Goal: Task Accomplishment & Management: Manage account settings

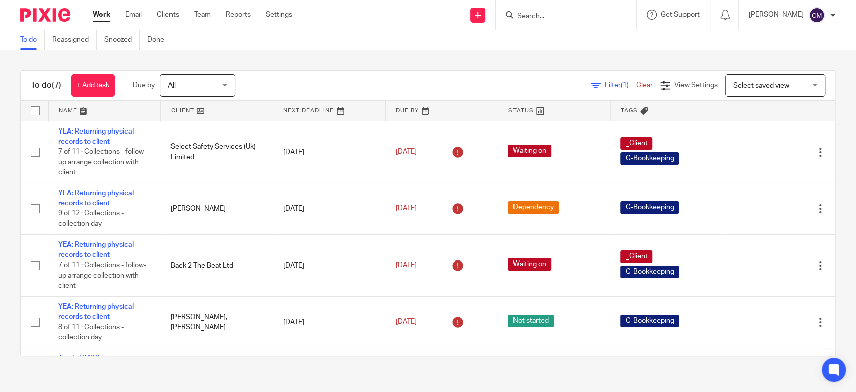
click at [557, 16] on input "Search" at bounding box center [561, 16] width 90 height 9
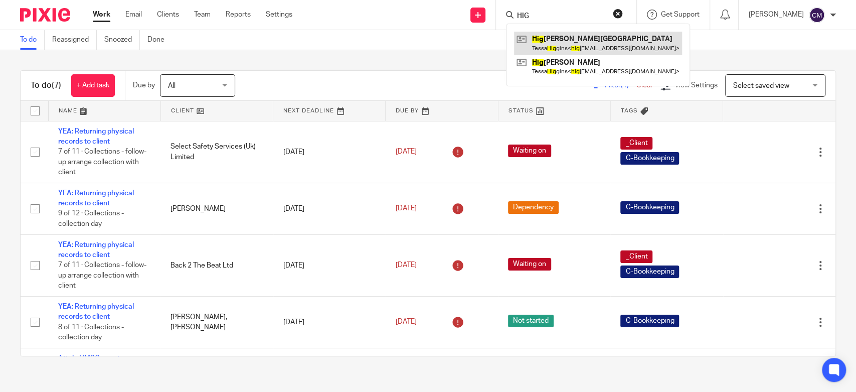
type input "HIG"
click at [543, 51] on link at bounding box center [598, 43] width 168 height 23
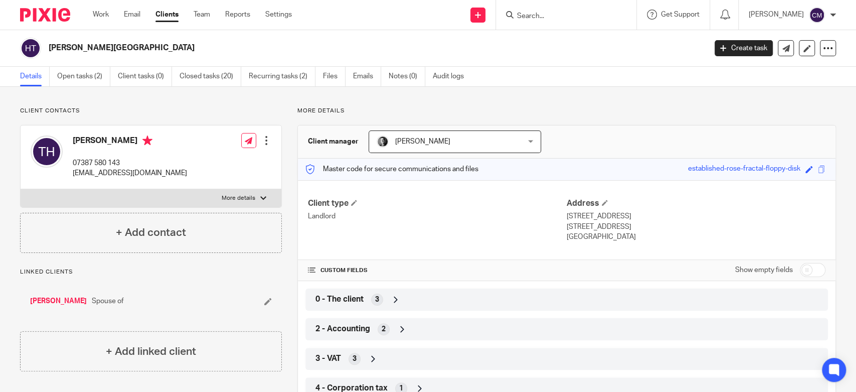
scroll to position [213, 0]
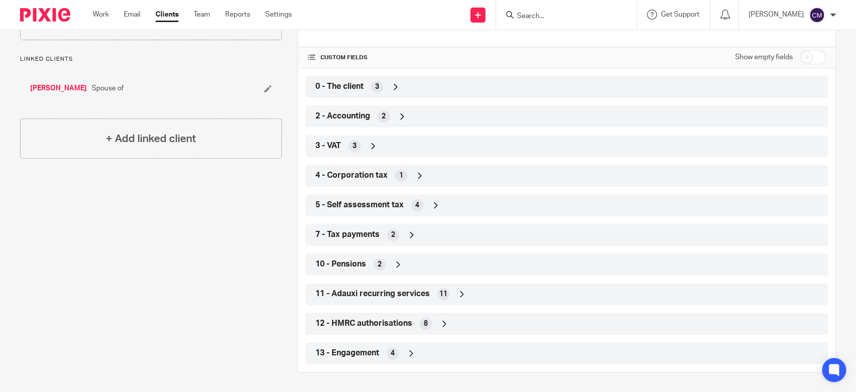
click at [334, 122] on div "2 - Accounting 2" at bounding box center [567, 116] width 508 height 17
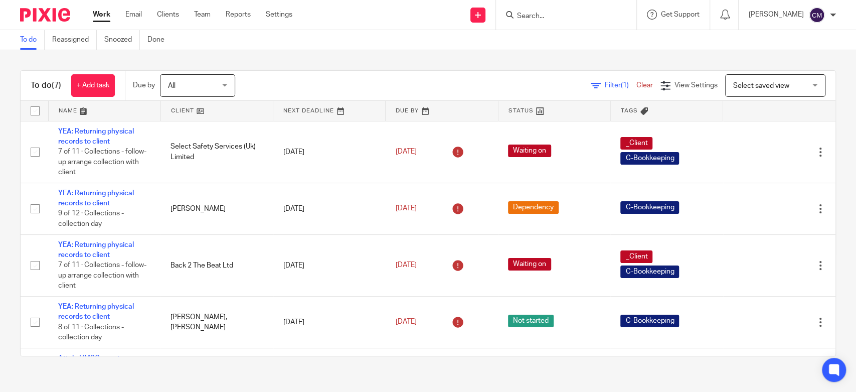
click at [543, 15] on input "Search" at bounding box center [561, 16] width 90 height 9
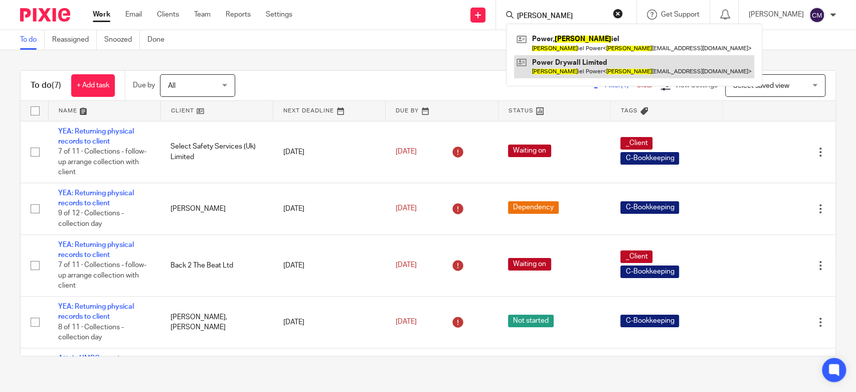
type input "dan"
click at [549, 61] on link at bounding box center [634, 66] width 240 height 23
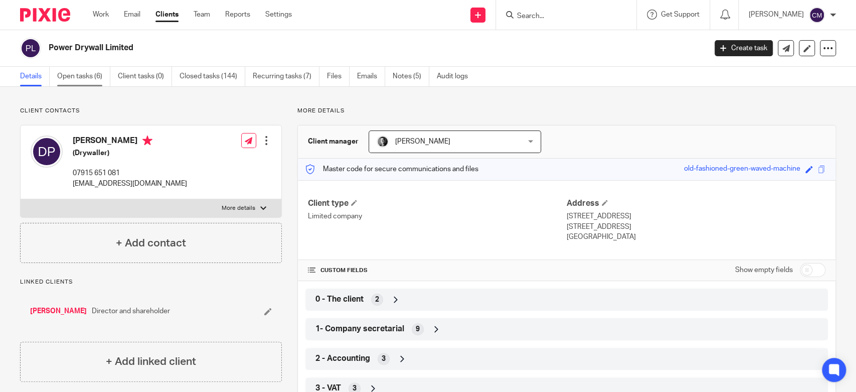
click at [84, 79] on link "Open tasks (6)" at bounding box center [83, 77] width 53 height 20
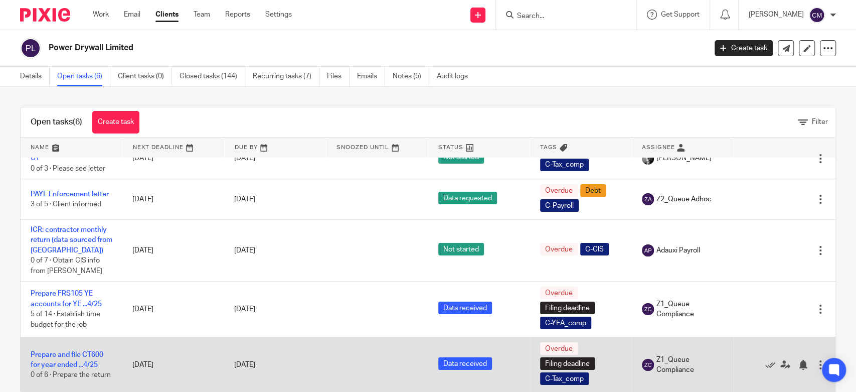
scroll to position [20, 0]
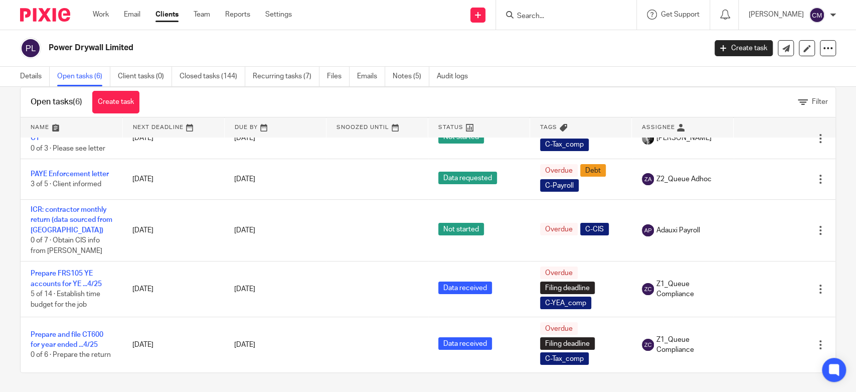
click at [530, 19] on input "Search" at bounding box center [561, 16] width 90 height 9
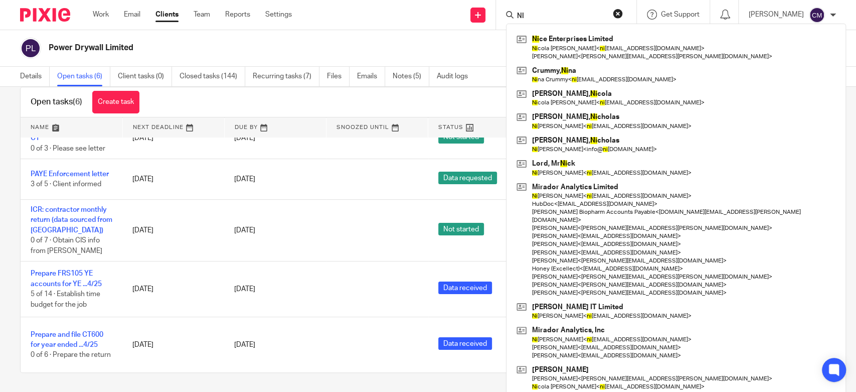
type input "N"
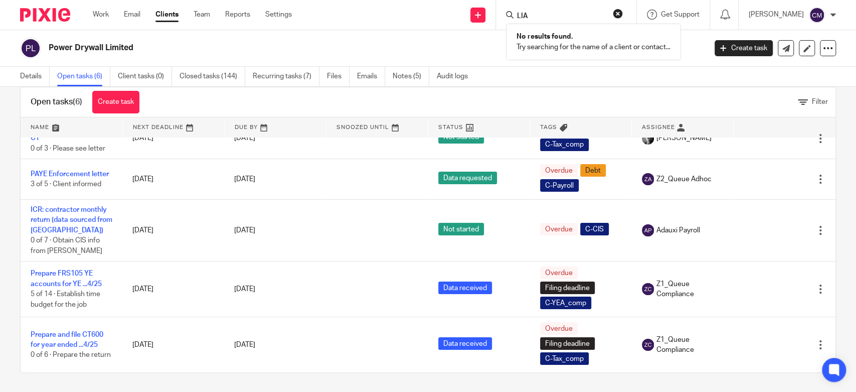
type input "LIA"
click at [617, 8] on div "LIA No results found. Try searching for the name of a client or contact..." at bounding box center [566, 15] width 140 height 30
click at [618, 13] on button "reset" at bounding box center [618, 14] width 10 height 10
drag, startPoint x: 470, startPoint y: 73, endPoint x: 476, endPoint y: 62, distance: 12.8
click at [470, 72] on link "Audit logs" at bounding box center [456, 77] width 39 height 20
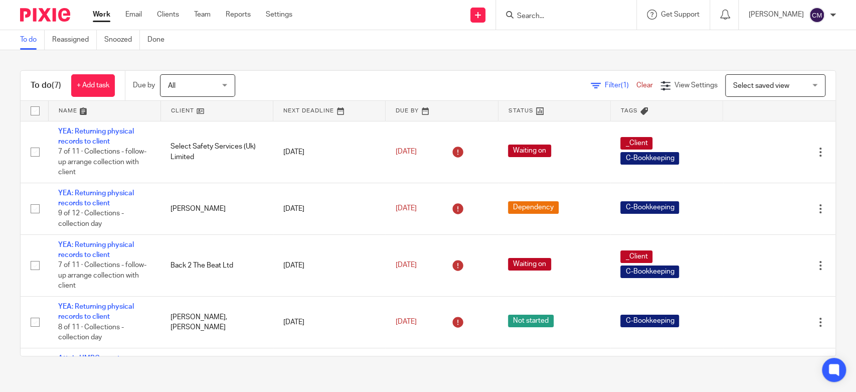
click at [554, 15] on input "Search" at bounding box center [561, 16] width 90 height 9
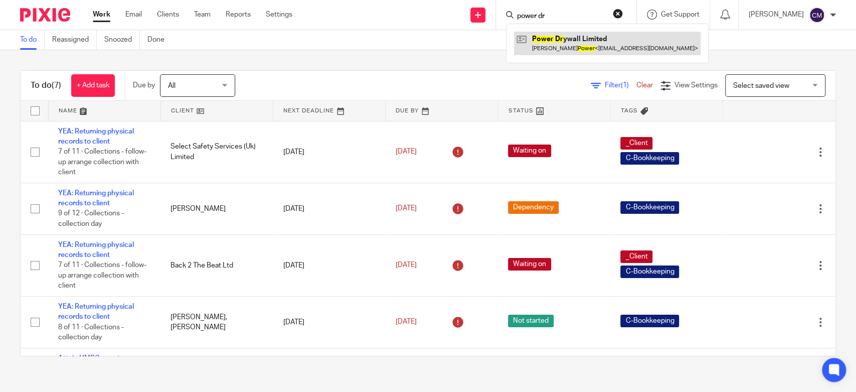
type input "power dr"
click at [594, 39] on link at bounding box center [607, 43] width 187 height 23
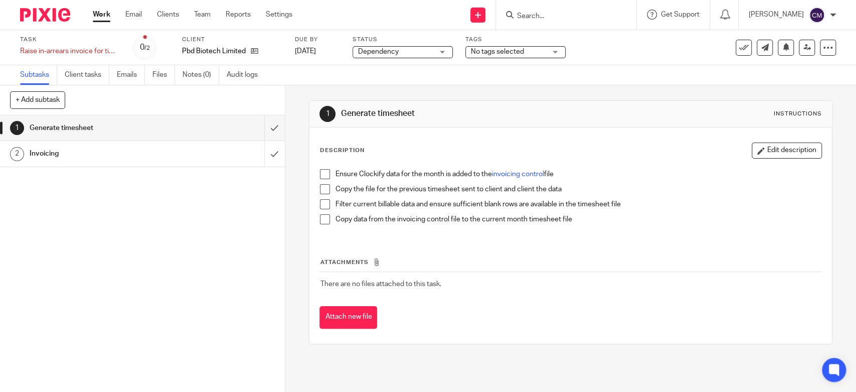
click at [376, 11] on div "Send new email Create task Add client Get Support Contact Support Help Document…" at bounding box center [581, 15] width 549 height 30
click at [550, 51] on div "No tags selected" at bounding box center [515, 52] width 100 height 12
click at [630, 54] on div "Task Raise in-arrears invoice for time-based monthly billed client Save Raise i…" at bounding box center [360, 48] width 680 height 24
click at [483, 53] on span "No tags selected" at bounding box center [497, 51] width 53 height 7
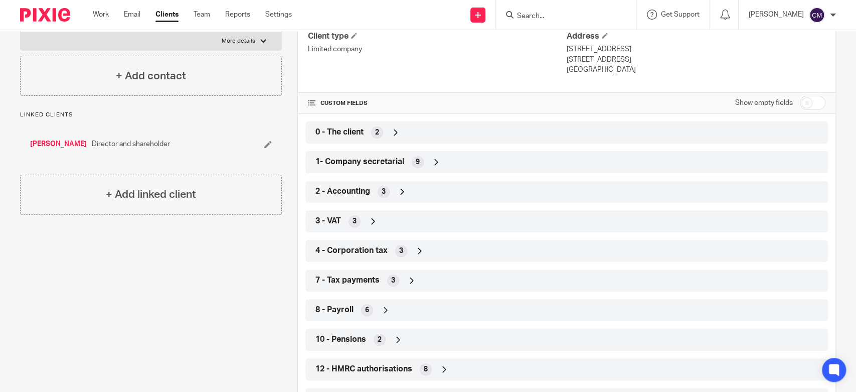
scroll to position [213, 0]
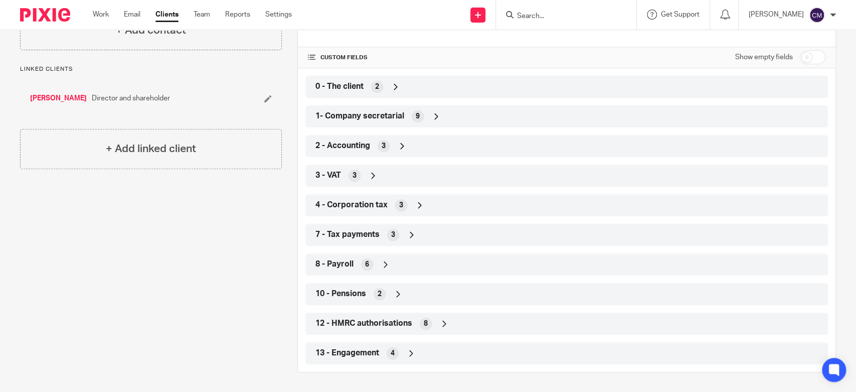
click at [90, 16] on div "Work Email Clients Team Reports Settings Work Email Clients Team Reports Settin…" at bounding box center [195, 15] width 224 height 30
click at [102, 15] on link "Work" at bounding box center [101, 15] width 16 height 10
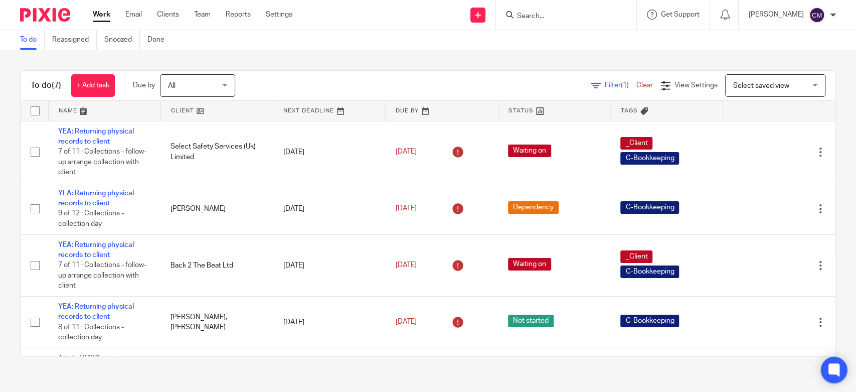
click at [829, 363] on icon at bounding box center [834, 370] width 17 height 17
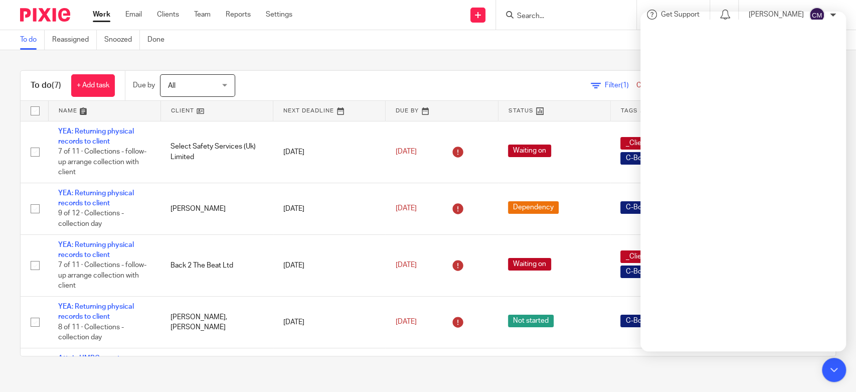
click at [548, 46] on div "To do Reassigned Snoozed Done" at bounding box center [428, 40] width 856 height 20
click at [551, 22] on div at bounding box center [566, 15] width 140 height 30
click at [555, 12] on input "Search" at bounding box center [561, 16] width 90 height 9
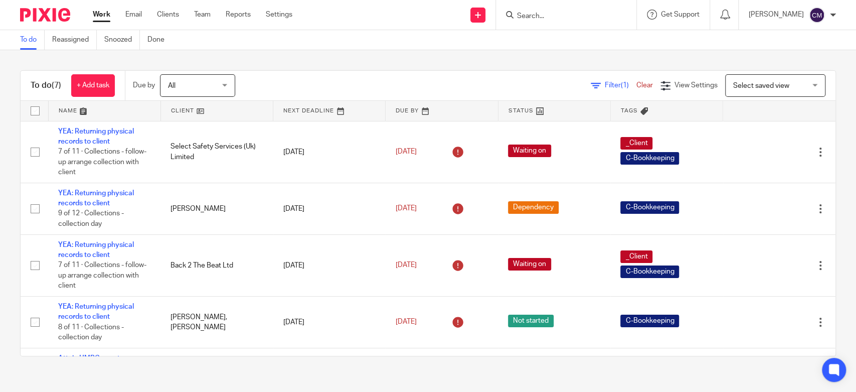
click at [534, 15] on input "Search" at bounding box center [561, 16] width 90 height 9
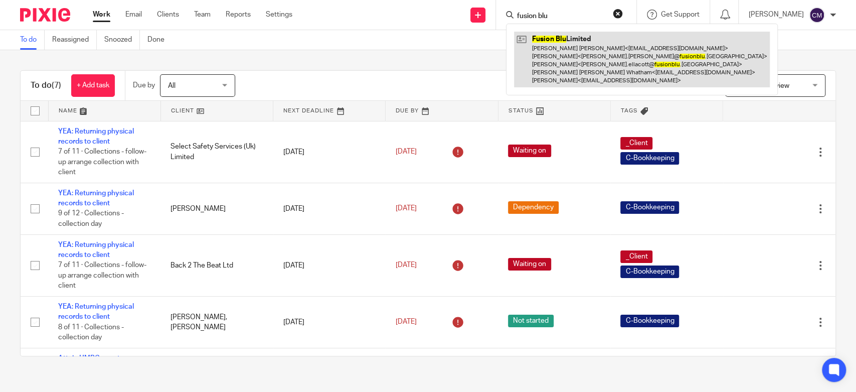
type input "fusion blu"
click at [555, 47] on link at bounding box center [642, 60] width 256 height 56
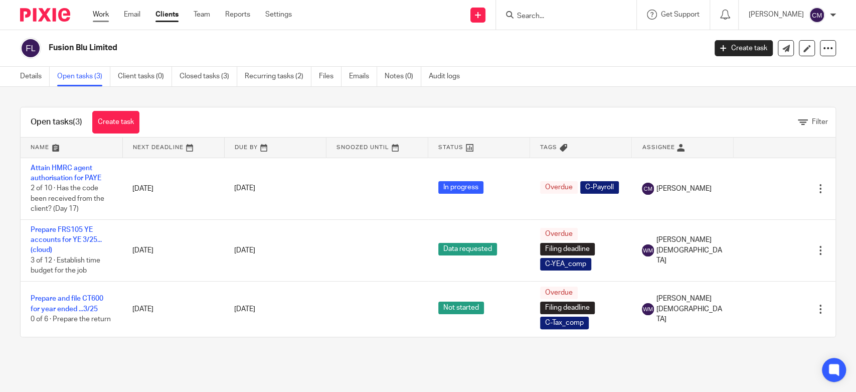
click at [94, 12] on link "Work" at bounding box center [101, 15] width 16 height 10
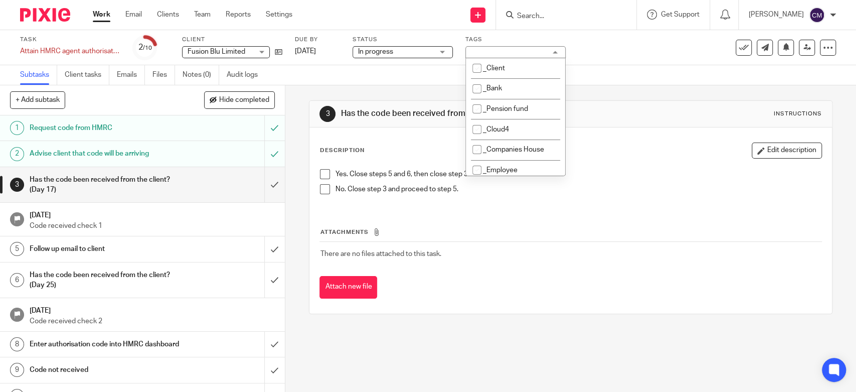
scroll to position [111, 0]
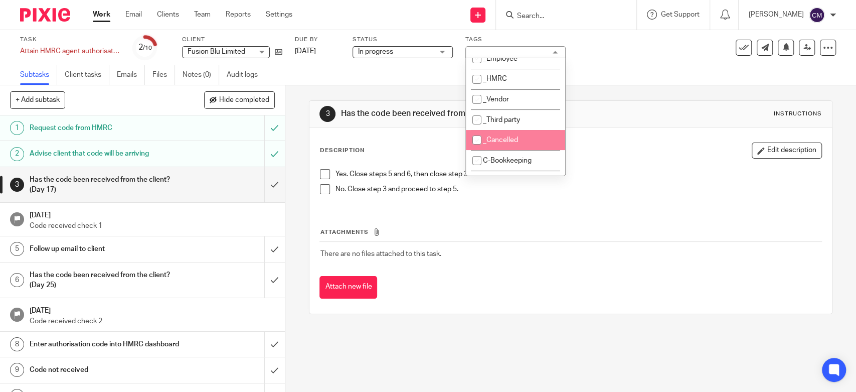
click at [513, 140] on span "_Cancelled" at bounding box center [500, 139] width 35 height 7
checkbox input "true"
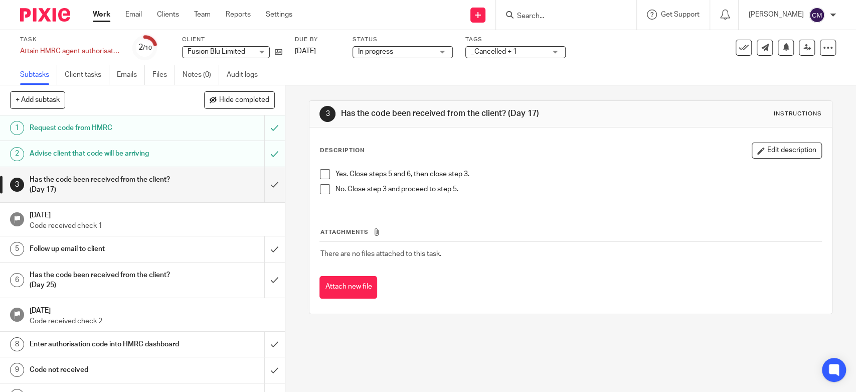
drag, startPoint x: 664, startPoint y: 87, endPoint x: 711, endPoint y: 63, distance: 52.7
click at [665, 87] on div "3 Has the code been received from the client? (Day 17) Instructions Description…" at bounding box center [570, 207] width 523 height 244
click at [739, 51] on icon at bounding box center [744, 48] width 10 height 10
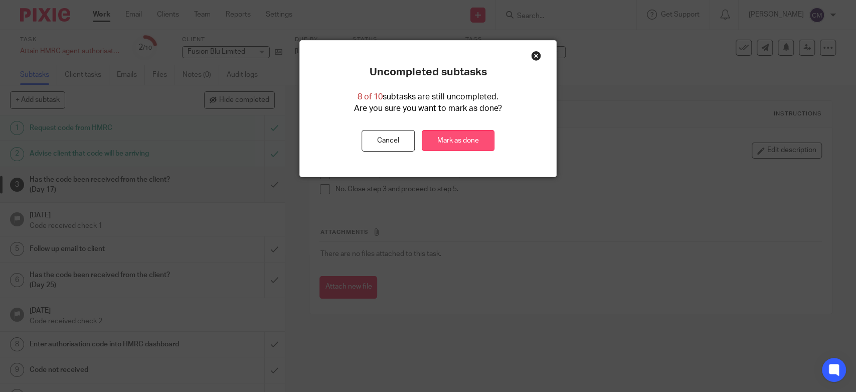
click at [449, 141] on link "Mark as done" at bounding box center [458, 141] width 73 height 22
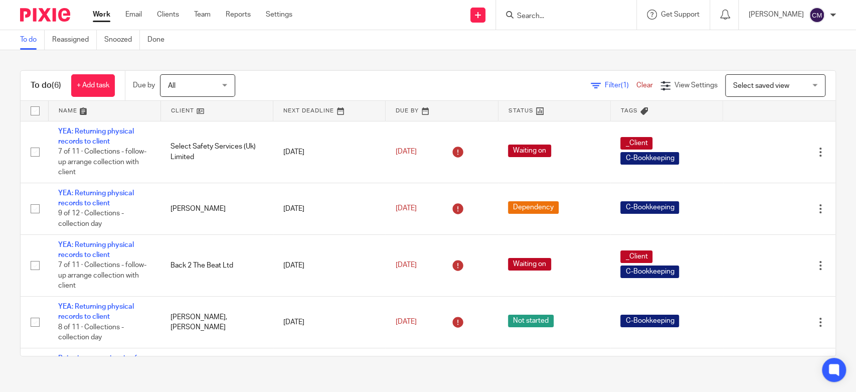
click at [544, 6] on div at bounding box center [566, 15] width 140 height 30
click at [546, 9] on form at bounding box center [569, 15] width 107 height 13
click at [547, 17] on input "Search" at bounding box center [561, 16] width 90 height 9
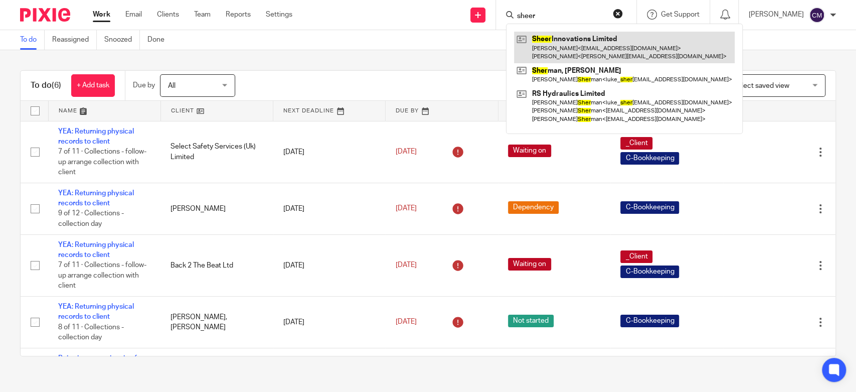
type input "sheer"
click at [554, 41] on link at bounding box center [624, 47] width 221 height 31
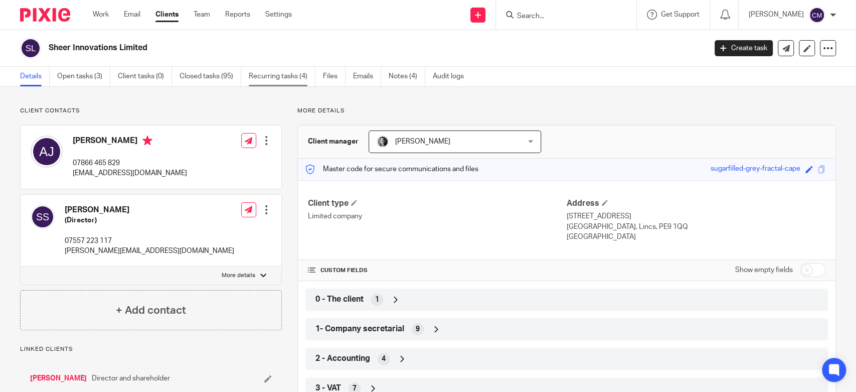
click at [285, 71] on link "Recurring tasks (4)" at bounding box center [282, 77] width 67 height 20
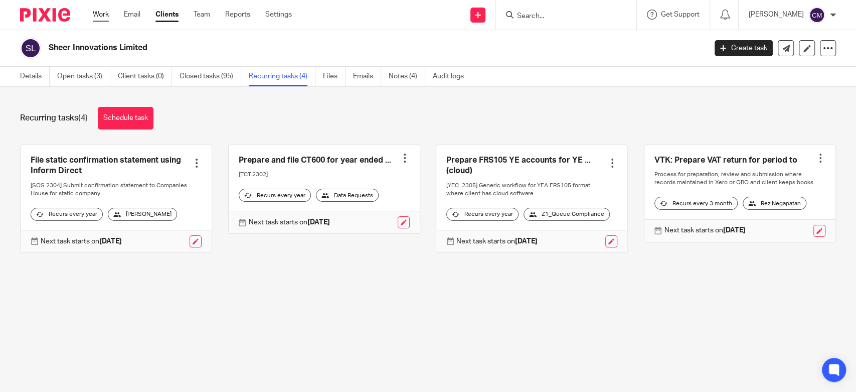
click at [103, 17] on link "Work" at bounding box center [101, 15] width 16 height 10
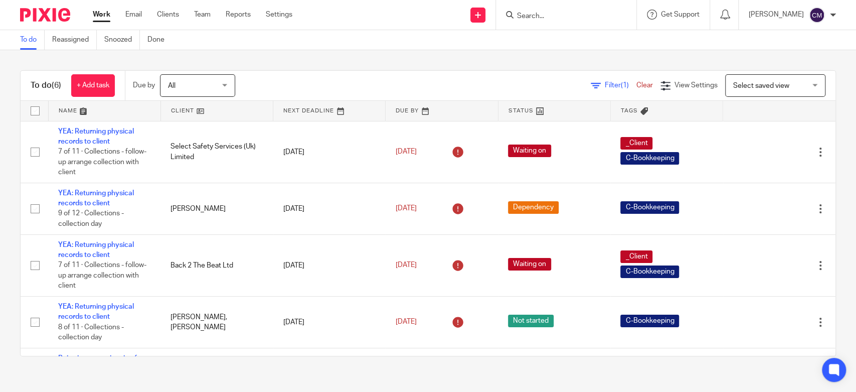
click at [396, 59] on div "To do (6) + Add task Due by All All [DATE] [DATE] This week Next week This mont…" at bounding box center [428, 213] width 856 height 326
click at [543, 17] on input "Search" at bounding box center [561, 16] width 90 height 9
type input "new"
click at [617, 19] on form "new" at bounding box center [569, 15] width 107 height 13
click at [617, 13] on button "reset" at bounding box center [618, 14] width 10 height 10
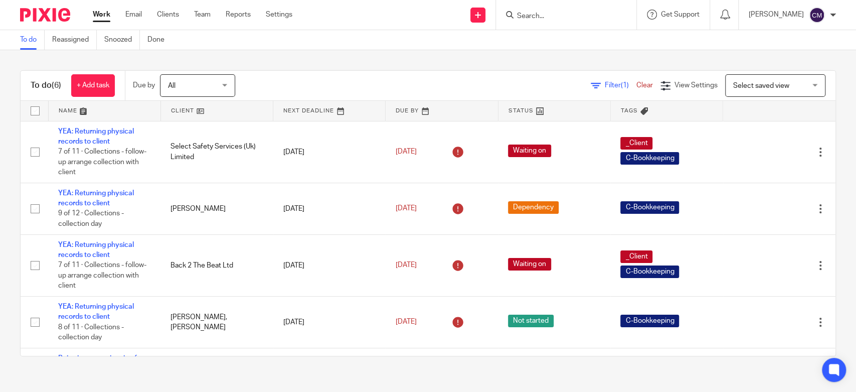
click at [555, 11] on form at bounding box center [569, 15] width 107 height 13
click at [554, 12] on input "Search" at bounding box center [561, 16] width 90 height 9
type input "lis"
click at [620, 16] on button "reset" at bounding box center [618, 14] width 10 height 10
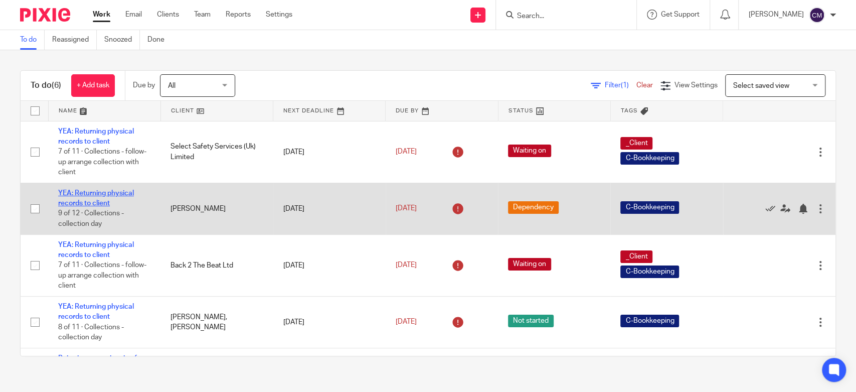
click at [112, 196] on link "YEA: Returning physical records to client" at bounding box center [96, 198] width 76 height 17
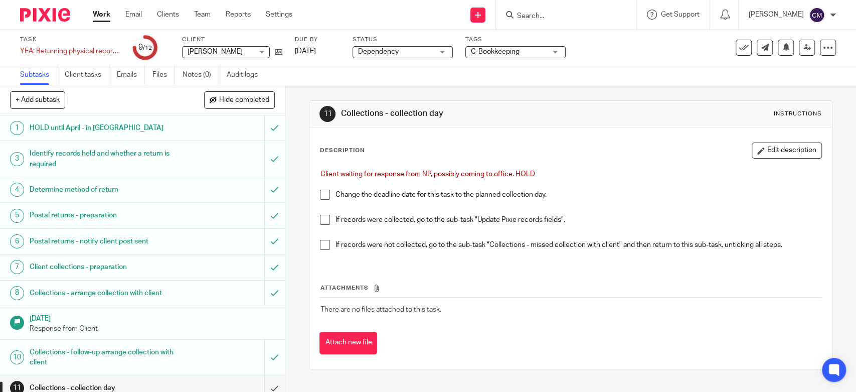
click at [104, 11] on link "Work" at bounding box center [102, 15] width 18 height 10
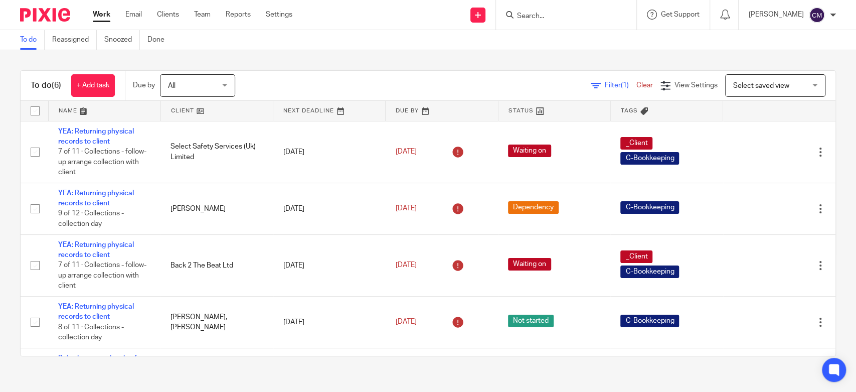
click at [155, 18] on ul "Work Email Clients Team Reports Settings" at bounding box center [200, 15] width 215 height 10
click at [159, 17] on link "Clients" at bounding box center [168, 15] width 22 height 10
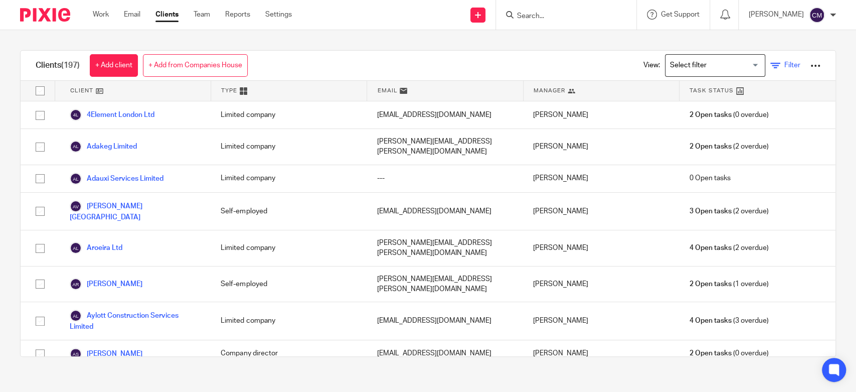
click at [770, 63] on icon at bounding box center [775, 66] width 10 height 10
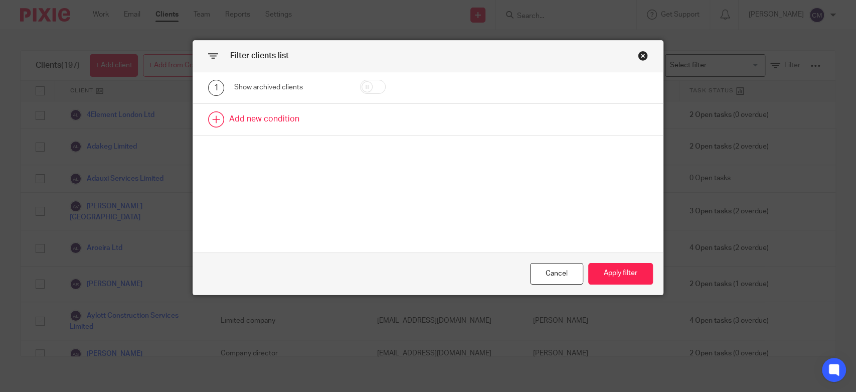
click at [270, 119] on link at bounding box center [428, 119] width 470 height 31
click at [273, 123] on div "Field" at bounding box center [282, 122] width 81 height 21
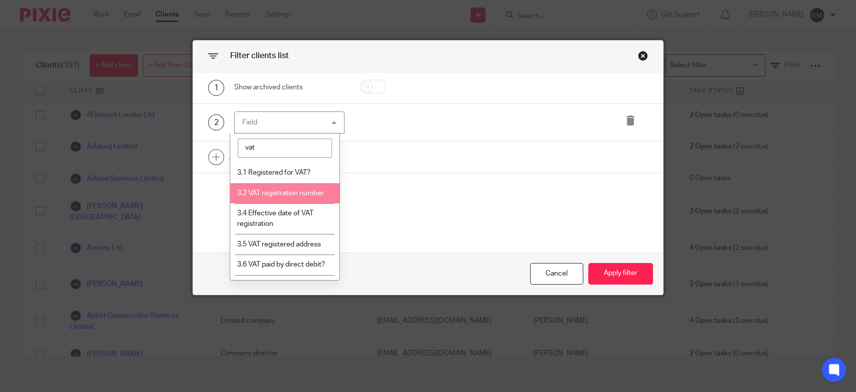
type input "vat"
drag, startPoint x: 265, startPoint y: 195, endPoint x: 339, endPoint y: 172, distance: 77.1
click at [265, 194] on span "3.2 VAT registration number" at bounding box center [280, 193] width 87 height 7
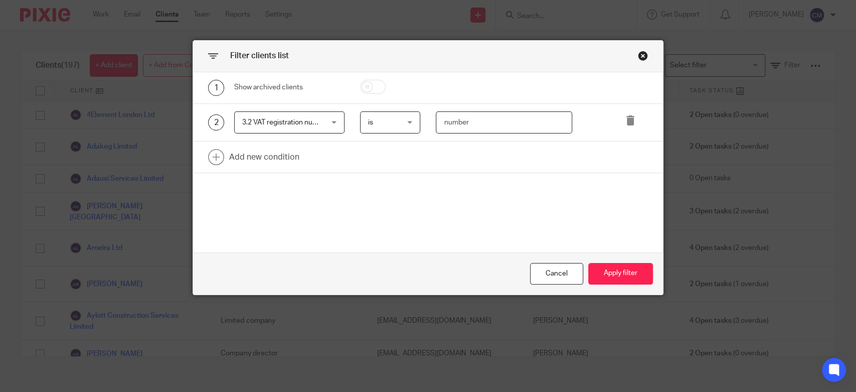
click at [464, 123] on input "number" at bounding box center [504, 122] width 136 height 23
paste input "225464219"
type input "225464219"
click at [629, 280] on button "Apply filter" at bounding box center [620, 274] width 65 height 22
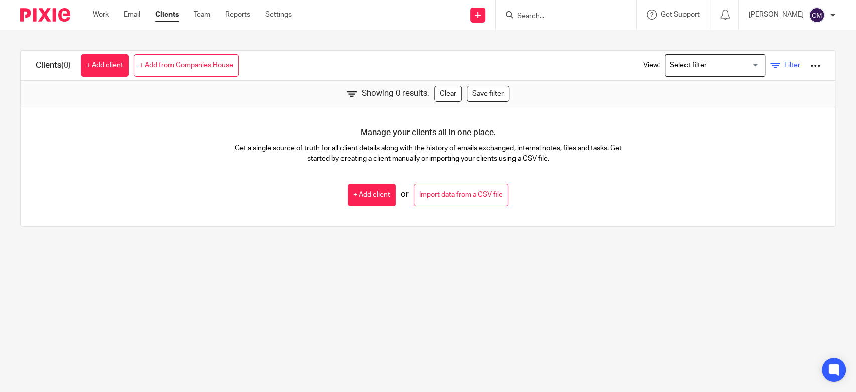
click at [784, 66] on span "Filter" at bounding box center [792, 65] width 16 height 7
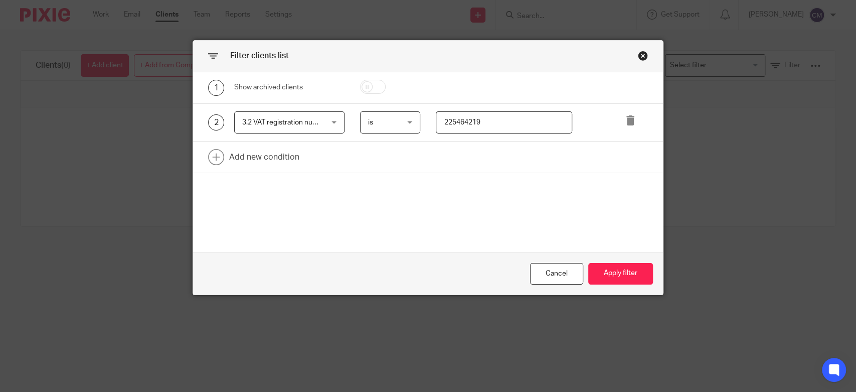
click at [377, 91] on input "checkbox" at bounding box center [373, 87] width 26 height 14
checkbox input "true"
click at [619, 270] on button "Apply filter" at bounding box center [620, 274] width 65 height 22
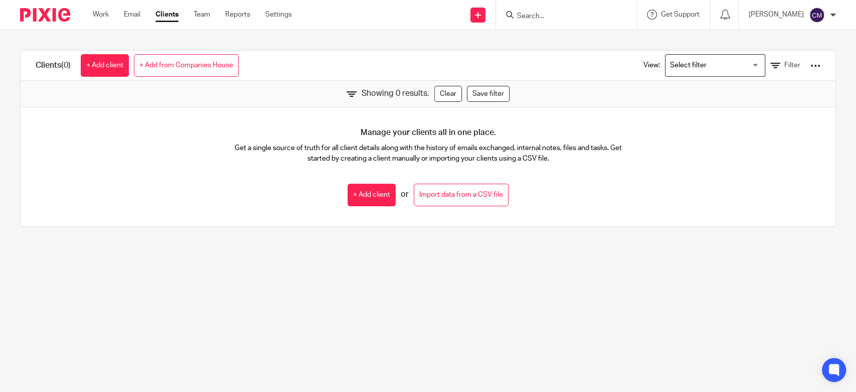
click at [766, 59] on div "View: Loading... Filter" at bounding box center [724, 66] width 192 height 30
click at [784, 66] on span "Filter" at bounding box center [792, 65] width 16 height 7
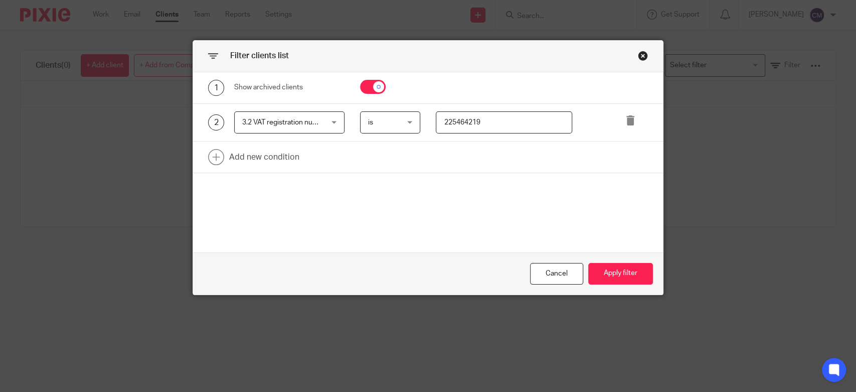
drag, startPoint x: 478, startPoint y: 126, endPoint x: 403, endPoint y: 123, distance: 75.3
click at [403, 123] on div "2 3.2 VAT registration number 3.2 VAT registration number Name Email Client typ…" at bounding box center [420, 122] width 455 height 23
click at [567, 268] on div "Cancel" at bounding box center [556, 274] width 53 height 22
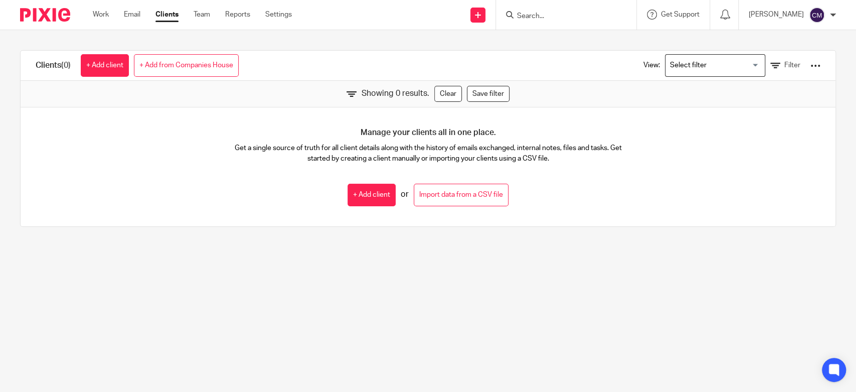
click at [542, 23] on div at bounding box center [566, 15] width 140 height 30
click at [543, 20] on input "Search" at bounding box center [561, 16] width 90 height 9
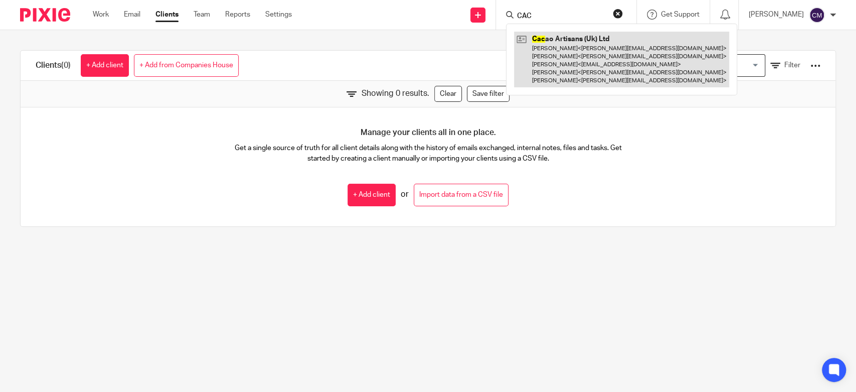
type input "CAC"
click at [551, 38] on link at bounding box center [621, 60] width 215 height 56
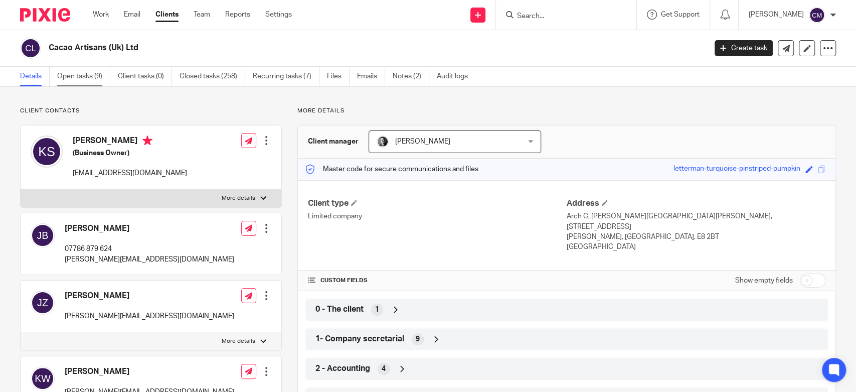
click at [97, 79] on link "Open tasks (9)" at bounding box center [83, 77] width 53 height 20
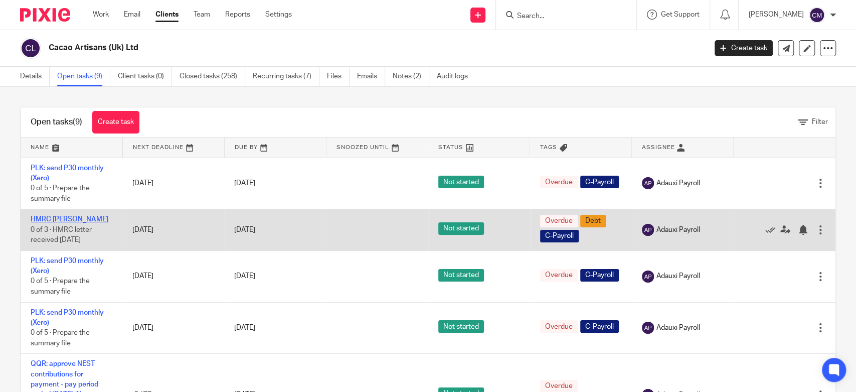
click at [57, 216] on link "HMRC [PERSON_NAME]" at bounding box center [70, 219] width 78 height 7
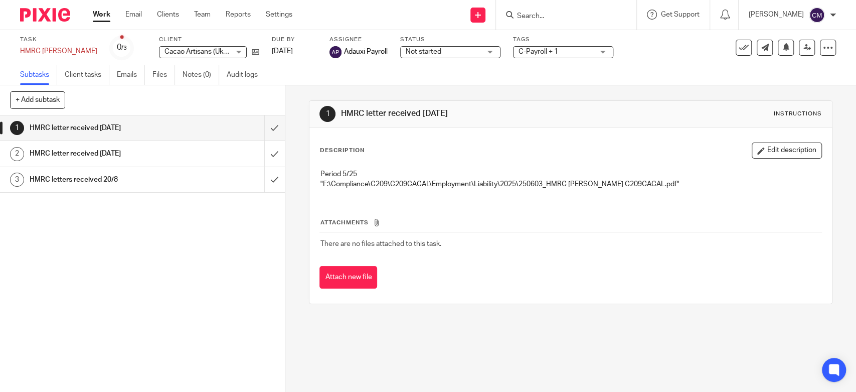
click at [833, 48] on div "Task HMRC DM PAYE Save HMRC DM PAYE 0 /3 Client Cacao Artisans (Uk) Ltd Cacao A…" at bounding box center [428, 47] width 856 height 35
click at [823, 46] on icon at bounding box center [828, 48] width 10 height 10
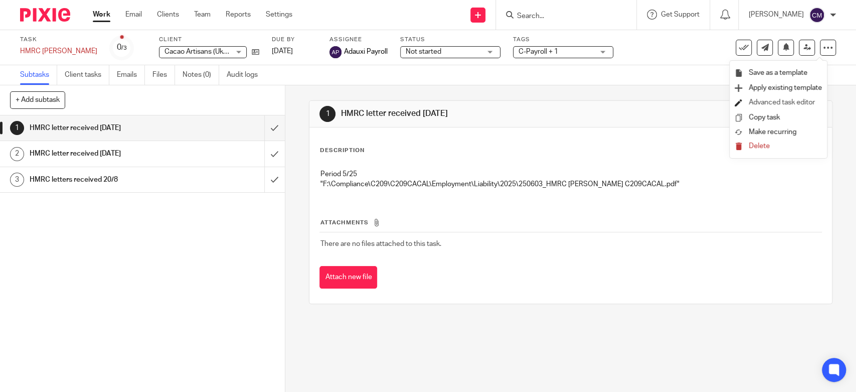
click at [794, 101] on link "Advanced task editor" at bounding box center [782, 102] width 66 height 7
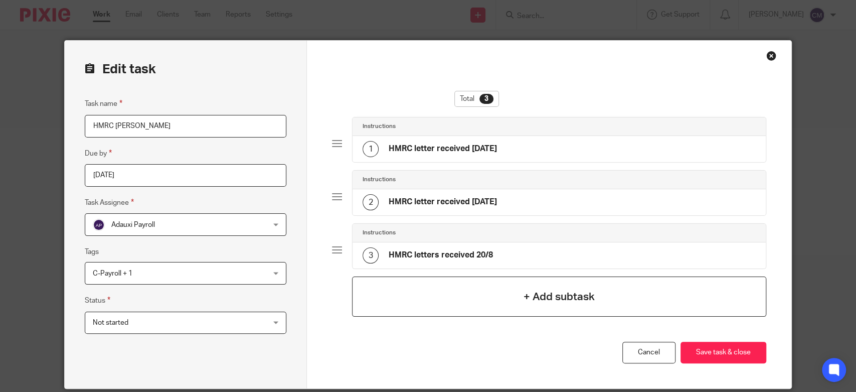
click at [449, 296] on div "+ Add subtask" at bounding box center [559, 296] width 414 height 40
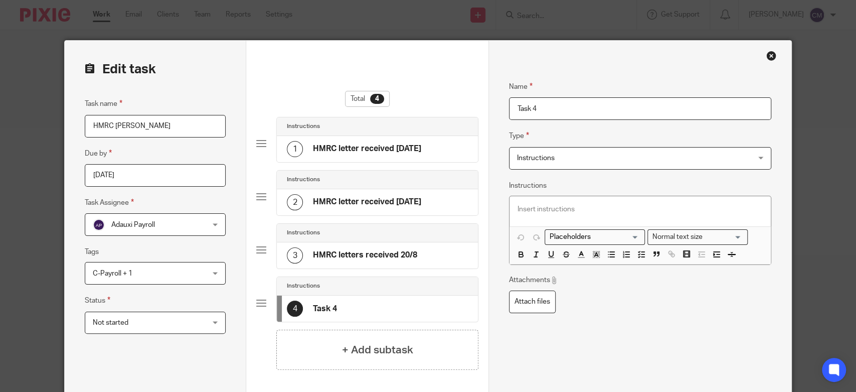
drag, startPoint x: 521, startPoint y: 109, endPoint x: 494, endPoint y: 110, distance: 26.1
click at [494, 110] on div "Name HMRC letter received 10/6/25 Type Instructions Instructions Instructions S…" at bounding box center [639, 257] width 303 height 432
type input "CCS Collect letter received [DATE]"
click at [583, 205] on p at bounding box center [640, 209] width 245 height 10
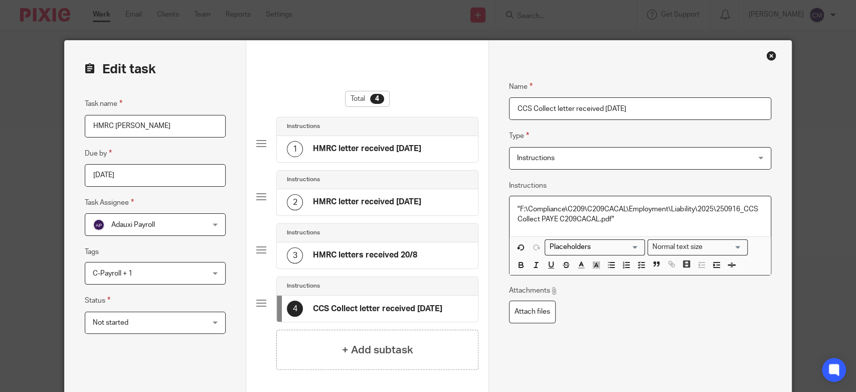
scroll to position [56, 0]
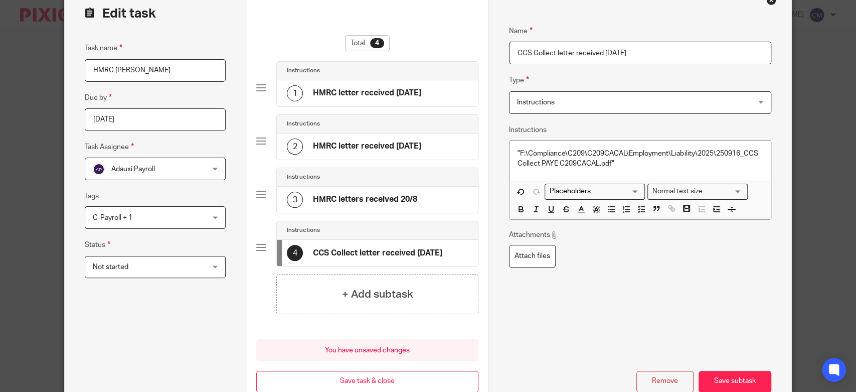
click at [721, 376] on button "Save subtask" at bounding box center [735, 382] width 73 height 22
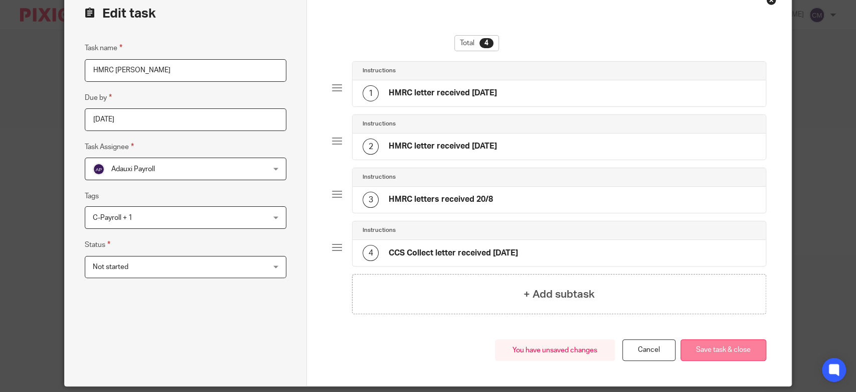
click at [719, 355] on button "Save task & close" at bounding box center [724, 350] width 86 height 22
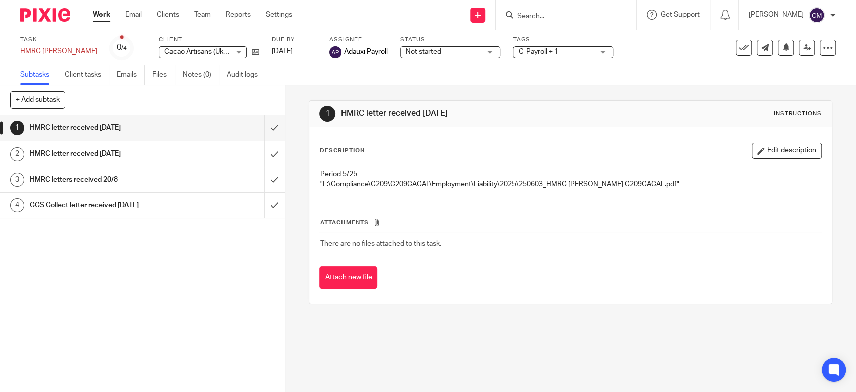
click at [548, 14] on input "Search" at bounding box center [561, 16] width 90 height 9
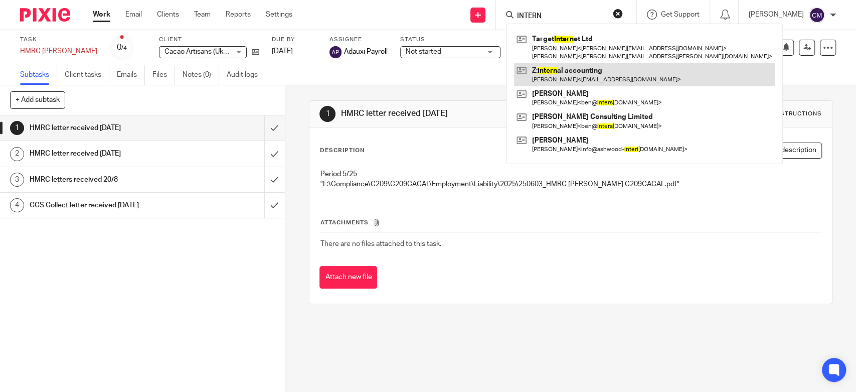
type input "INTERN"
click at [549, 81] on link at bounding box center [644, 74] width 261 height 23
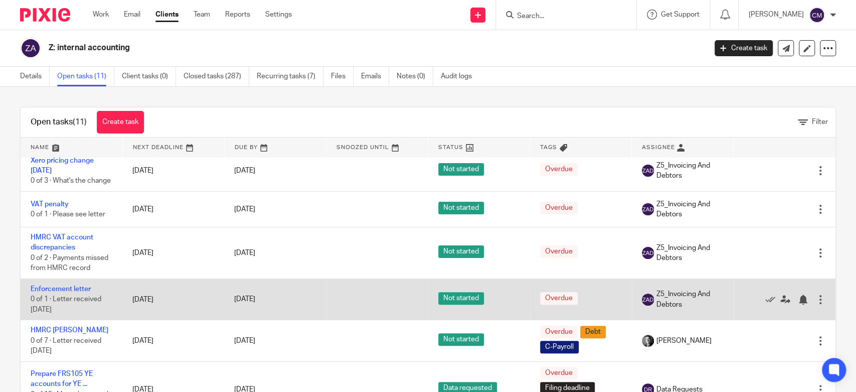
scroll to position [254, 0]
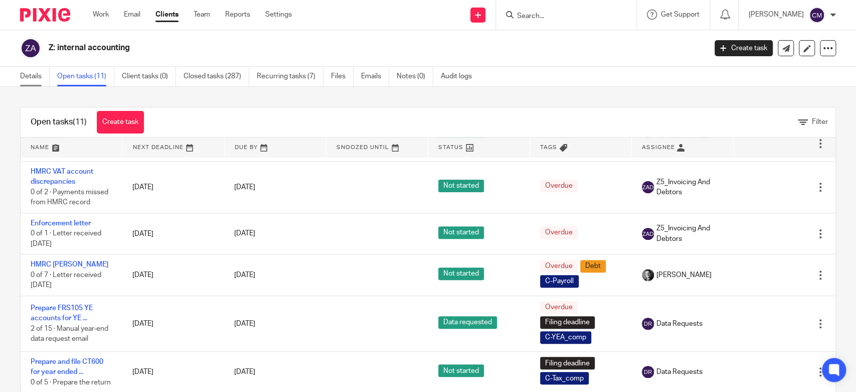
click at [38, 81] on link "Details" at bounding box center [35, 77] width 30 height 20
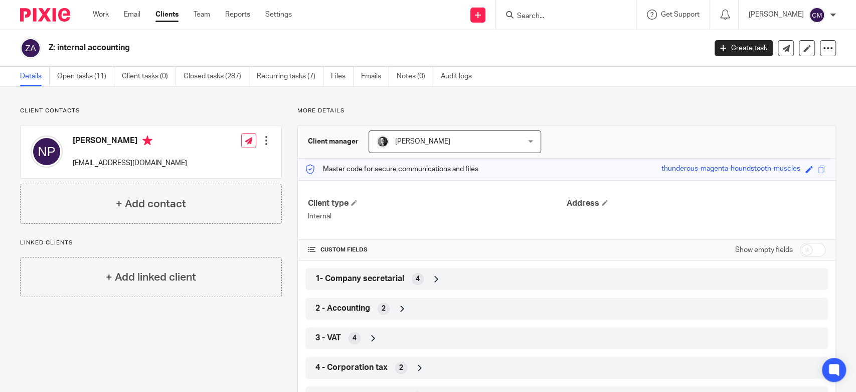
click at [88, 74] on link "Open tasks (11)" at bounding box center [85, 77] width 57 height 20
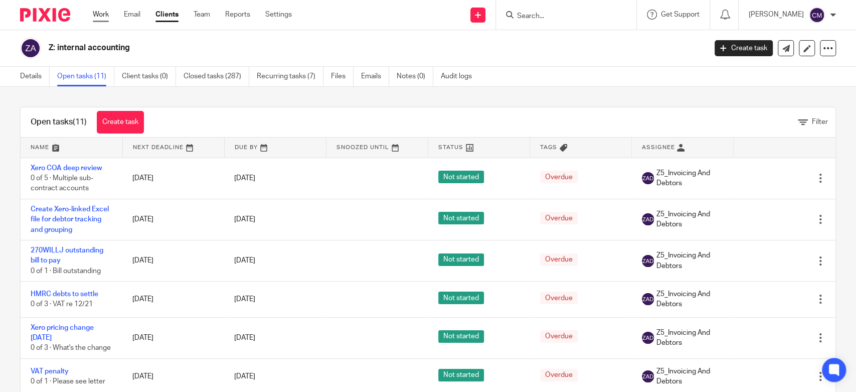
click at [104, 14] on link "Work" at bounding box center [101, 15] width 16 height 10
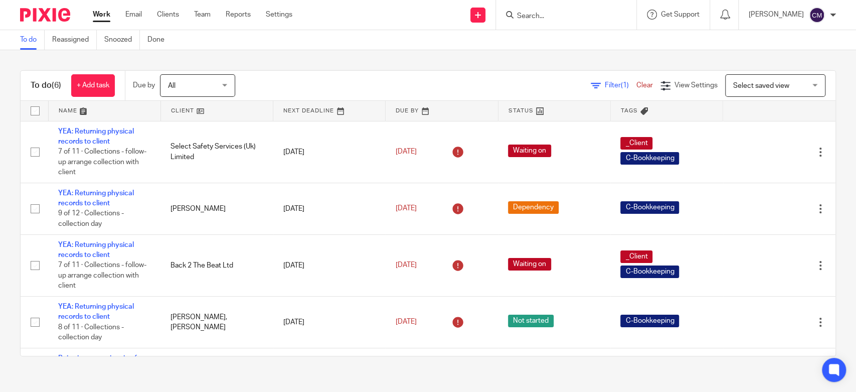
click at [566, 13] on input "Search" at bounding box center [561, 16] width 90 height 9
click at [161, 16] on link "Clients" at bounding box center [168, 15] width 22 height 10
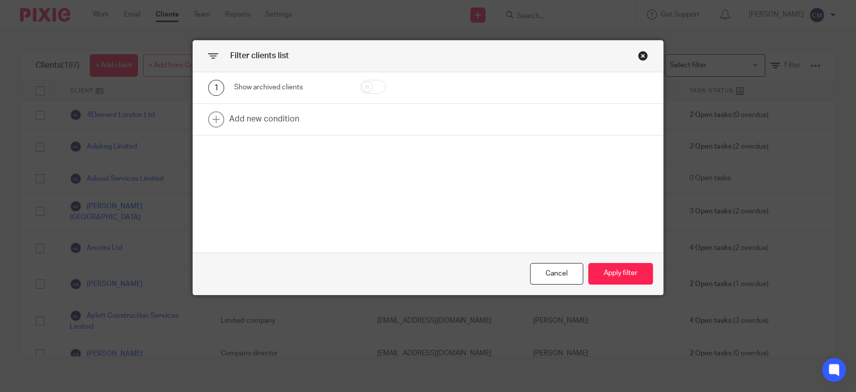
click at [362, 83] on input "checkbox" at bounding box center [373, 87] width 26 height 14
checkbox input "true"
click at [610, 269] on button "Apply filter" at bounding box center [620, 274] width 65 height 22
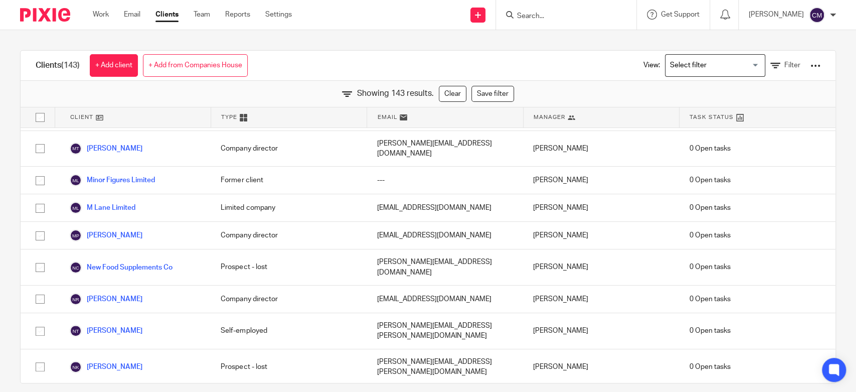
scroll to position [3072, 0]
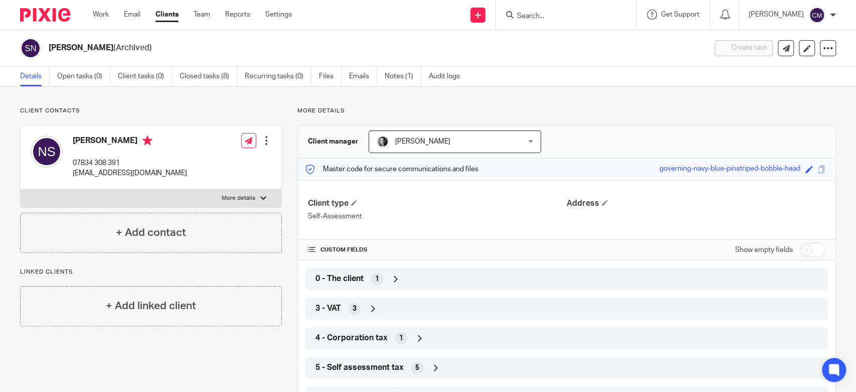
scroll to position [44, 0]
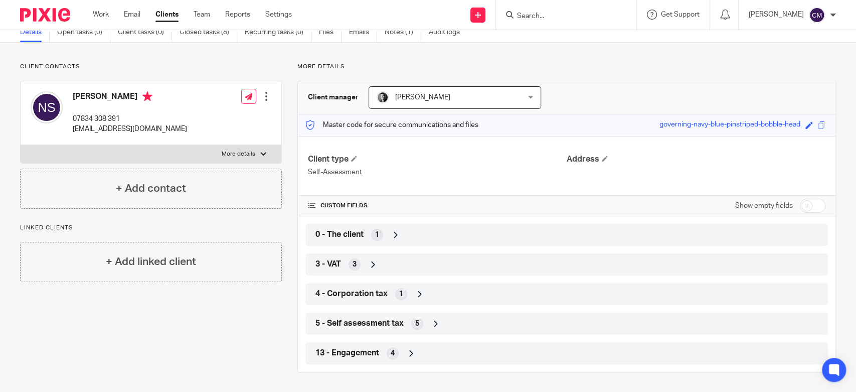
click at [401, 238] on div "0 - The client 1" at bounding box center [567, 234] width 508 height 17
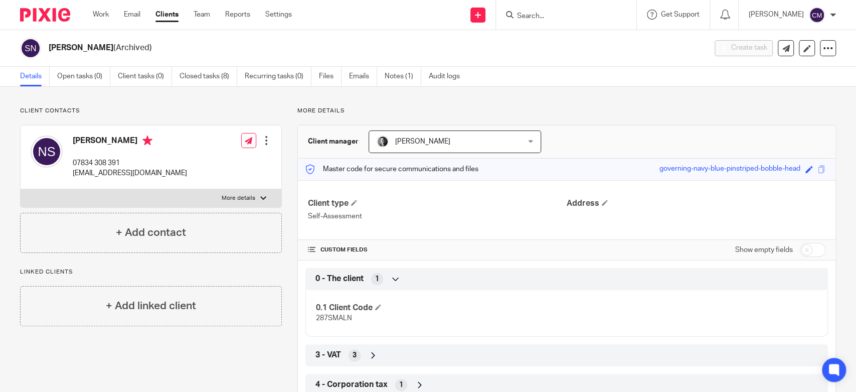
scroll to position [90, 0]
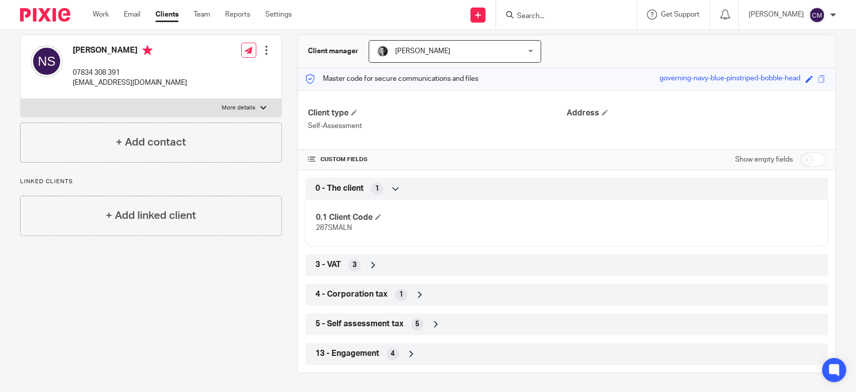
click at [455, 325] on div "5 - Self assessment tax 5" at bounding box center [567, 323] width 508 height 17
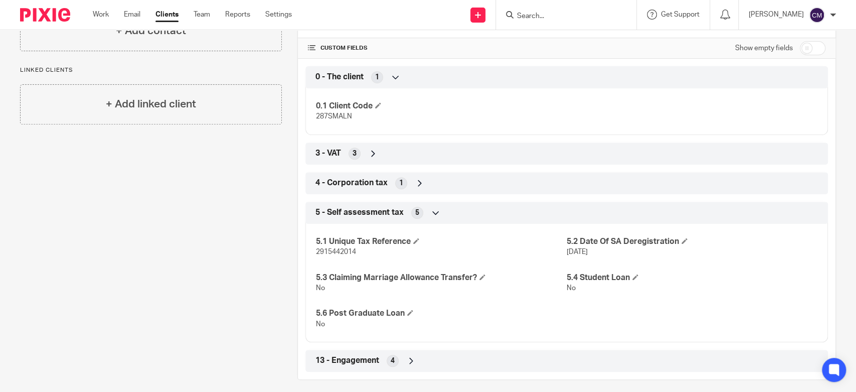
scroll to position [209, 0]
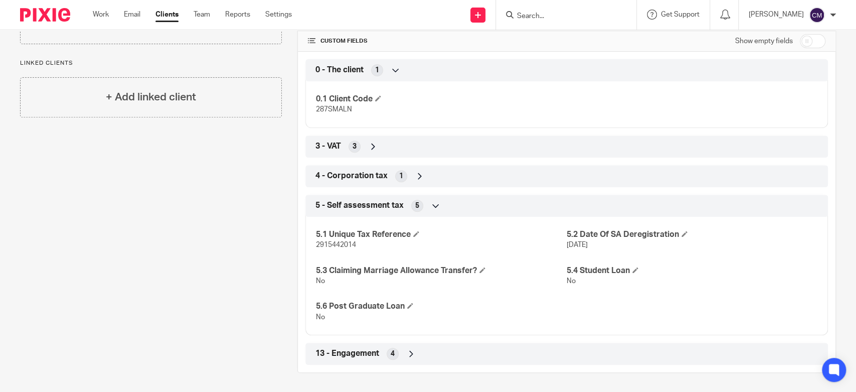
click at [364, 180] on span "4 - Corporation tax" at bounding box center [351, 176] width 72 height 11
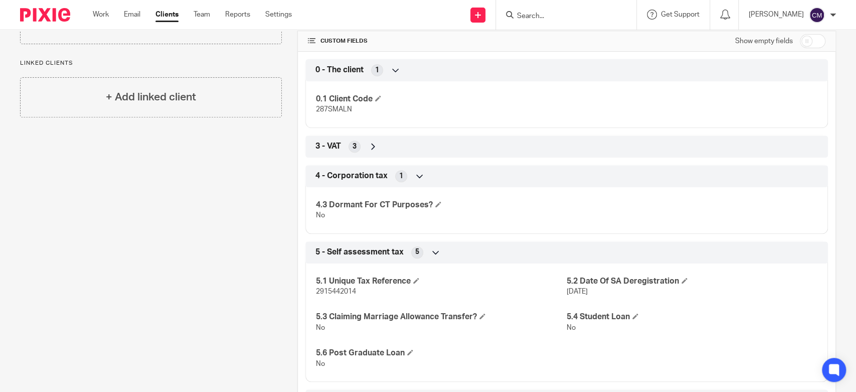
click at [349, 173] on span "4 - Corporation tax" at bounding box center [351, 176] width 72 height 11
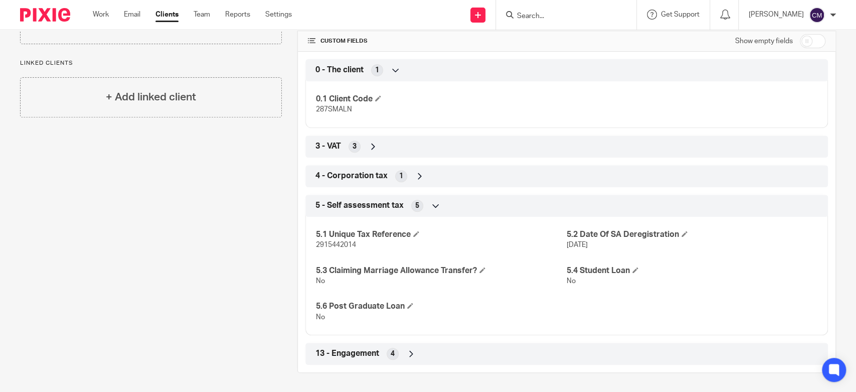
click at [328, 155] on div "3 - VAT 3" at bounding box center [566, 146] width 523 height 22
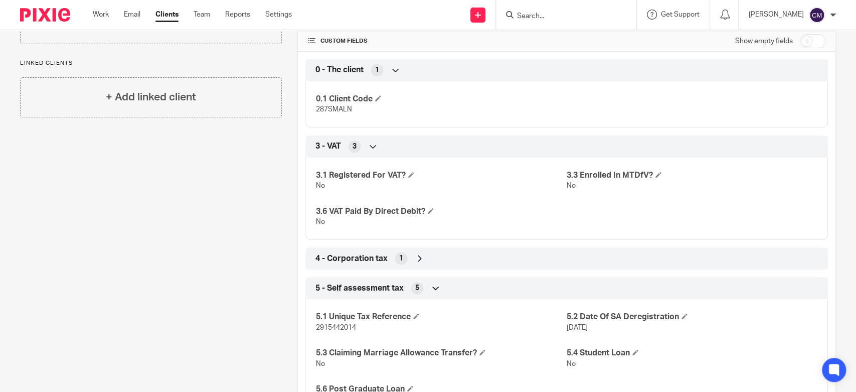
click at [326, 151] on div "3 - VAT 3" at bounding box center [567, 146] width 508 height 17
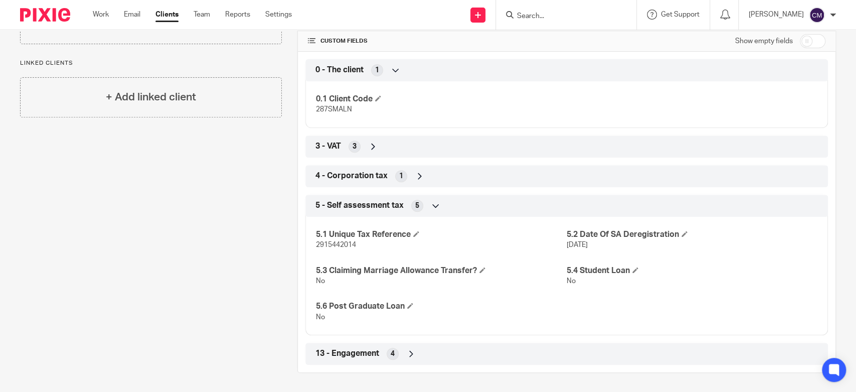
scroll to position [0, 0]
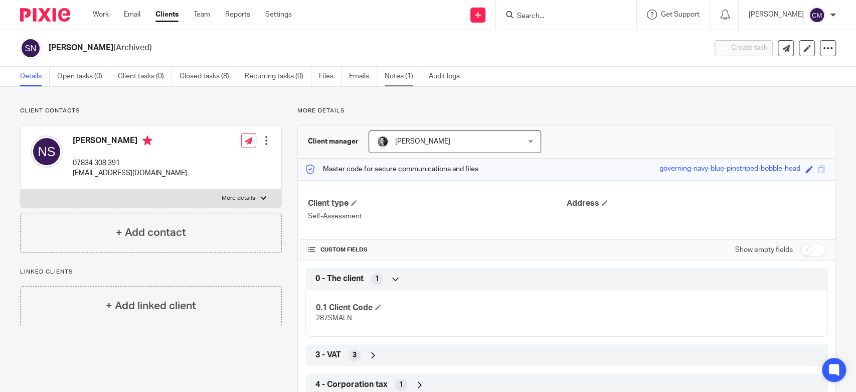
click at [397, 78] on link "Notes (1)" at bounding box center [403, 77] width 37 height 20
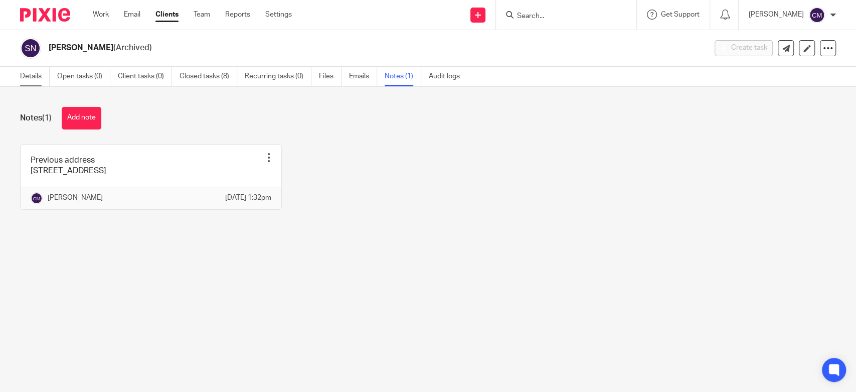
click at [34, 75] on link "Details" at bounding box center [35, 77] width 30 height 20
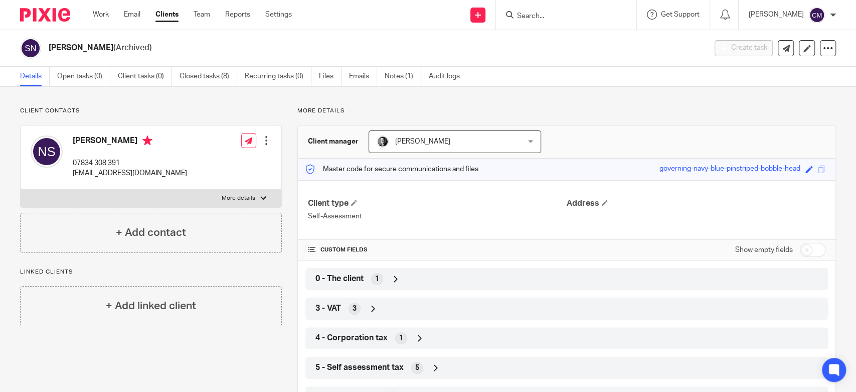
click at [547, 20] on input "Search" at bounding box center [561, 16] width 90 height 9
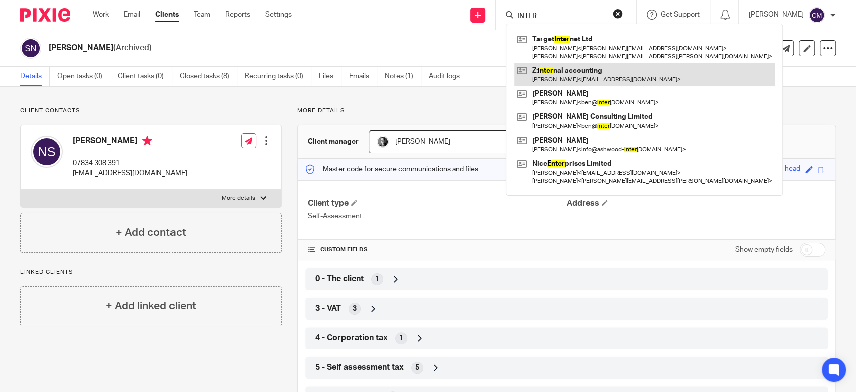
type input "INTER"
click at [542, 72] on link at bounding box center [644, 74] width 261 height 23
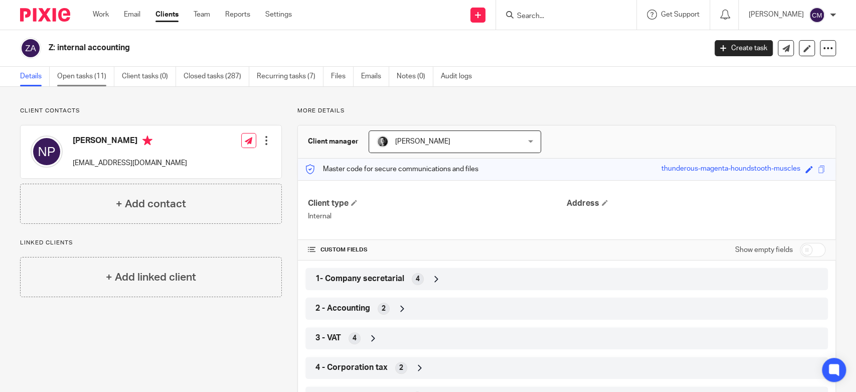
click at [84, 80] on link "Open tasks (11)" at bounding box center [85, 77] width 57 height 20
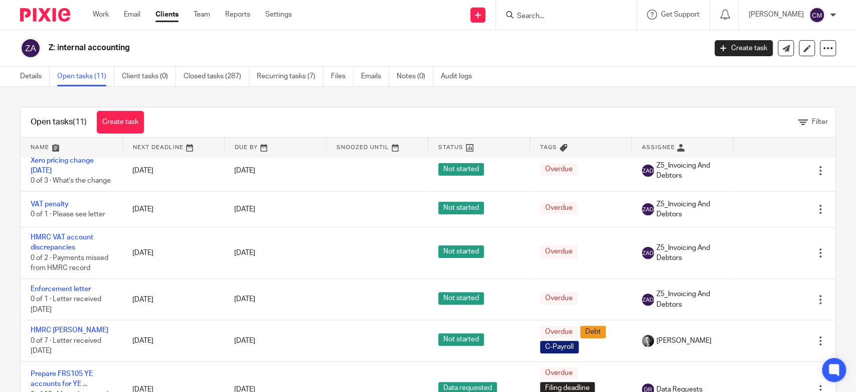
scroll to position [223, 0]
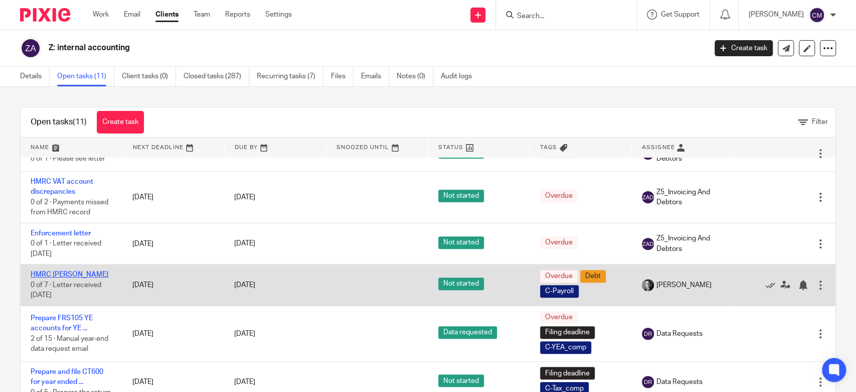
click at [76, 278] on link "HMRC DM PAYE" at bounding box center [70, 274] width 78 height 7
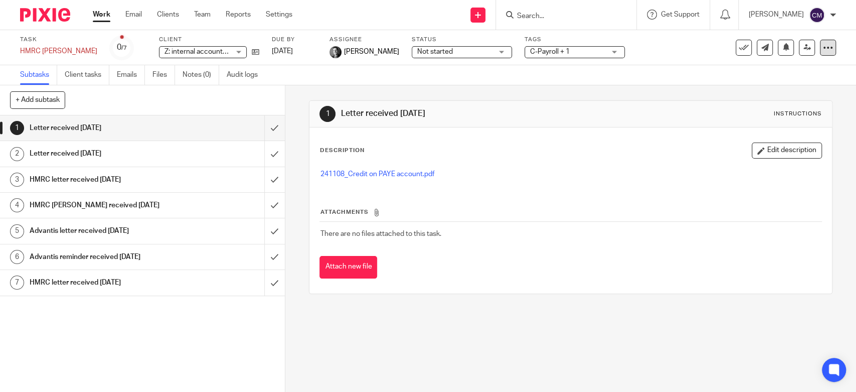
click at [823, 44] on icon at bounding box center [828, 48] width 10 height 10
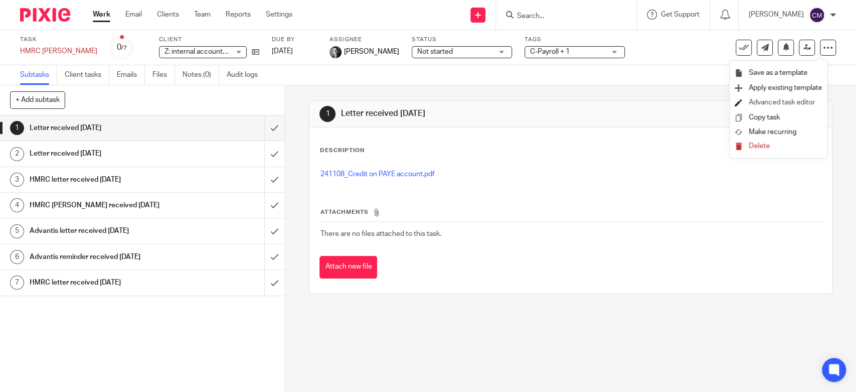
click at [749, 99] on link "Advanced task editor" at bounding box center [782, 102] width 66 height 7
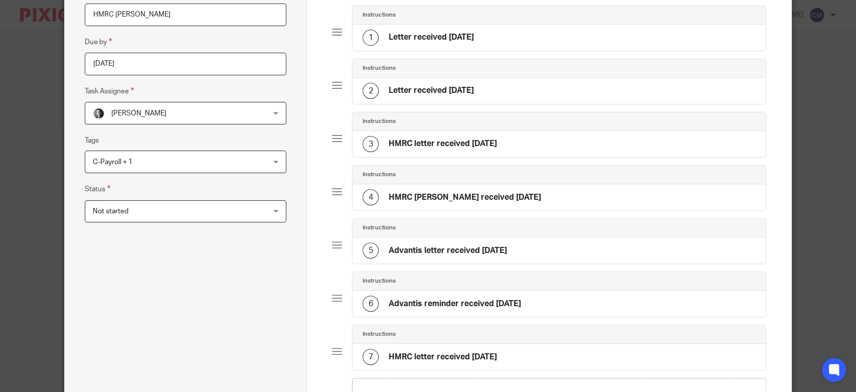
scroll to position [167, 0]
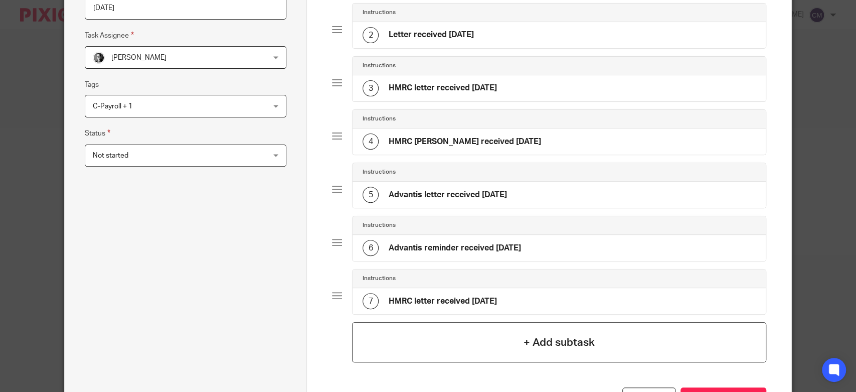
click at [374, 328] on div "+ Add subtask" at bounding box center [559, 342] width 414 height 40
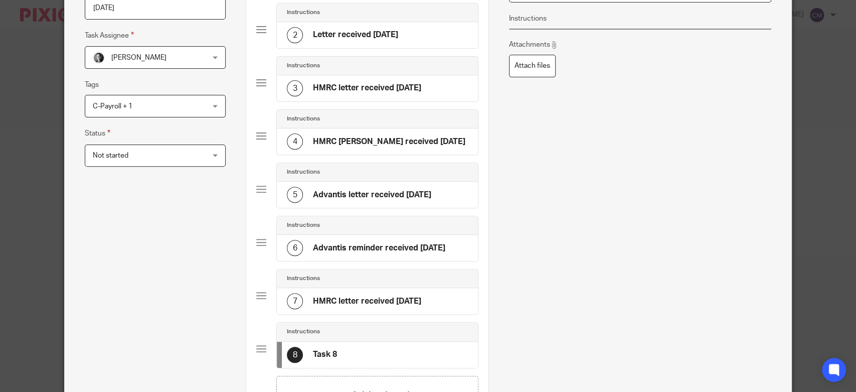
scroll to position [0, 0]
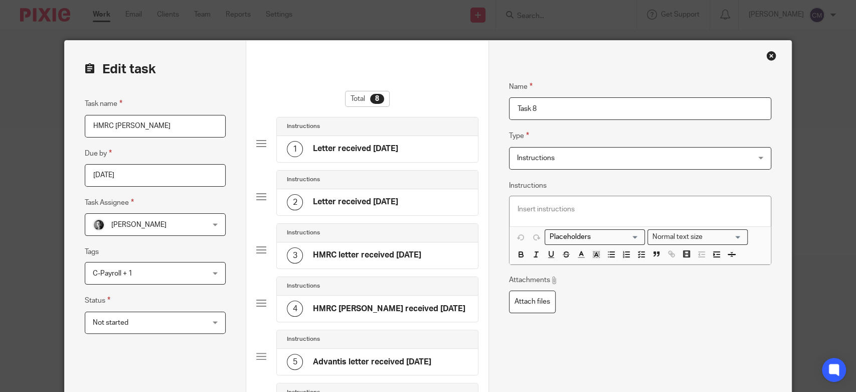
drag, startPoint x: 543, startPoint y: 110, endPoint x: 492, endPoint y: 110, distance: 50.7
click at [492, 110] on div "Name Letter received 8/11/24 Type Instructions Instructions Instructions Send a…" at bounding box center [639, 363] width 303 height 645
type input "HMRC DM PAYE received 19/9/25"
click at [547, 208] on p at bounding box center [640, 209] width 245 height 10
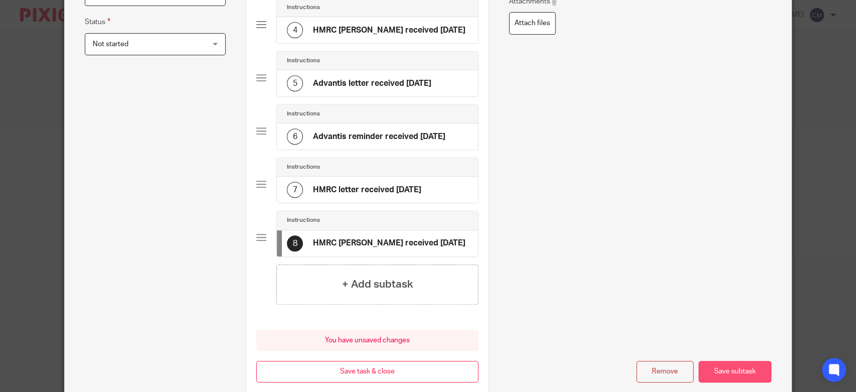
click at [716, 367] on button "Save subtask" at bounding box center [735, 372] width 73 height 22
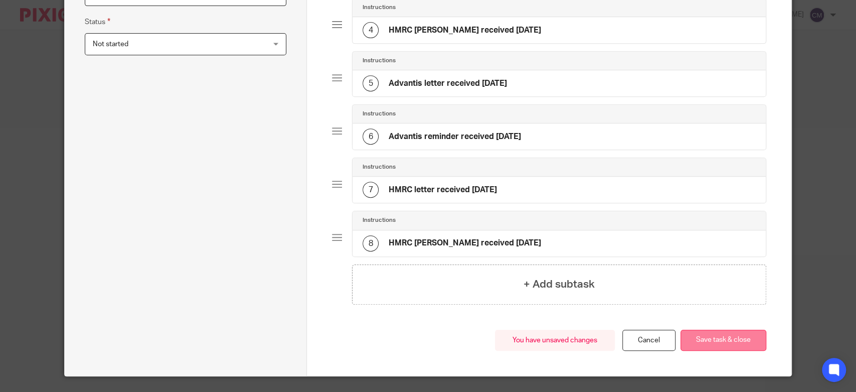
click at [704, 329] on button "Save task & close" at bounding box center [724, 340] width 86 height 22
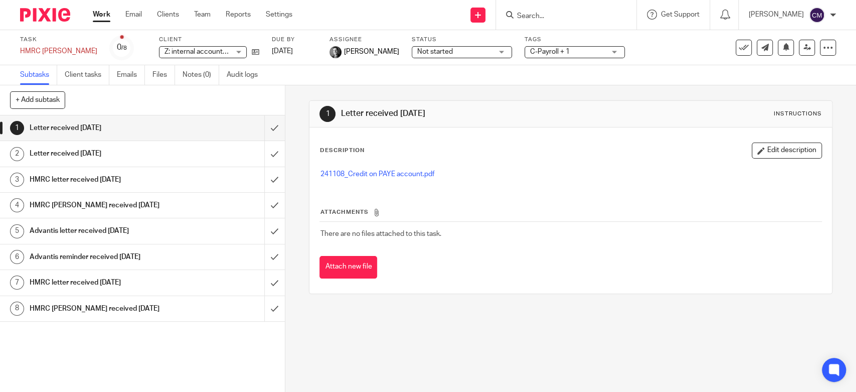
click at [205, 308] on div "HMRC [PERSON_NAME] received [DATE]" at bounding box center [142, 308] width 225 height 15
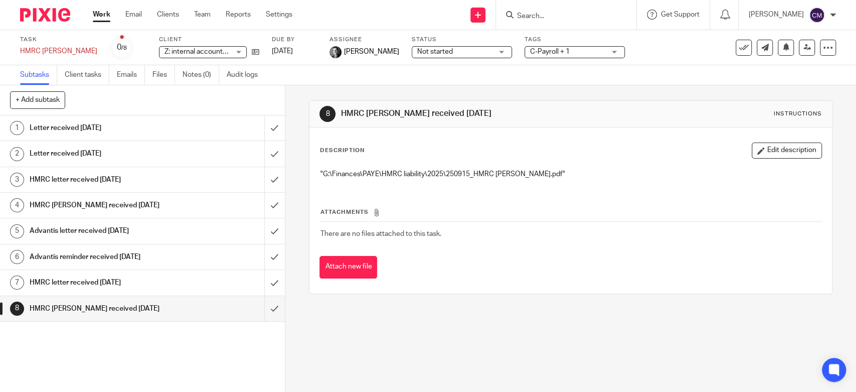
click at [104, 17] on link "Work" at bounding box center [102, 15] width 18 height 10
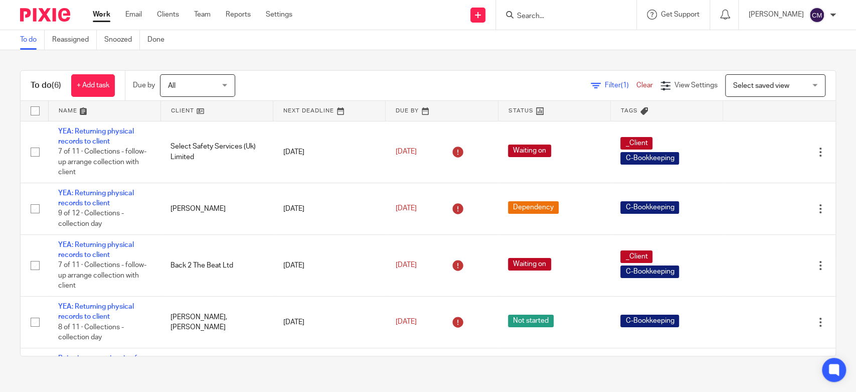
click at [313, 65] on div "To do (6) + Add task Due by All All [DATE] [DATE] This week Next week This mont…" at bounding box center [428, 213] width 856 height 326
click at [533, 12] on input "Search" at bounding box center [561, 16] width 90 height 9
click at [166, 17] on link "Clients" at bounding box center [168, 15] width 22 height 10
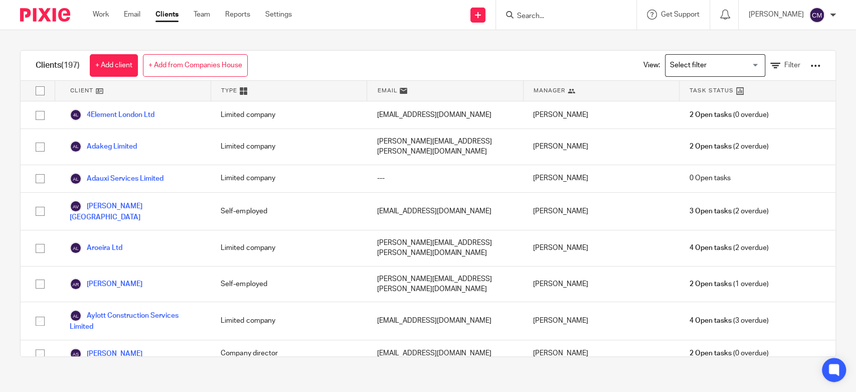
click at [667, 65] on input "Search for option" at bounding box center [712, 66] width 93 height 18
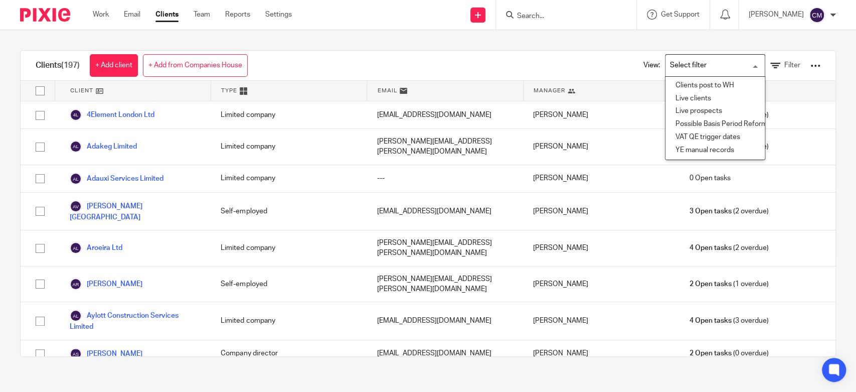
click at [613, 64] on div "View: Loading... Clients post to WH Live clients Live prospects Possible Basis …" at bounding box center [724, 66] width 222 height 30
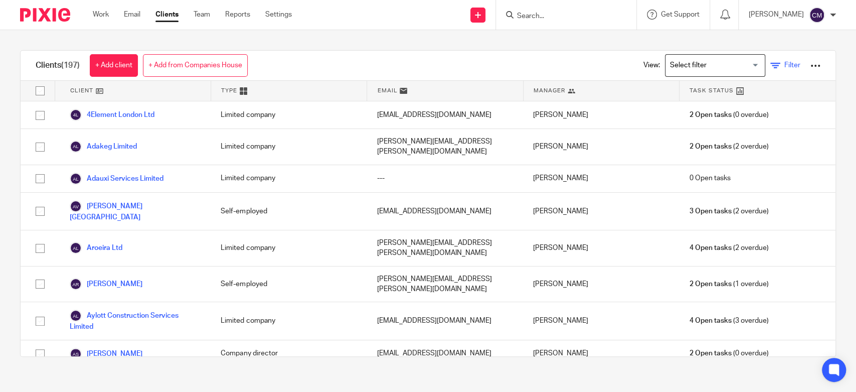
click at [770, 66] on icon at bounding box center [775, 66] width 10 height 10
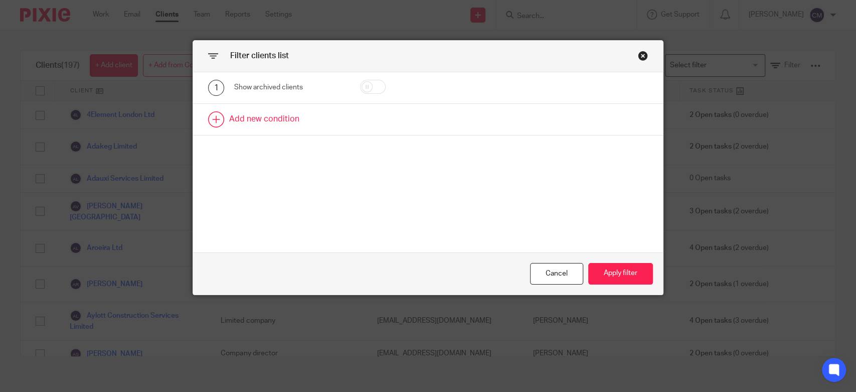
click at [242, 115] on link at bounding box center [428, 119] width 470 height 31
click at [253, 121] on div "Field" at bounding box center [282, 122] width 81 height 21
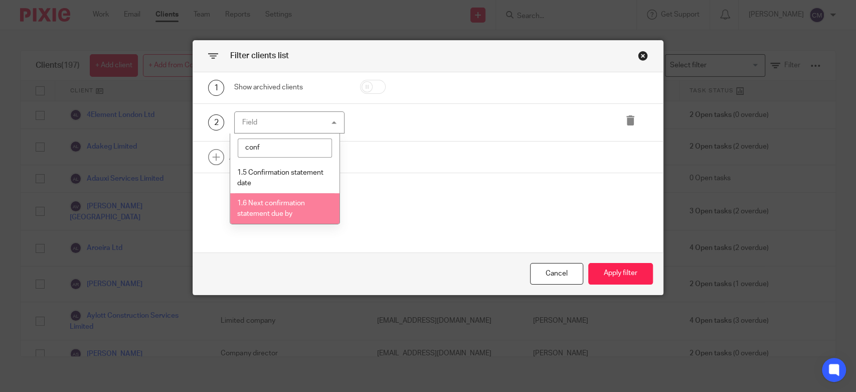
type input "conf"
click at [299, 208] on li "1.6 Next confirmation statement due by" at bounding box center [284, 208] width 109 height 31
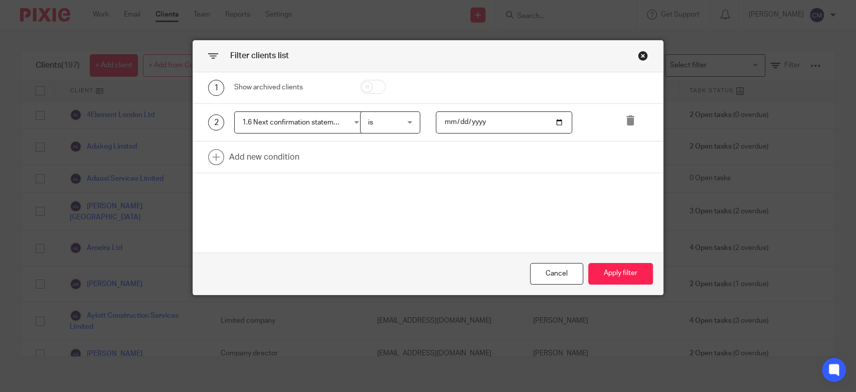
click at [466, 126] on input "date" at bounding box center [504, 122] width 136 height 23
click at [555, 122] on input "date" at bounding box center [504, 122] width 136 height 23
click at [386, 123] on span "is" at bounding box center [389, 122] width 42 height 21
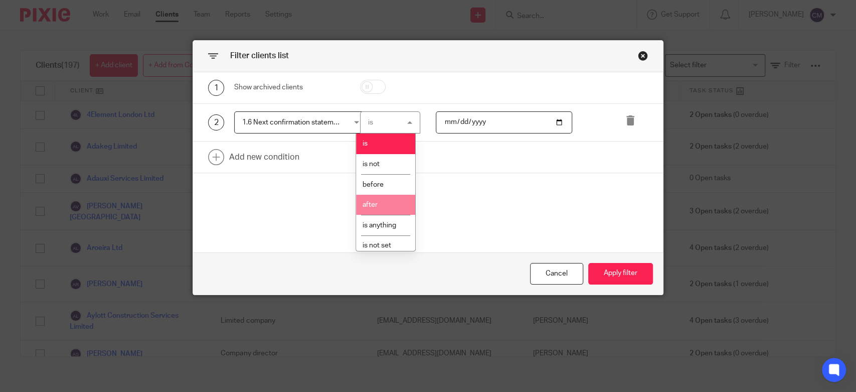
click at [383, 202] on li "after" at bounding box center [385, 205] width 59 height 21
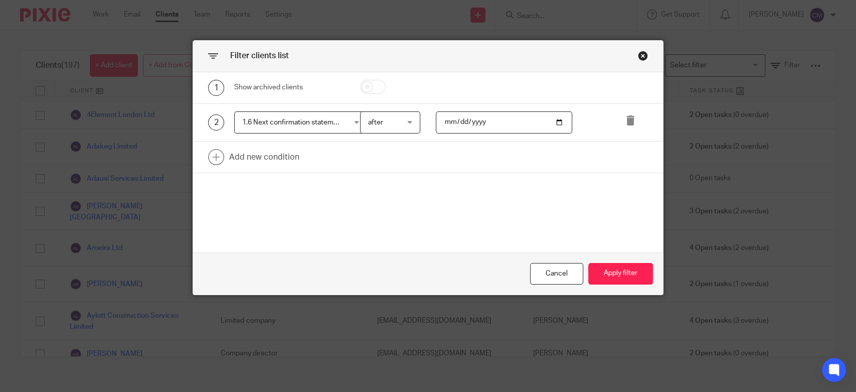
click at [521, 122] on input "date" at bounding box center [504, 122] width 136 height 23
click at [555, 119] on input "date" at bounding box center [504, 122] width 136 height 23
type input "2025-11-18"
click at [614, 278] on button "Apply filter" at bounding box center [620, 274] width 65 height 22
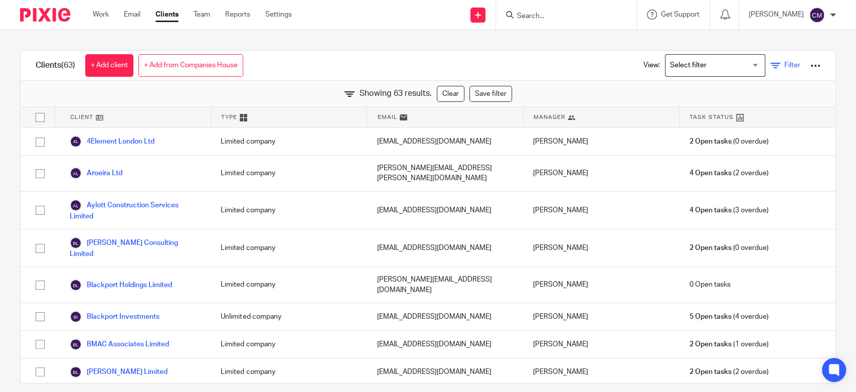
click at [771, 60] on link "Filter" at bounding box center [785, 65] width 30 height 11
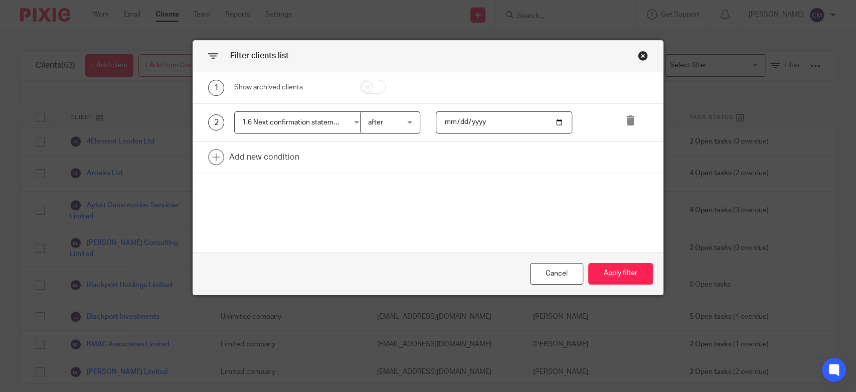
click at [388, 123] on span "after" at bounding box center [389, 122] width 42 height 21
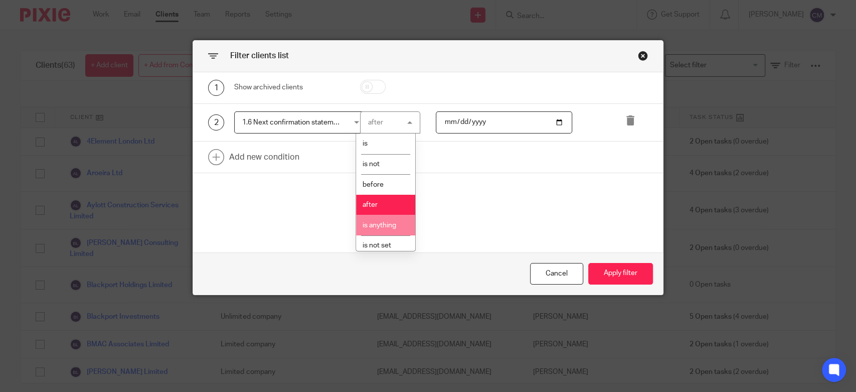
scroll to position [5, 0]
click at [245, 229] on div "1 Show archived clients 2 1.6 Next confirmation statement due by 1.6 Next confi…" at bounding box center [428, 162] width 470 height 180
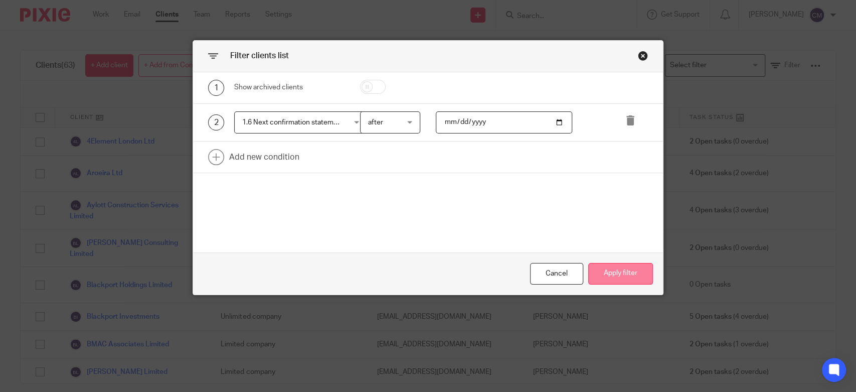
click at [593, 269] on button "Apply filter" at bounding box center [620, 274] width 65 height 22
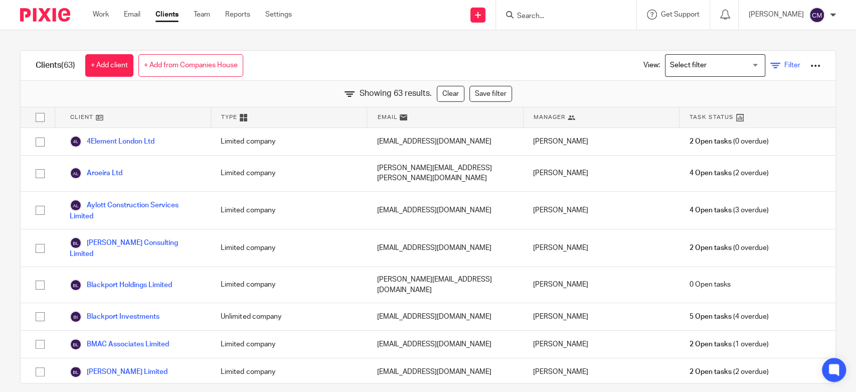
click at [770, 63] on link "Filter" at bounding box center [785, 65] width 30 height 11
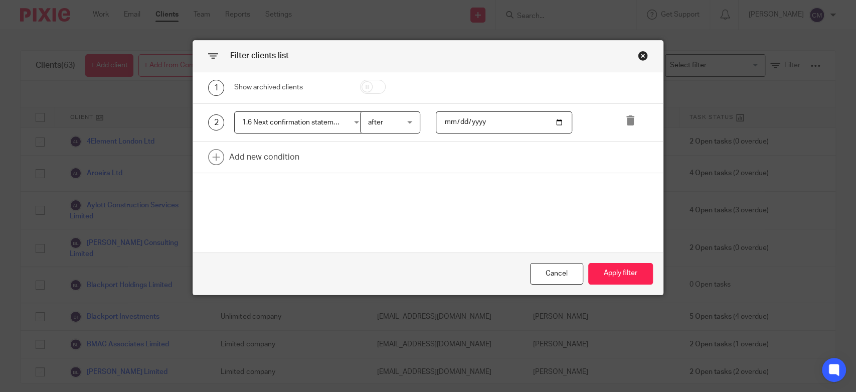
click at [373, 124] on span "after" at bounding box center [375, 122] width 15 height 7
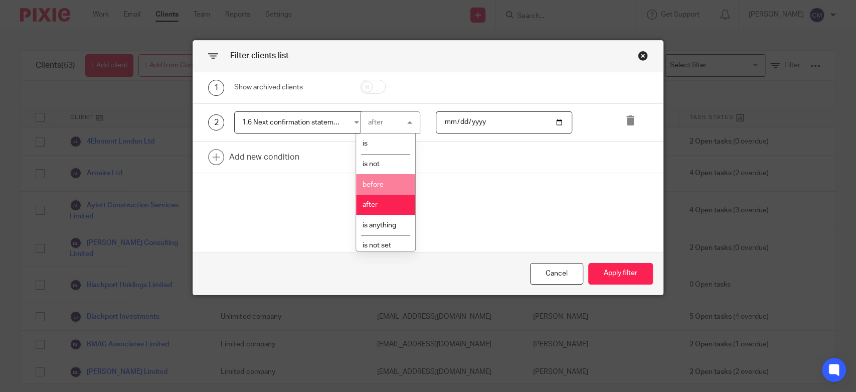
click at [377, 184] on span "before" at bounding box center [373, 184] width 21 height 7
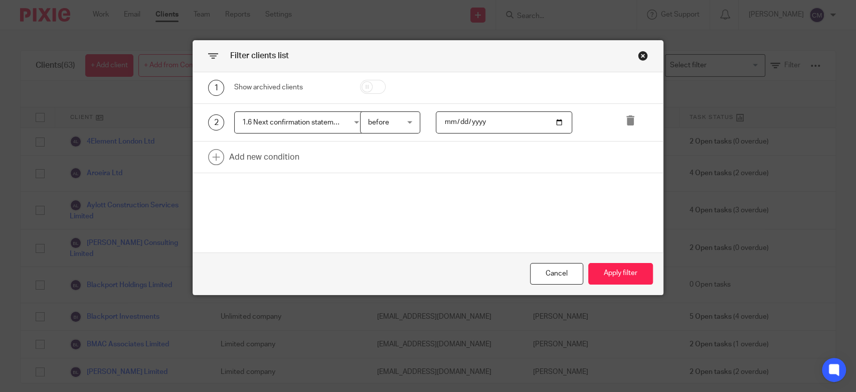
click at [518, 124] on input "2025-11-18" at bounding box center [504, 122] width 136 height 23
click at [554, 119] on input "2025-11-18" at bounding box center [504, 122] width 136 height 23
type input "2025-12-31"
click at [604, 267] on button "Apply filter" at bounding box center [620, 274] width 65 height 22
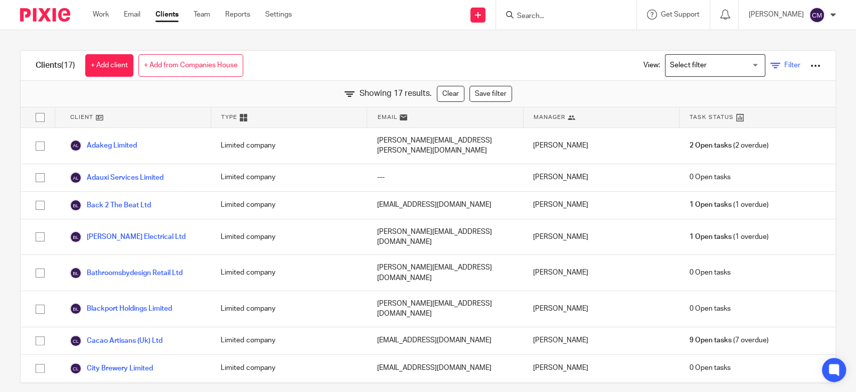
click at [784, 63] on span "Filter" at bounding box center [792, 65] width 16 height 7
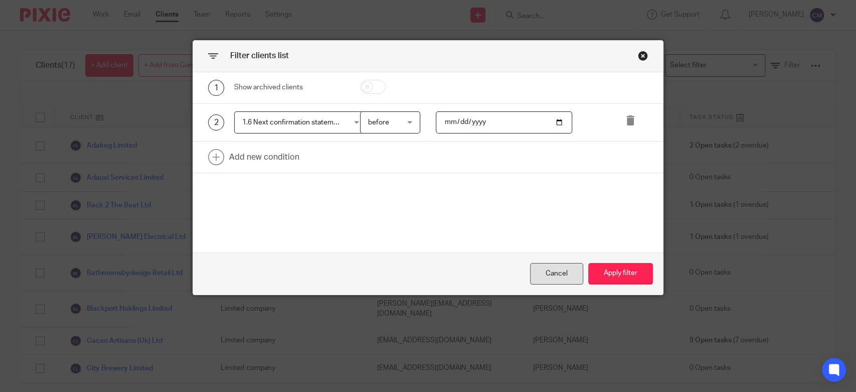
click at [547, 268] on div "Cancel" at bounding box center [556, 274] width 53 height 22
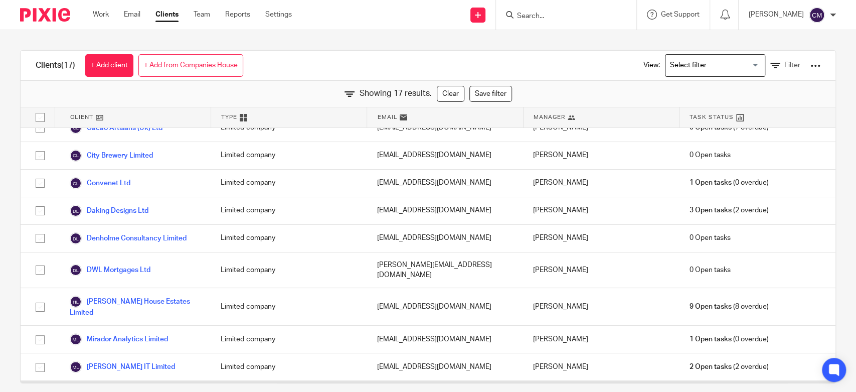
scroll to position [0, 0]
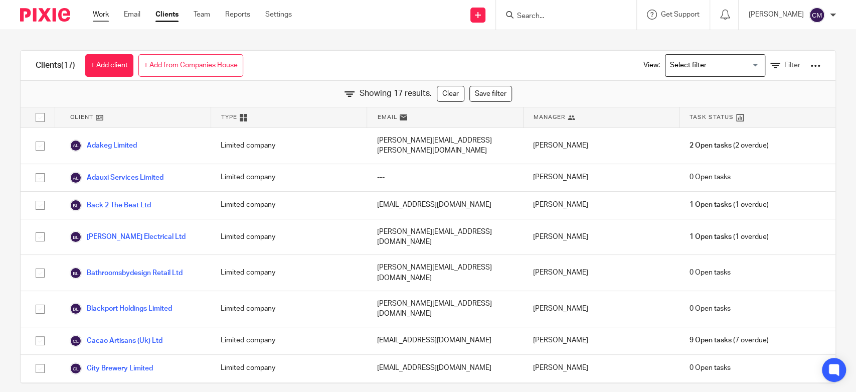
click at [97, 15] on link "Work" at bounding box center [101, 15] width 16 height 10
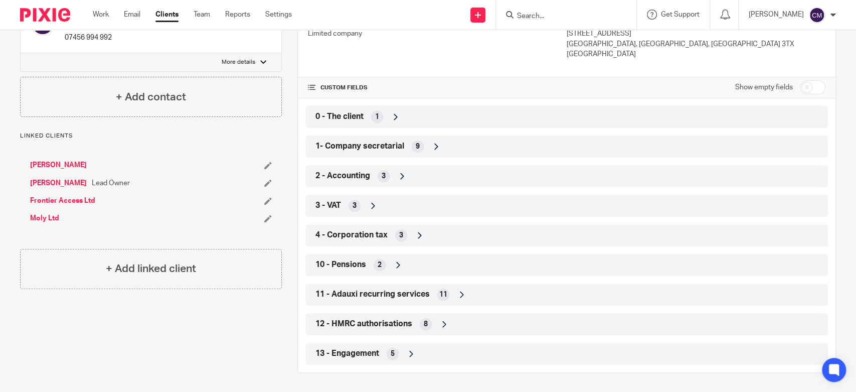
scroll to position [183, 0]
click at [843, 219] on div "Client contacts [PERSON_NAME] 07456 994 992 Edit contact Create client from con…" at bounding box center [428, 148] width 856 height 488
click at [353, 143] on span "1- Company secretarial" at bounding box center [359, 146] width 89 height 11
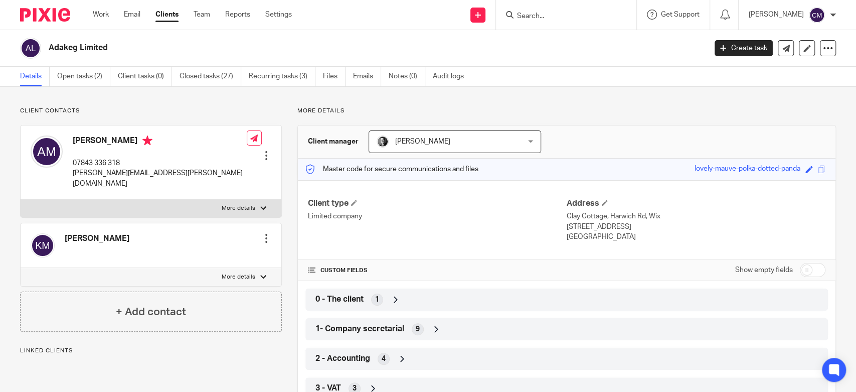
scroll to position [56, 0]
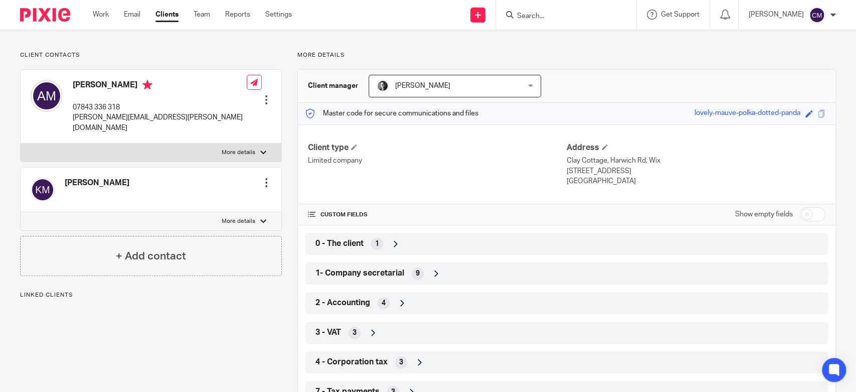
click at [385, 274] on span "1- Company secretarial" at bounding box center [359, 273] width 89 height 11
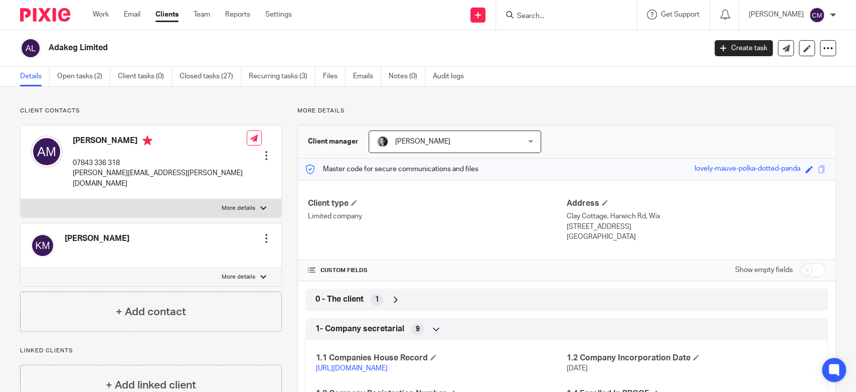
scroll to position [167, 0]
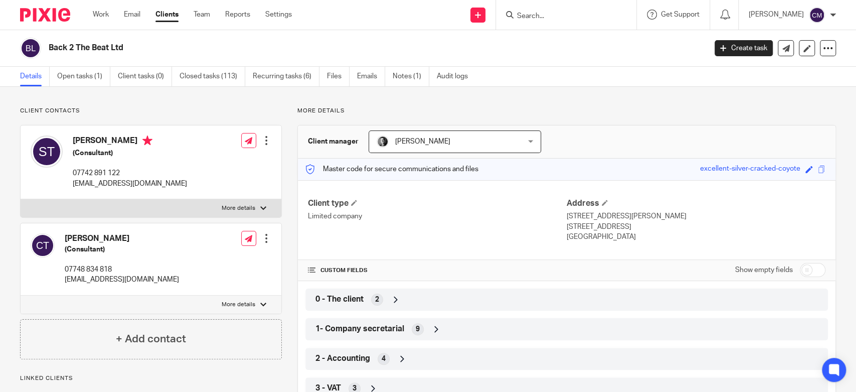
click at [343, 321] on div "1- Company secretarial 9" at bounding box center [567, 328] width 508 height 17
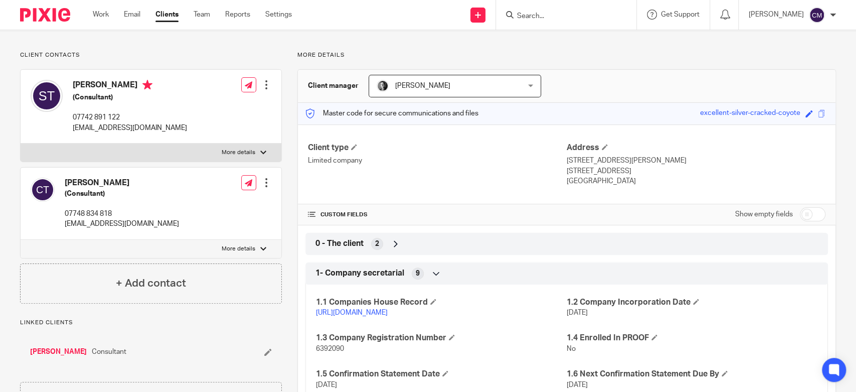
scroll to position [111, 0]
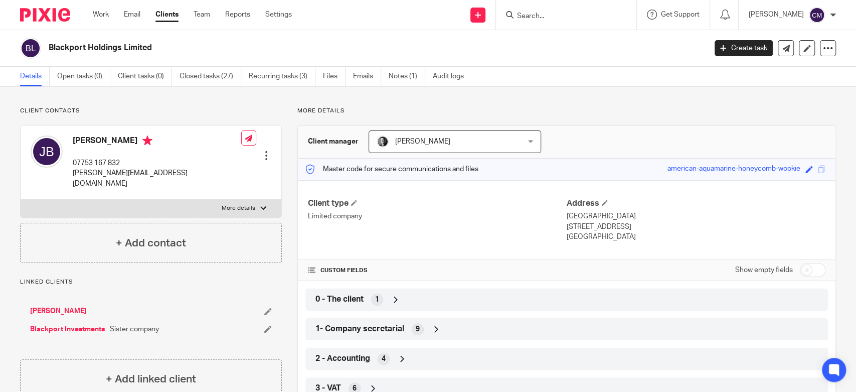
scroll to position [167, 0]
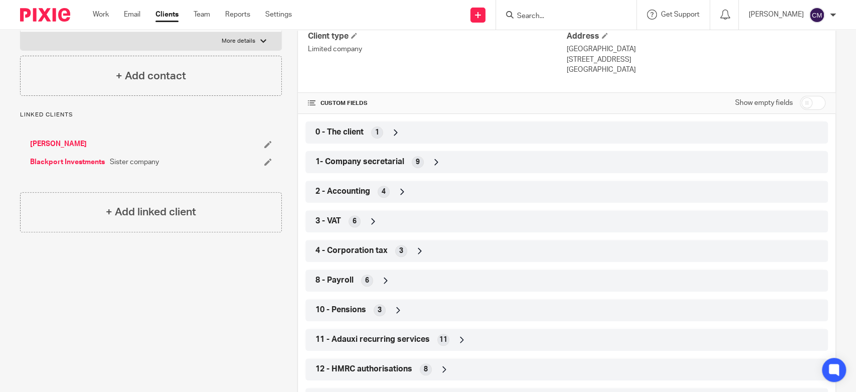
click at [330, 161] on span "1- Company secretarial" at bounding box center [359, 161] width 89 height 11
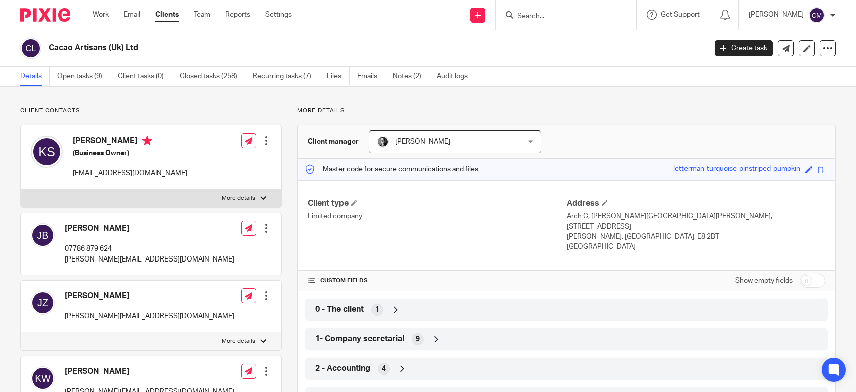
click at [377, 333] on span "1- Company secretarial" at bounding box center [359, 338] width 89 height 11
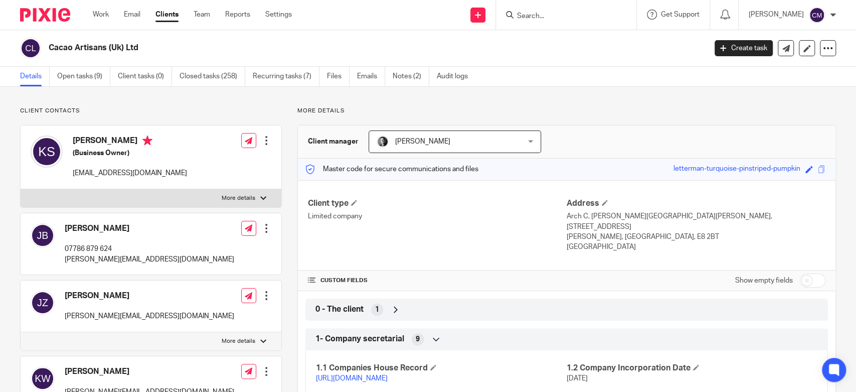
scroll to position [278, 0]
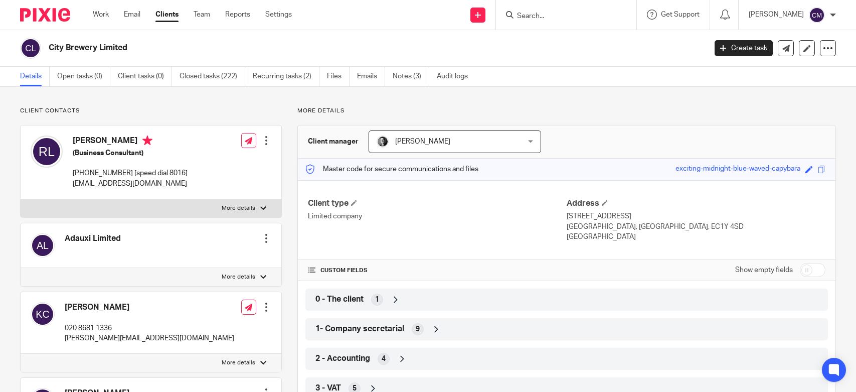
click at [362, 329] on span "1- Company secretarial" at bounding box center [359, 328] width 89 height 11
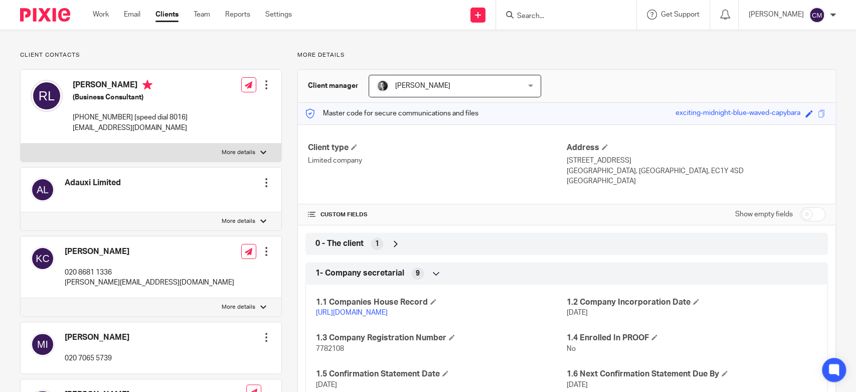
scroll to position [111, 0]
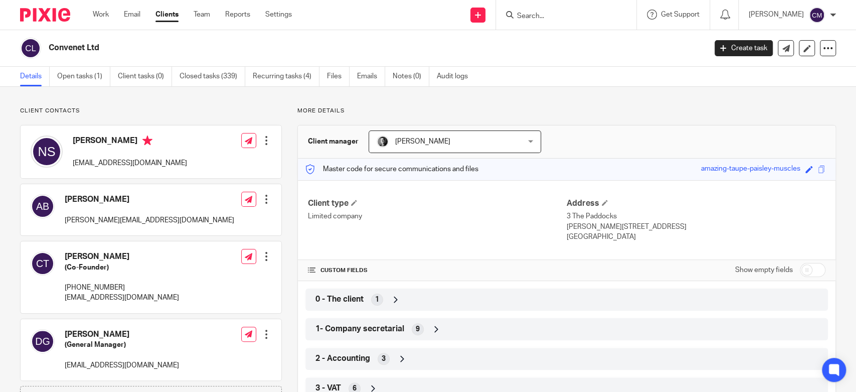
scroll to position [111, 0]
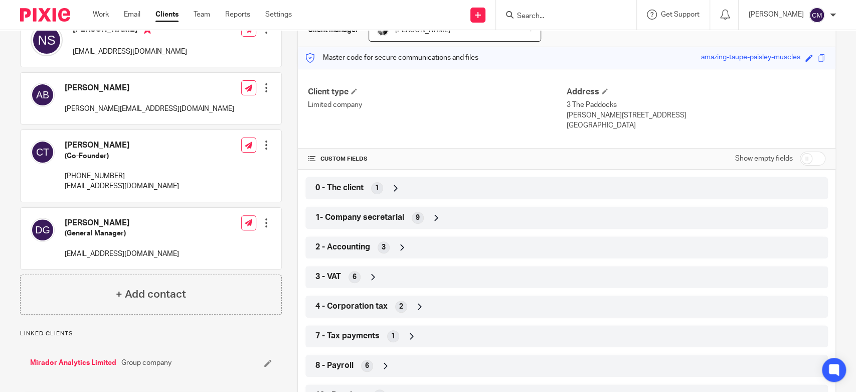
click at [473, 219] on div "1- Company secretarial 9" at bounding box center [567, 217] width 508 height 17
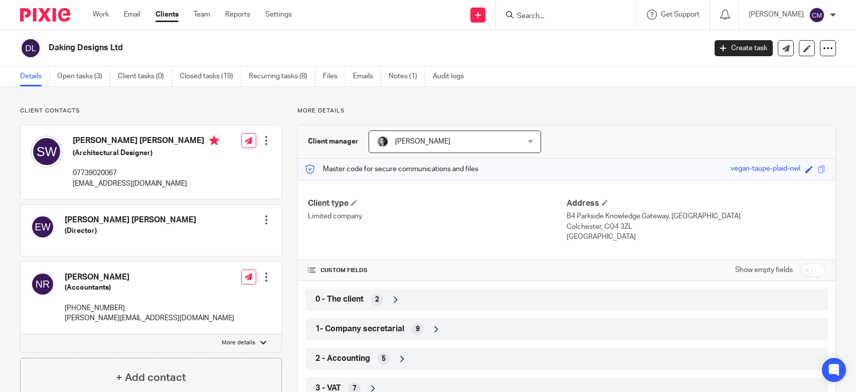
click at [459, 320] on div "1- Company secretarial 9" at bounding box center [567, 328] width 508 height 17
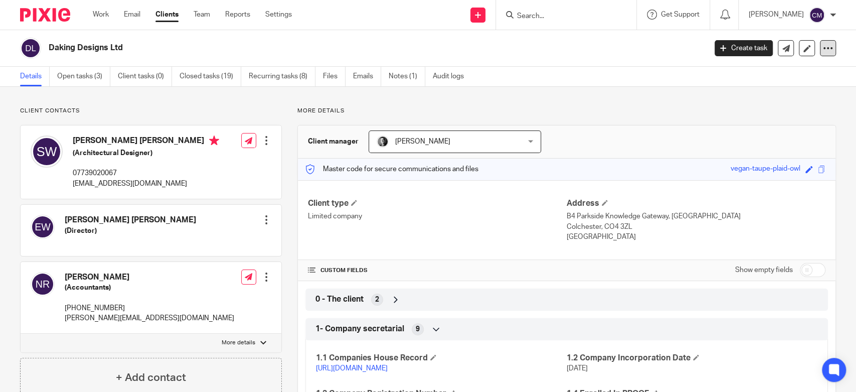
click at [824, 51] on div at bounding box center [828, 48] width 16 height 16
click at [759, 72] on link "Update from Companies House" at bounding box center [764, 73] width 111 height 15
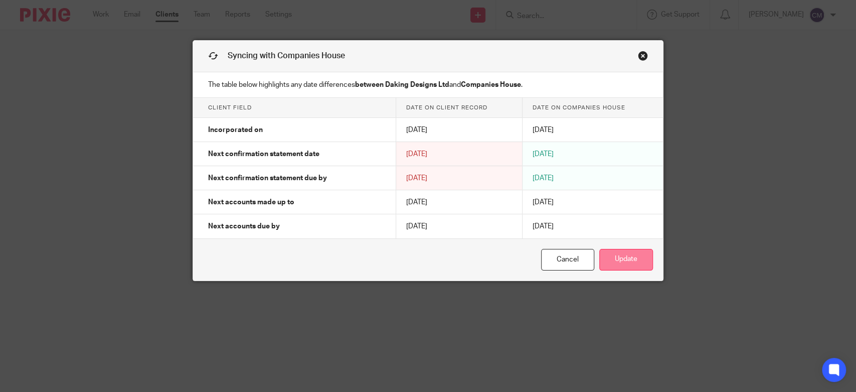
click at [629, 256] on button "Update" at bounding box center [626, 260] width 54 height 22
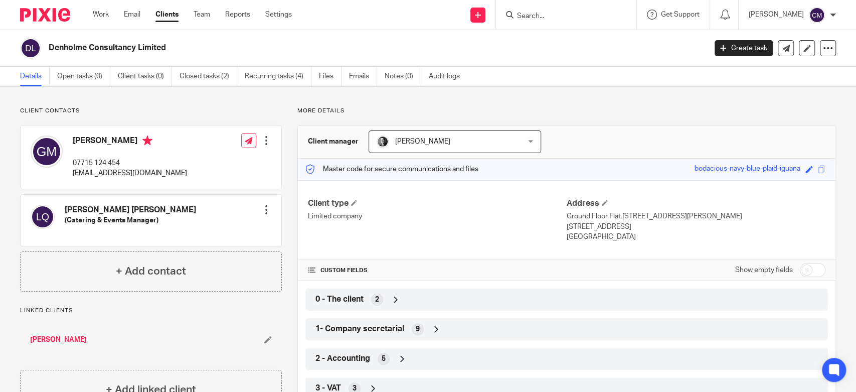
click at [370, 320] on div "1- Company secretarial 9" at bounding box center [567, 328] width 508 height 17
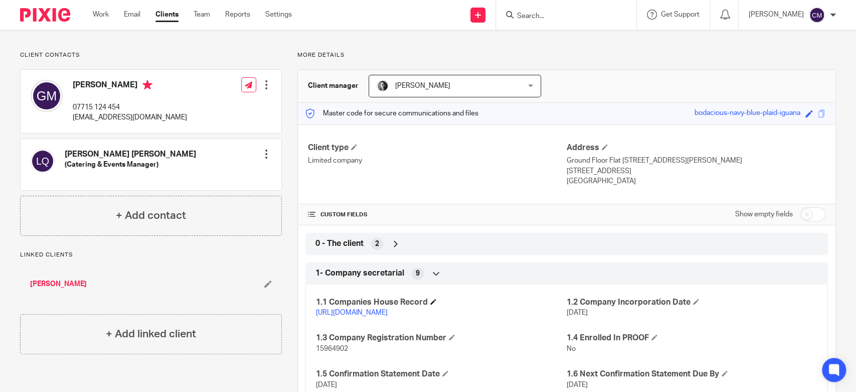
scroll to position [111, 0]
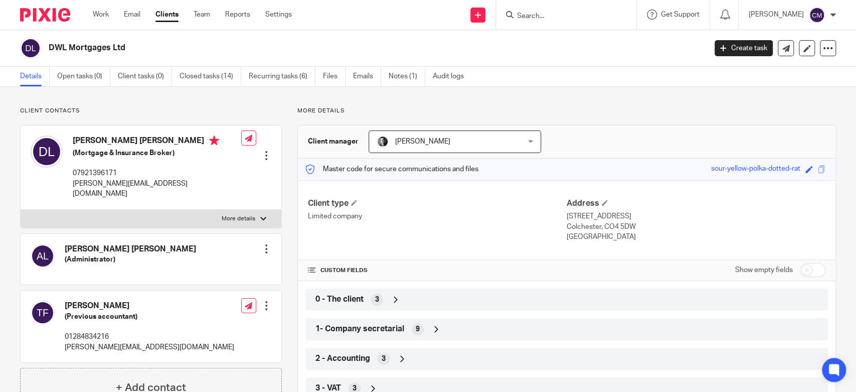
click at [424, 332] on div "1- Company secretarial 9" at bounding box center [567, 328] width 508 height 17
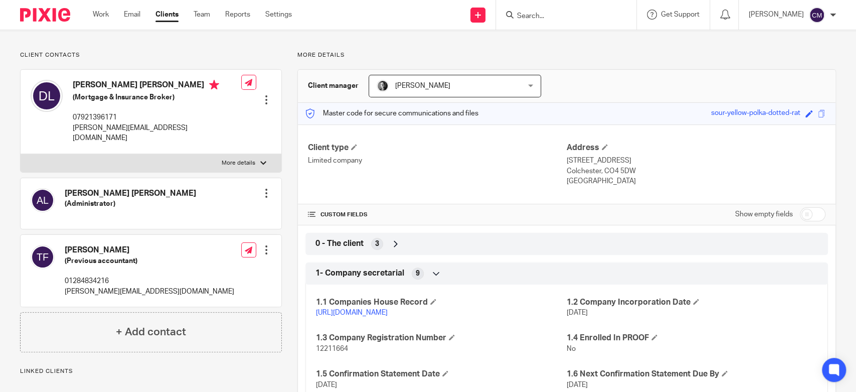
scroll to position [111, 0]
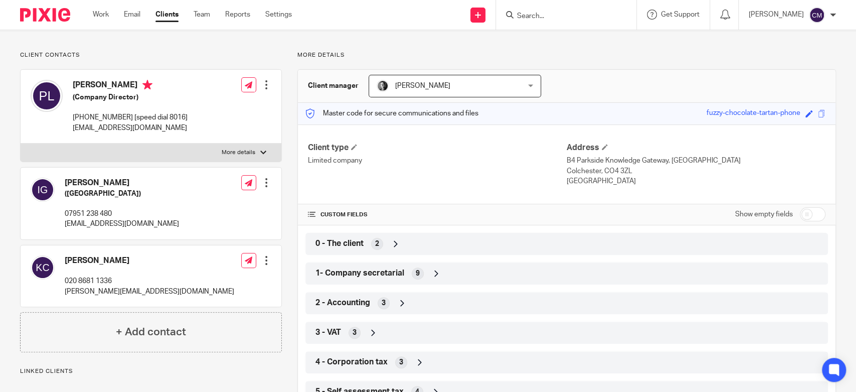
scroll to position [111, 0]
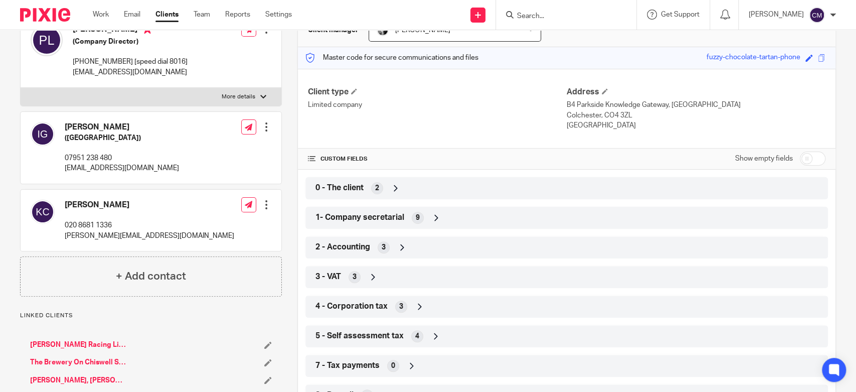
click at [435, 216] on icon at bounding box center [436, 218] width 10 height 10
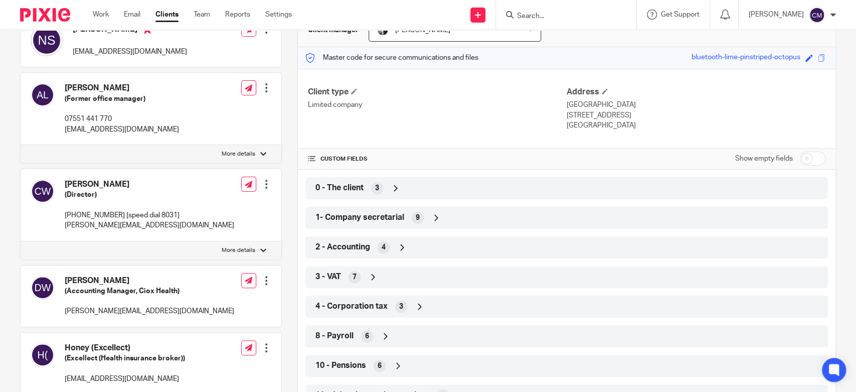
click at [557, 220] on div "1- Company secretarial 9" at bounding box center [567, 217] width 508 height 17
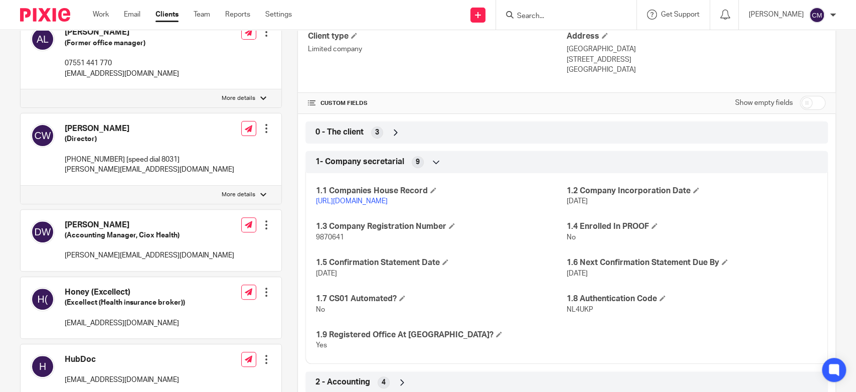
scroll to position [223, 0]
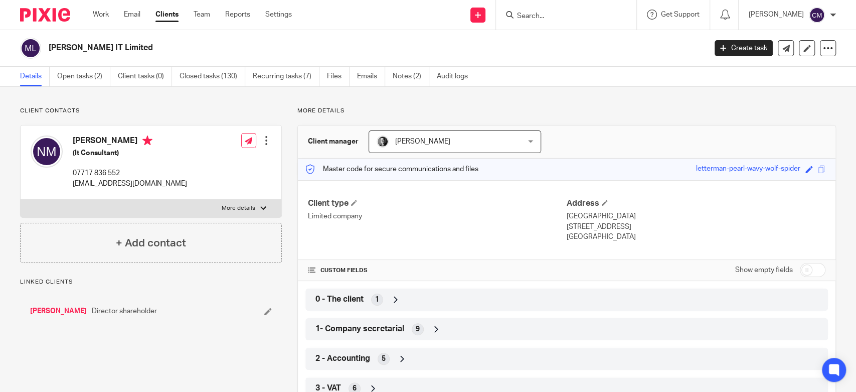
scroll to position [111, 0]
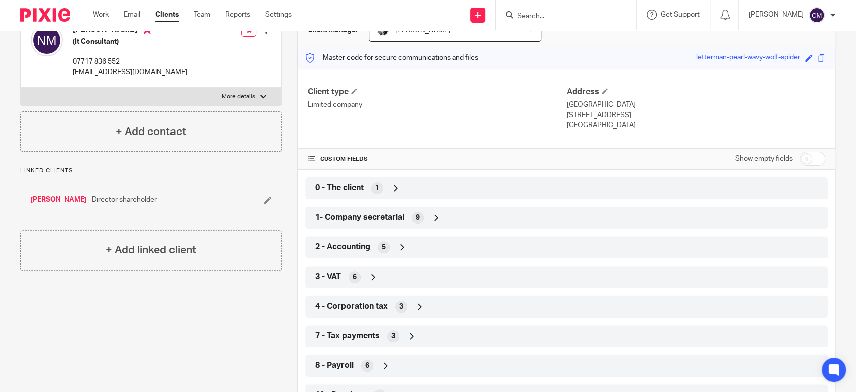
click at [498, 218] on div "1- Company secretarial 9" at bounding box center [567, 217] width 508 height 17
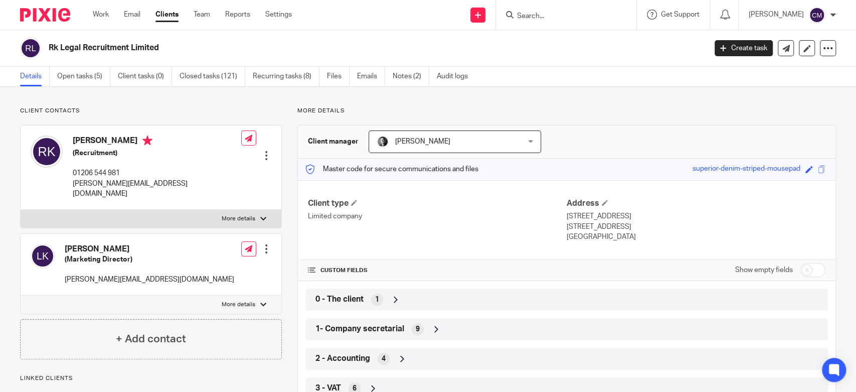
scroll to position [56, 0]
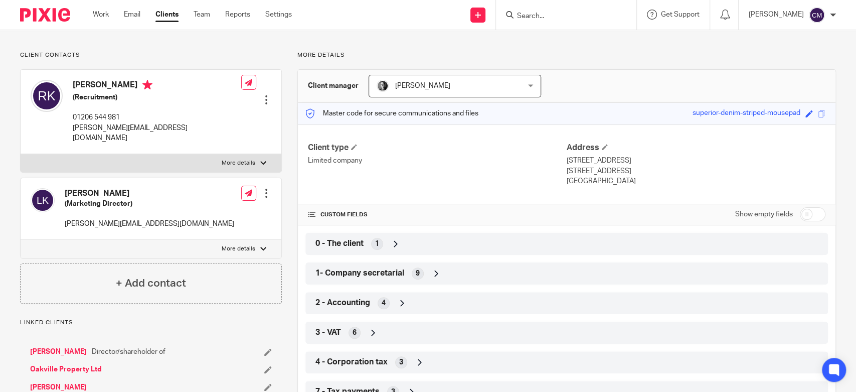
click at [426, 281] on div "1- Company secretarial 9" at bounding box center [567, 273] width 508 height 17
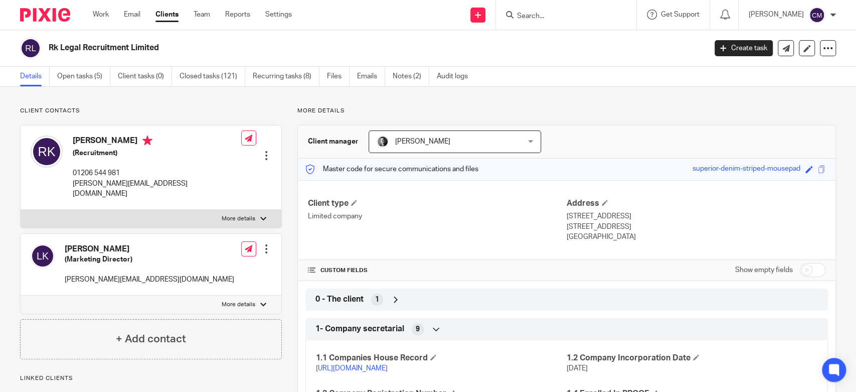
scroll to position [334, 0]
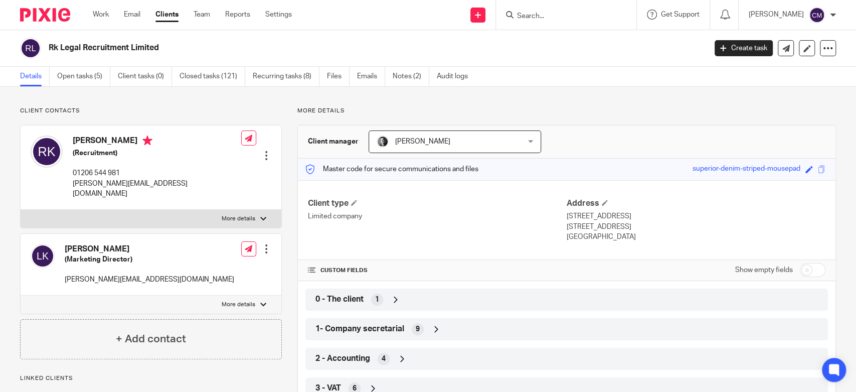
scroll to position [111, 0]
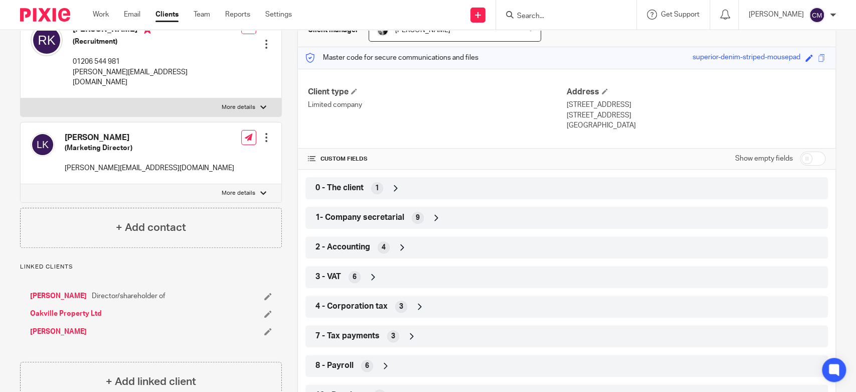
click at [473, 215] on div "1- Company secretarial 9" at bounding box center [567, 217] width 508 height 17
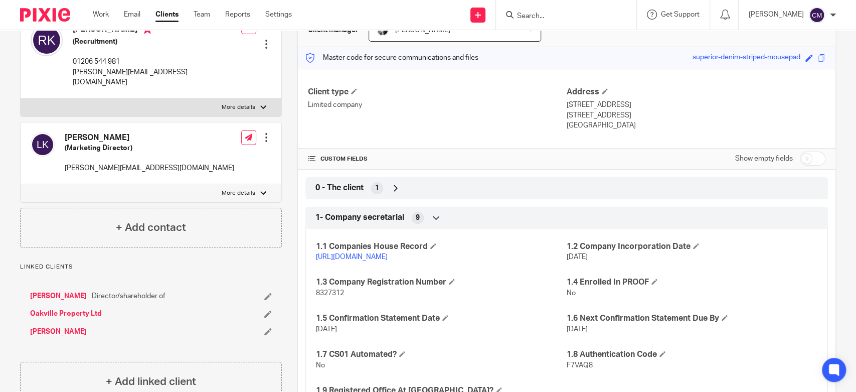
scroll to position [0, 0]
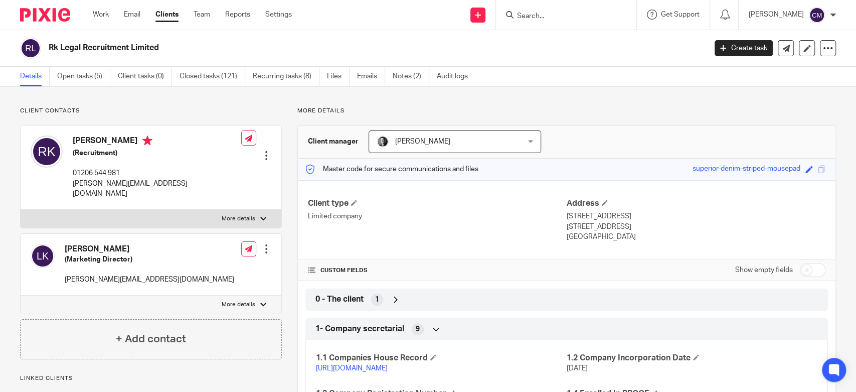
click at [236, 107] on p "Client contacts" at bounding box center [151, 111] width 262 height 8
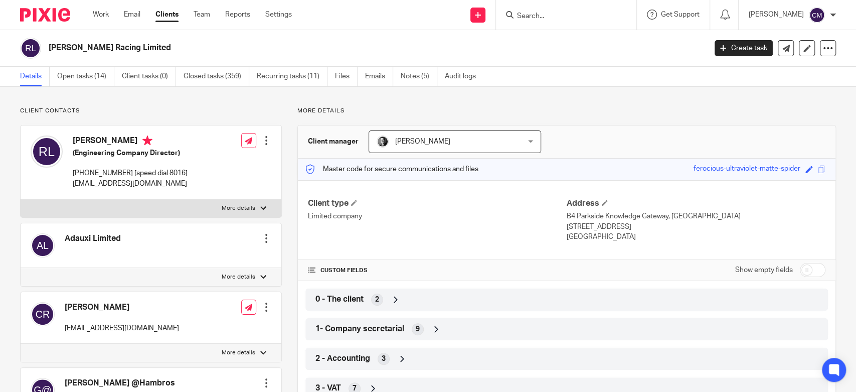
scroll to position [167, 0]
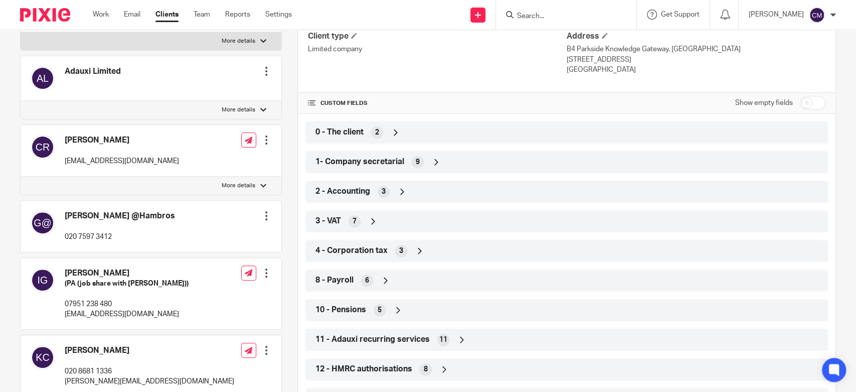
click at [403, 160] on div "1- Company secretarial 9" at bounding box center [567, 161] width 508 height 17
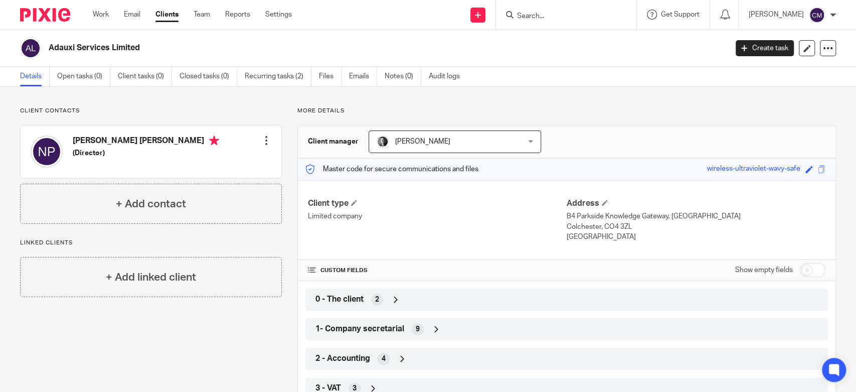
scroll to position [111, 0]
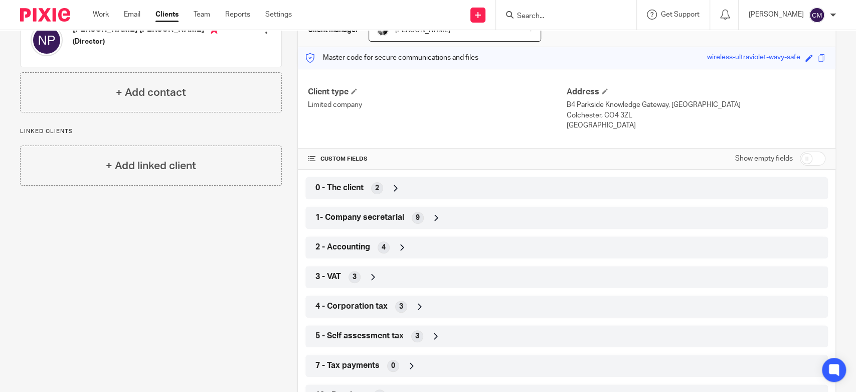
click at [401, 220] on div "1- Company secretarial 9" at bounding box center [567, 217] width 508 height 17
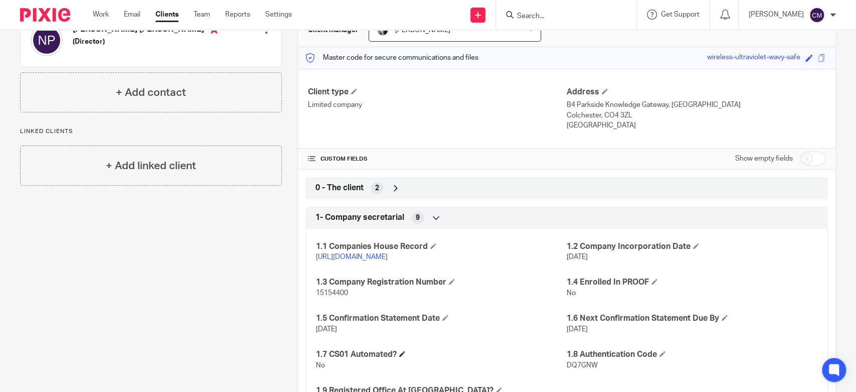
scroll to position [167, 0]
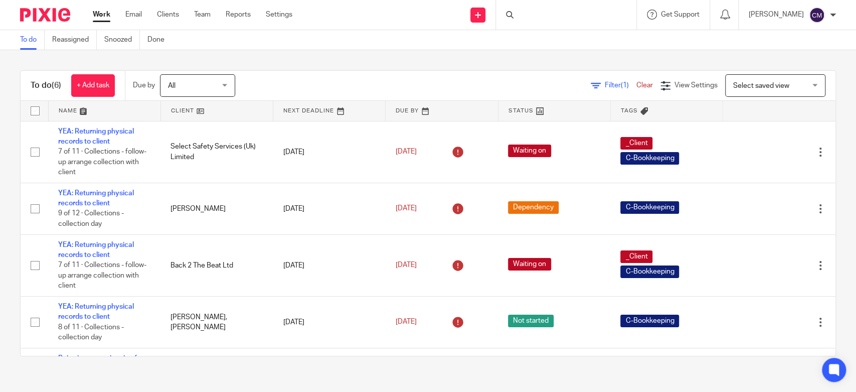
click at [559, 15] on div at bounding box center [566, 15] width 140 height 30
click at [526, 13] on div at bounding box center [566, 15] width 140 height 30
click at [558, 22] on div at bounding box center [566, 15] width 140 height 30
click at [528, 13] on div at bounding box center [566, 15] width 140 height 30
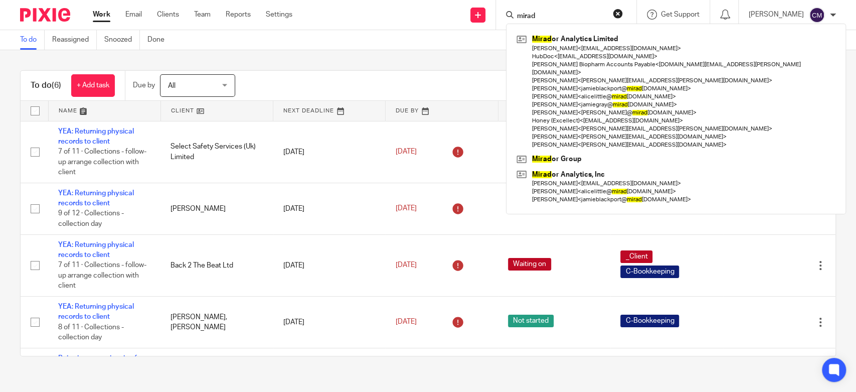
type input "mirad"
click at [598, 28] on div "Mirad or Analytics Limited [PERSON_NAME] < [EMAIL_ADDRESS][DOMAIN_NAME] > HubDo…" at bounding box center [676, 119] width 340 height 191
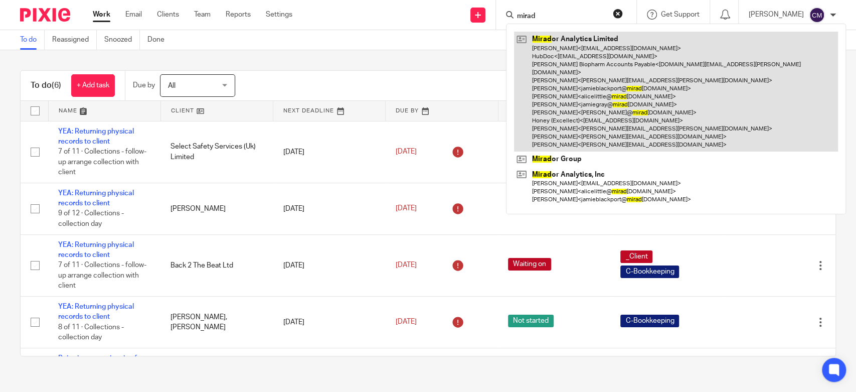
click at [599, 44] on link at bounding box center [676, 92] width 324 height 120
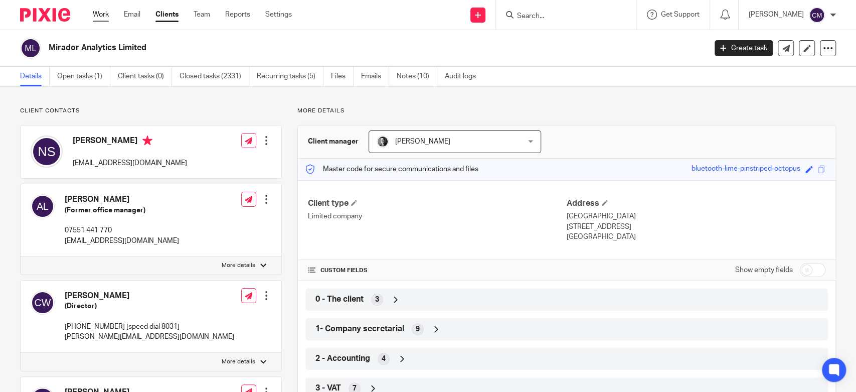
click at [100, 17] on link "Work" at bounding box center [101, 15] width 16 height 10
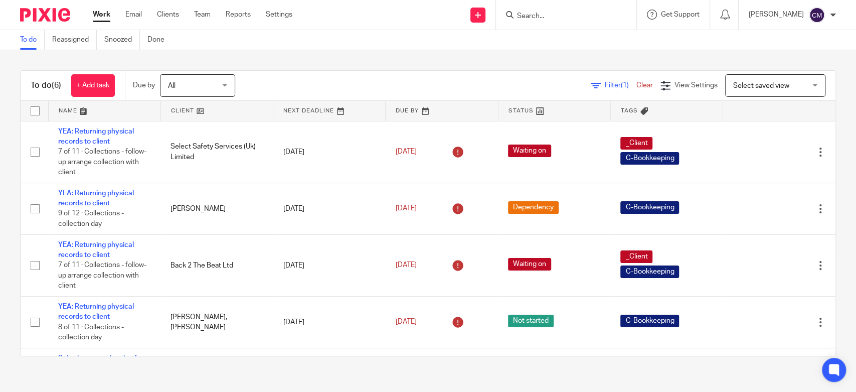
click at [574, 18] on input "Search" at bounding box center [561, 16] width 90 height 9
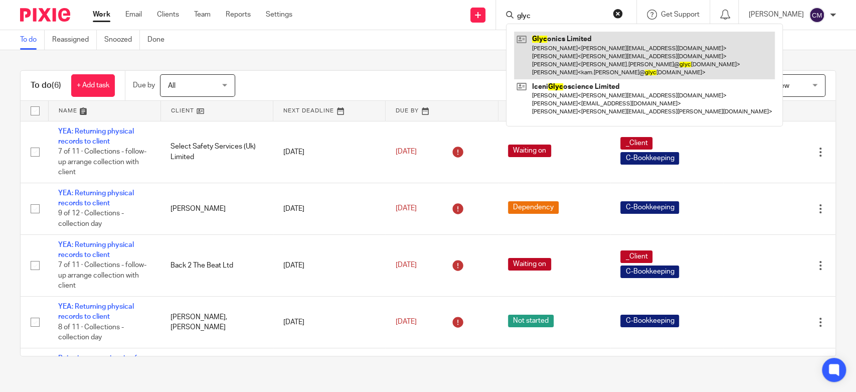
type input "glyc"
click at [579, 49] on link at bounding box center [644, 56] width 261 height 48
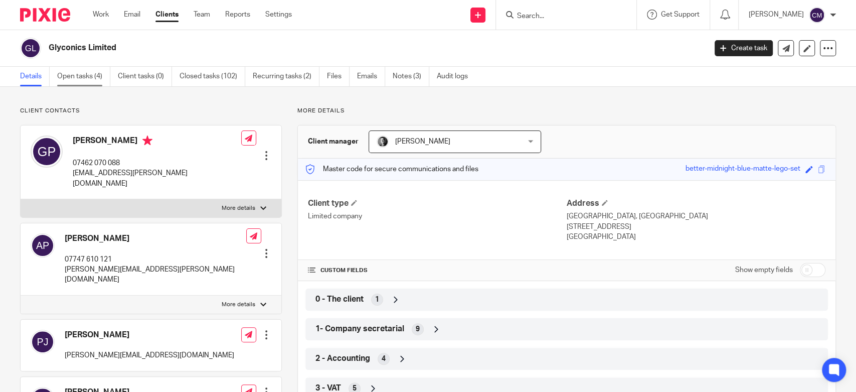
click at [87, 79] on link "Open tasks (4)" at bounding box center [83, 77] width 53 height 20
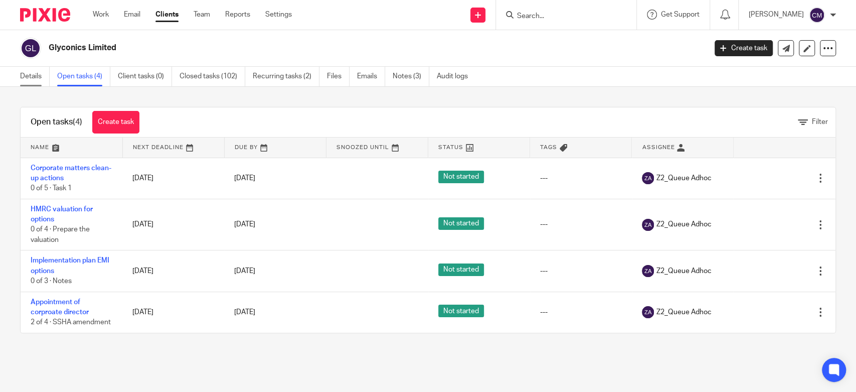
click at [39, 75] on link "Details" at bounding box center [35, 77] width 30 height 20
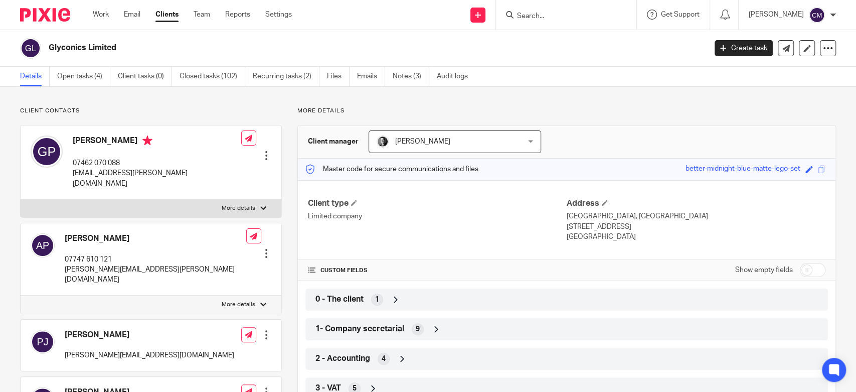
click at [566, 17] on input "Search" at bounding box center [561, 16] width 90 height 9
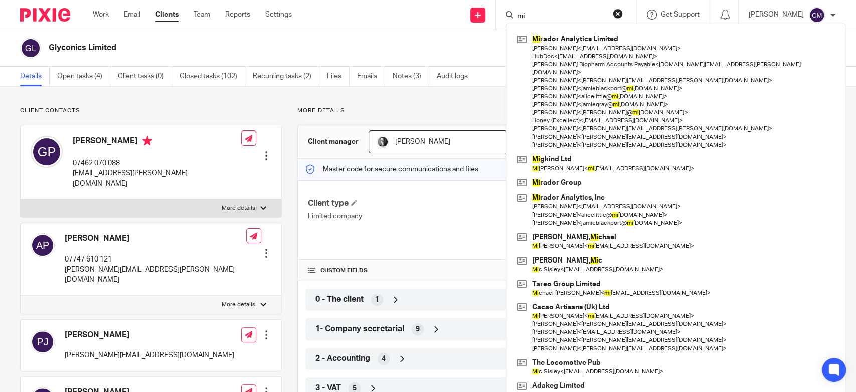
type input "mi"
click at [486, 40] on div "Glyconics Limited" at bounding box center [360, 48] width 680 height 21
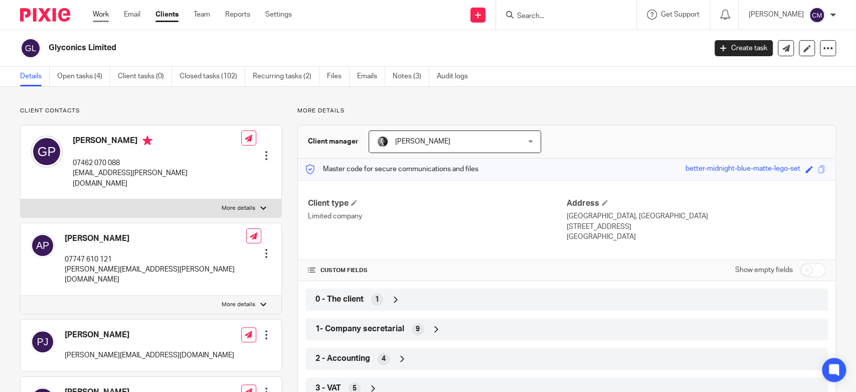
click at [99, 13] on link "Work" at bounding box center [101, 15] width 16 height 10
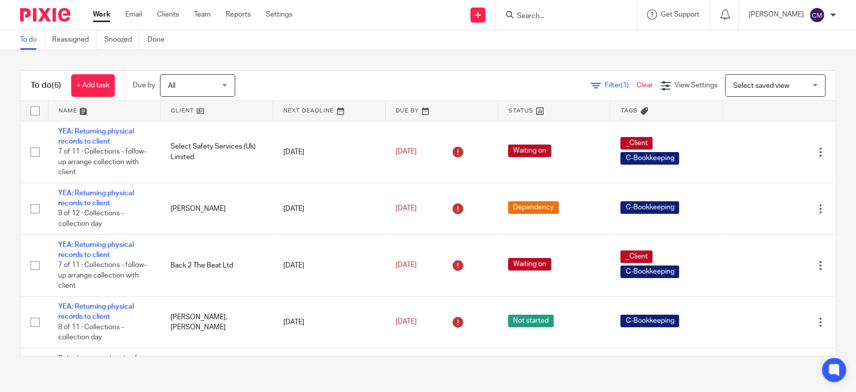
drag, startPoint x: 571, startPoint y: 23, endPoint x: 542, endPoint y: 50, distance: 39.8
click at [571, 23] on div at bounding box center [566, 15] width 140 height 30
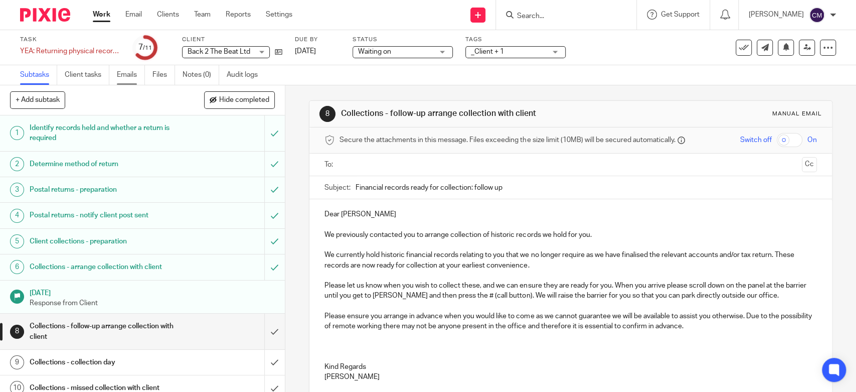
click at [137, 77] on link "Emails" at bounding box center [131, 75] width 28 height 20
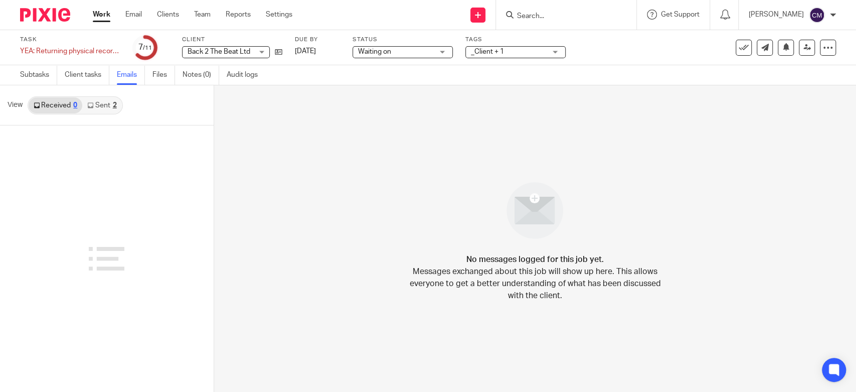
click at [110, 109] on link "Sent 2" at bounding box center [101, 105] width 39 height 16
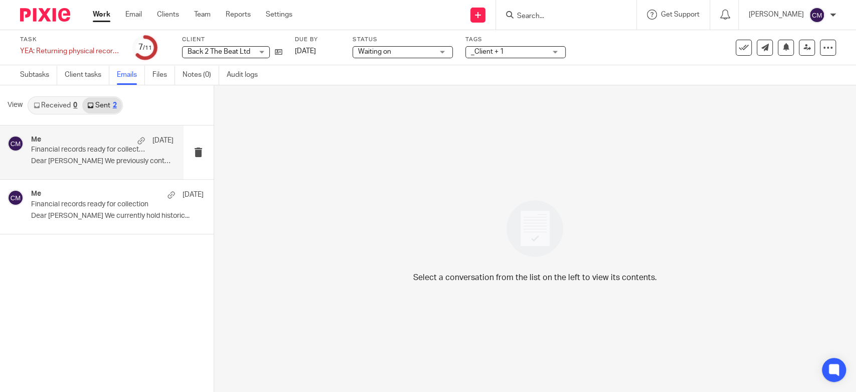
click at [109, 129] on div "Me [DATE] Financial records ready for collection: follow up Dear [PERSON_NAME] …" at bounding box center [92, 152] width 184 height 54
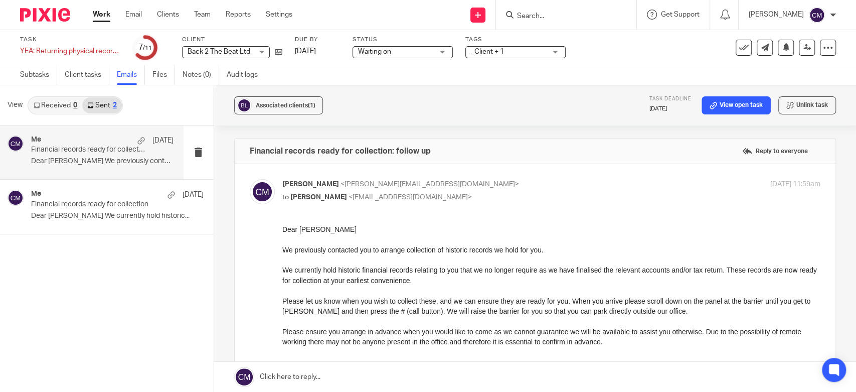
scroll to position [209, 0]
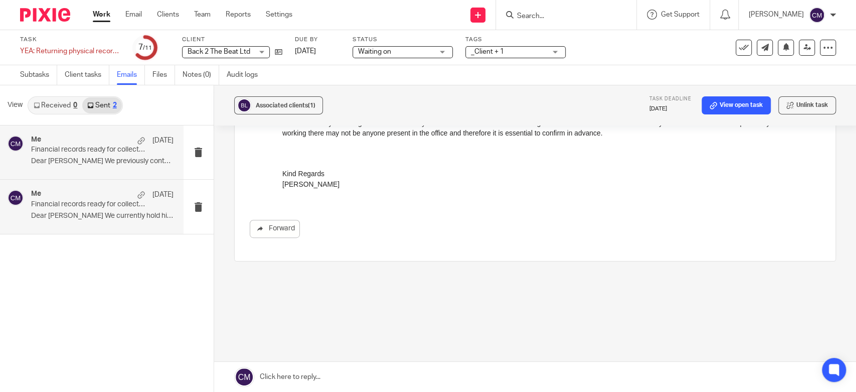
drag, startPoint x: 90, startPoint y: 214, endPoint x: 97, endPoint y: 214, distance: 7.5
click at [90, 214] on p "Dear Steven We currently hold historic..." at bounding box center [102, 216] width 142 height 9
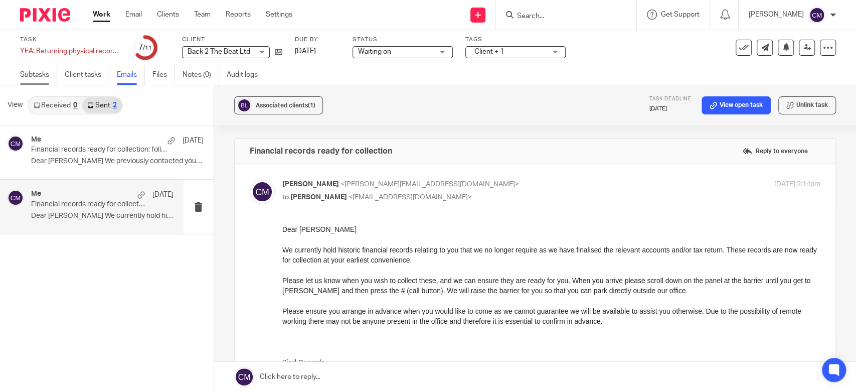
click at [36, 75] on link "Subtasks" at bounding box center [38, 75] width 37 height 20
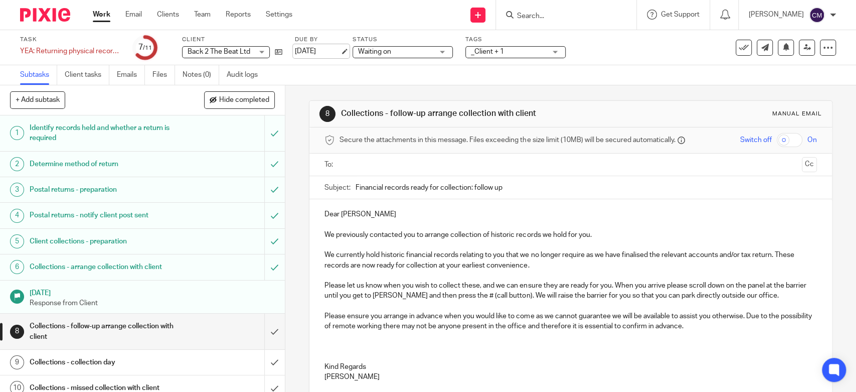
click at [322, 49] on link "18 Jul 2025" at bounding box center [317, 51] width 45 height 11
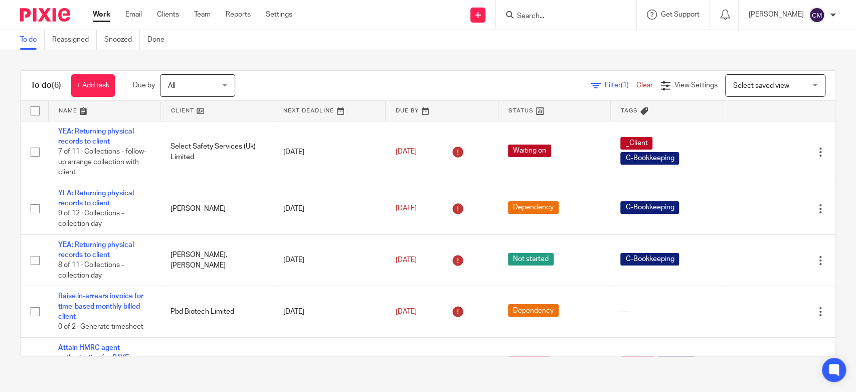
click at [346, 9] on div "Send new email Create task Add client Get Support Contact Support Help Document…" at bounding box center [581, 15] width 549 height 30
click at [301, 59] on div "To do (6) + Add task Due by All All [DATE] [DATE] This week Next week This mont…" at bounding box center [428, 213] width 856 height 326
click at [551, 16] on input "Search" at bounding box center [561, 16] width 90 height 9
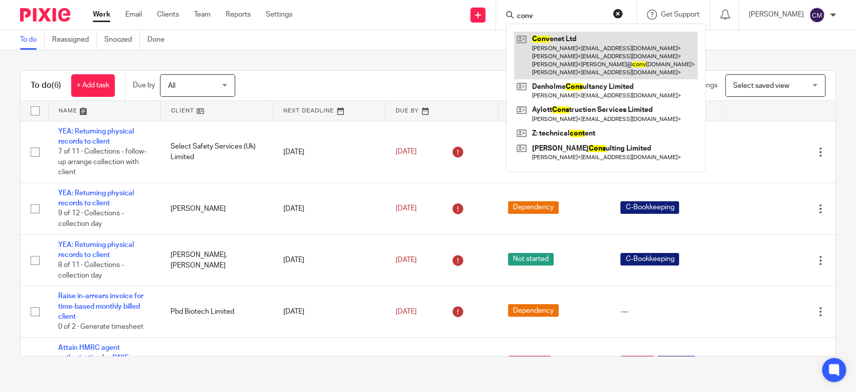
type input "conv"
click at [534, 60] on link at bounding box center [606, 56] width 184 height 48
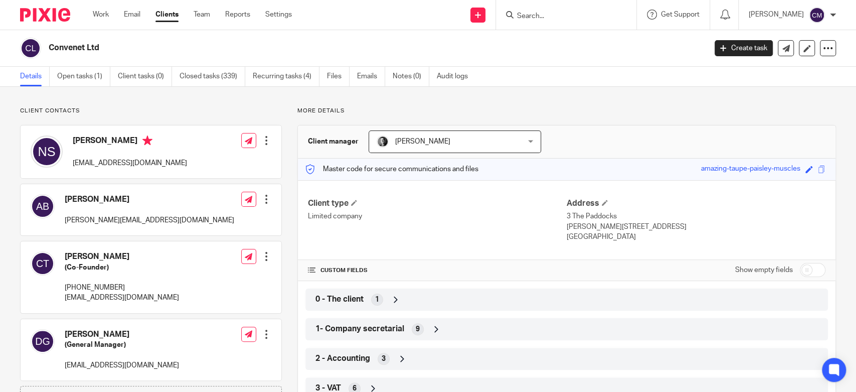
scroll to position [111, 0]
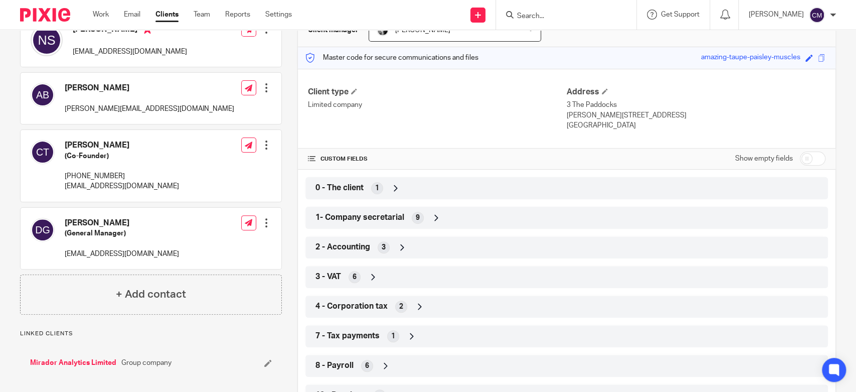
click at [339, 267] on div "3 - VAT 6" at bounding box center [566, 277] width 523 height 22
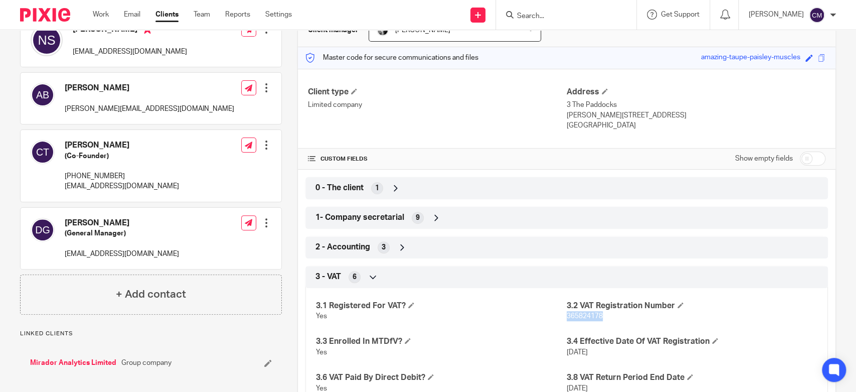
drag, startPoint x: 604, startPoint y: 315, endPoint x: 562, endPoint y: 315, distance: 42.6
click at [567, 315] on p "365824178" at bounding box center [692, 316] width 251 height 10
copy span "365824178"
click at [97, 17] on link "Work" at bounding box center [101, 15] width 16 height 10
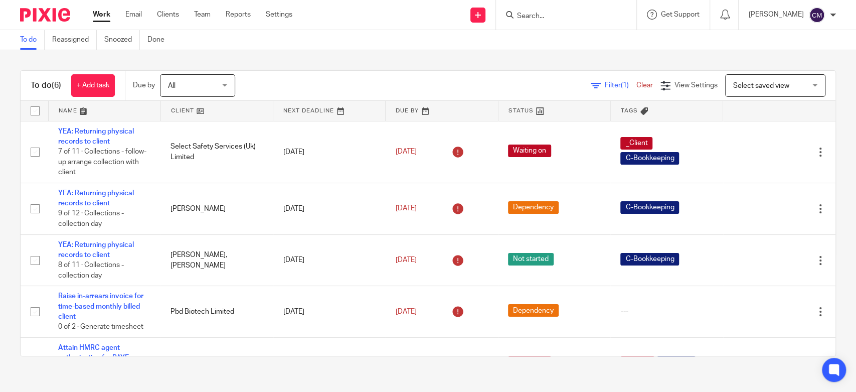
click at [330, 69] on div "To do (6) + Add task Due by All All Today Tomorrow This week Next week This mon…" at bounding box center [428, 213] width 856 height 326
click at [529, 15] on input "Search" at bounding box center [561, 16] width 90 height 9
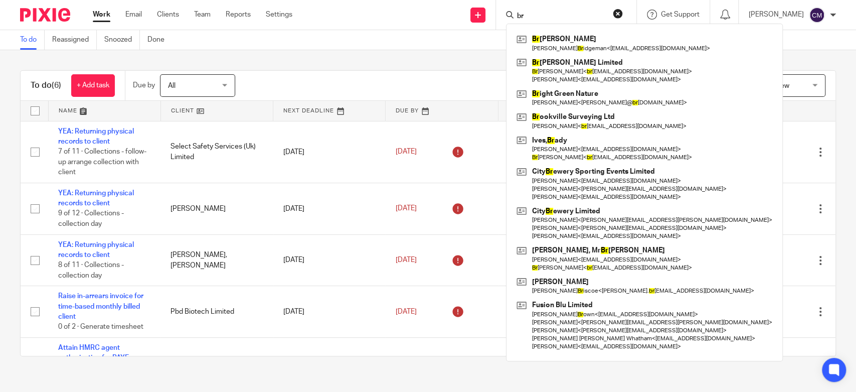
type input "br"
click at [618, 12] on button "reset" at bounding box center [618, 14] width 10 height 10
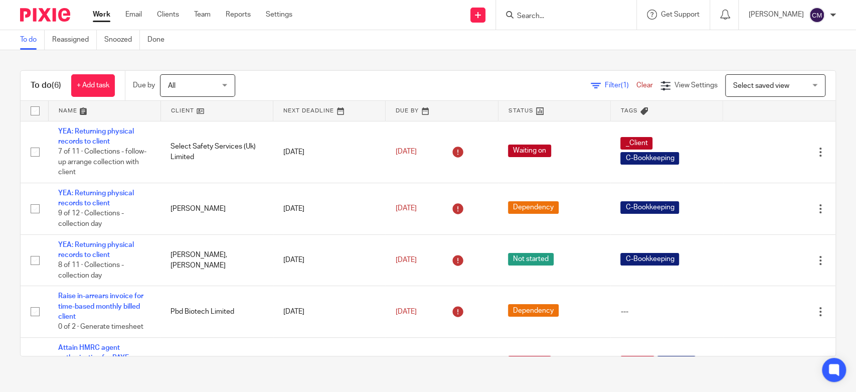
click at [468, 45] on div "To do Reassigned Snoozed Done" at bounding box center [428, 40] width 856 height 20
click at [539, 22] on div at bounding box center [566, 15] width 140 height 30
click at [539, 18] on input "Search" at bounding box center [561, 16] width 90 height 9
type input "pleas"
click at [620, 15] on button "reset" at bounding box center [618, 14] width 10 height 10
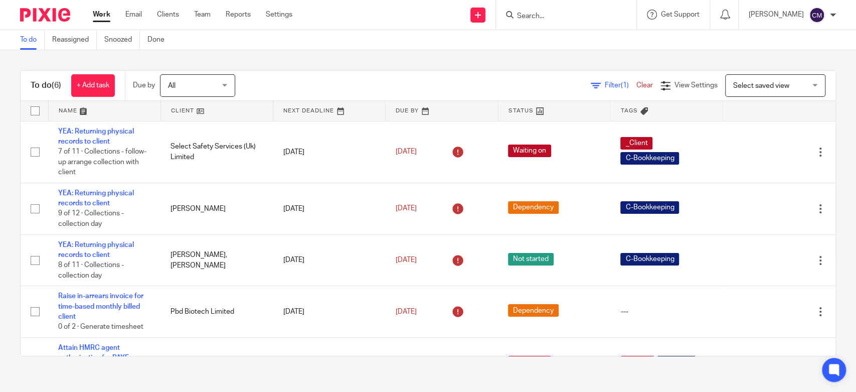
click at [518, 14] on input "Search" at bounding box center [561, 16] width 90 height 9
click at [126, 14] on link "Email" at bounding box center [133, 15] width 17 height 10
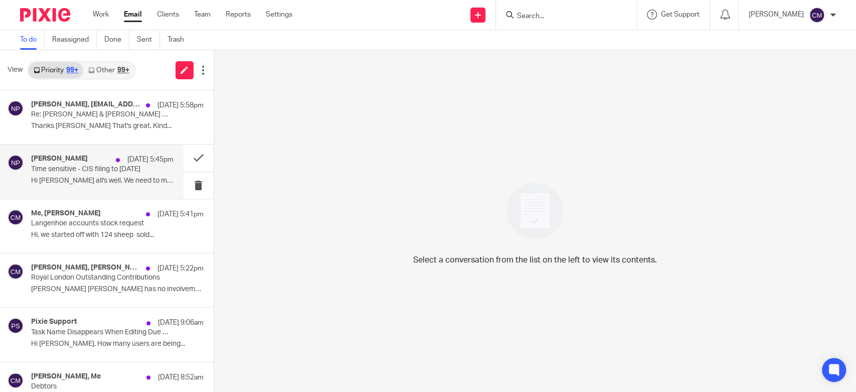
click at [80, 171] on p "Time sensitive - CIS filing to 5 September" at bounding box center [88, 169] width 114 height 9
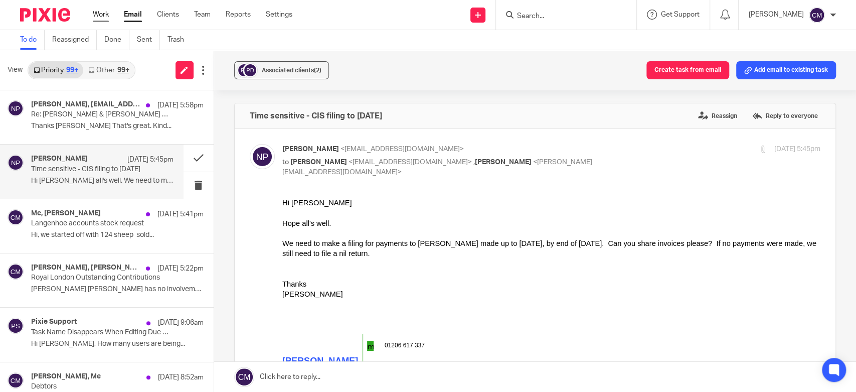
click at [95, 14] on link "Work" at bounding box center [101, 15] width 16 height 10
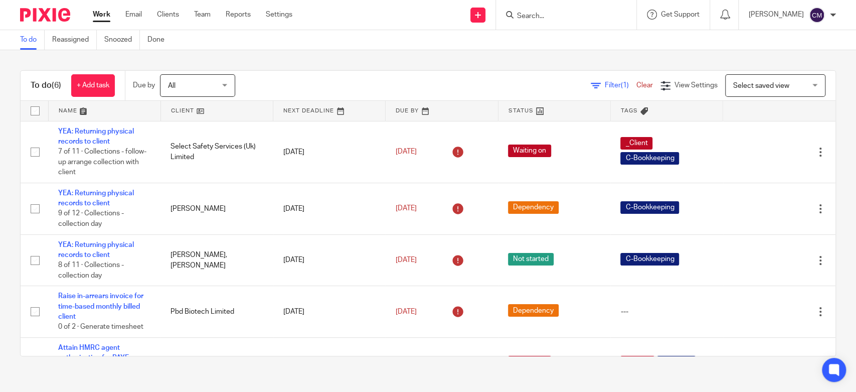
click at [576, 23] on div at bounding box center [566, 15] width 140 height 30
click at [573, 15] on input "Search" at bounding box center [561, 16] width 90 height 9
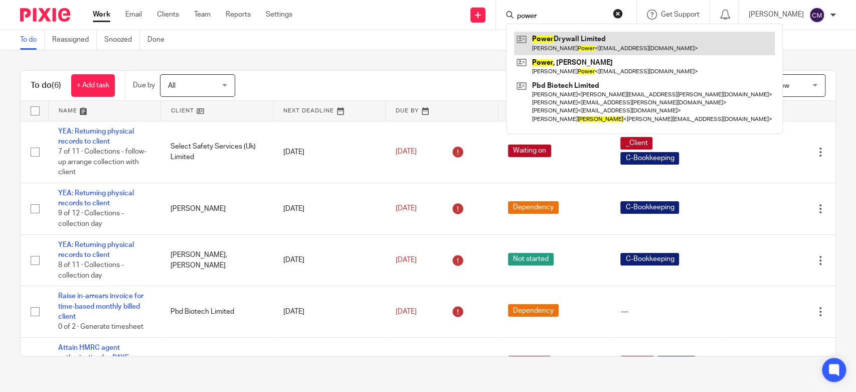
type input "power"
click at [568, 41] on link at bounding box center [644, 43] width 261 height 23
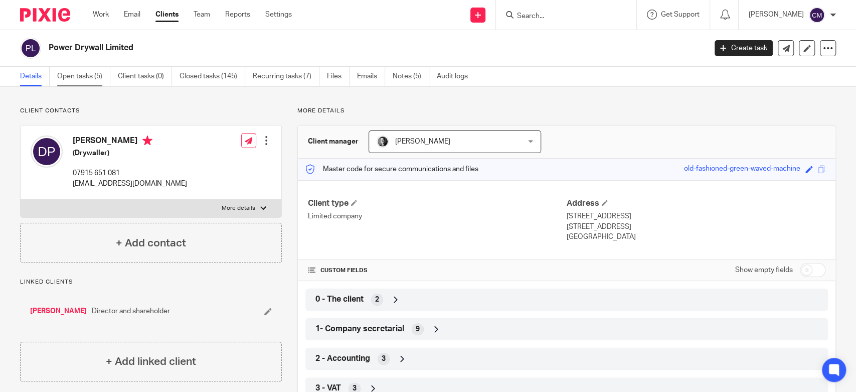
click at [89, 76] on link "Open tasks (5)" at bounding box center [83, 77] width 53 height 20
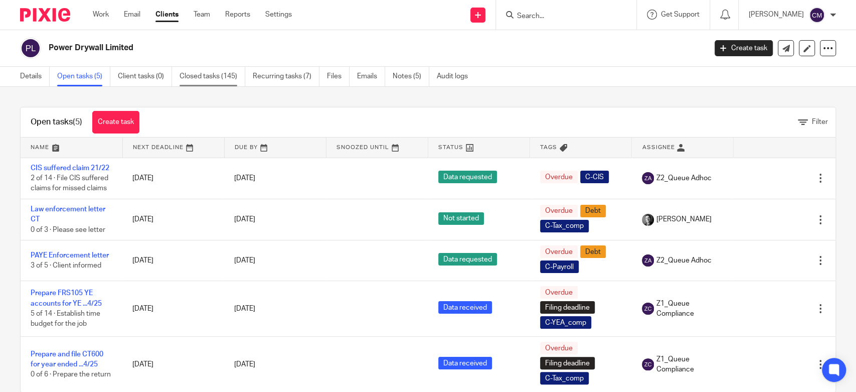
click at [207, 74] on link "Closed tasks (145)" at bounding box center [213, 77] width 66 height 20
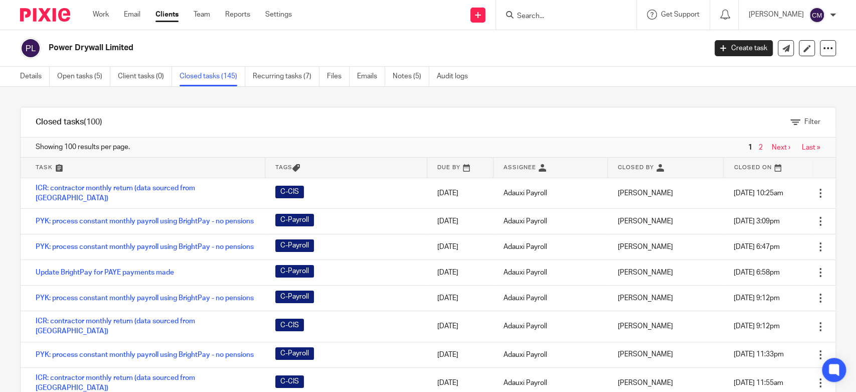
click at [105, 7] on div "Work Email Clients Team Reports Settings Work Email Clients Team Reports Settin…" at bounding box center [195, 15] width 224 height 30
click at [108, 17] on link "Work" at bounding box center [101, 15] width 16 height 10
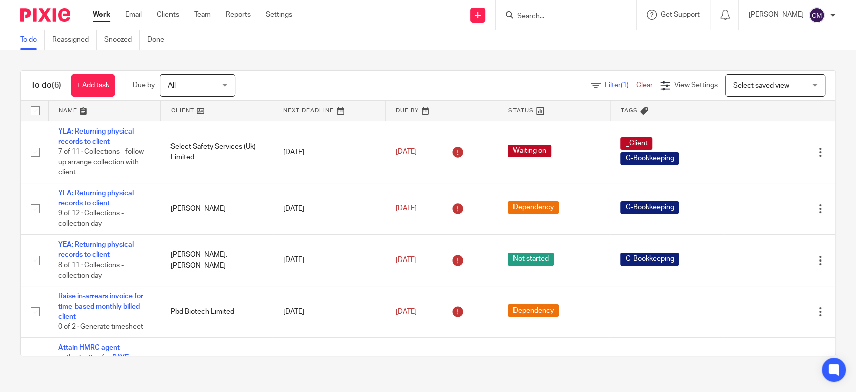
click at [830, 15] on div at bounding box center [833, 15] width 6 height 6
click at [265, 56] on div "To do (6) + Add task Due by All All Today Tomorrow This week Next week This mon…" at bounding box center [428, 213] width 856 height 326
click at [520, 17] on input "Search" at bounding box center [561, 16] width 90 height 9
click at [529, 19] on input "Search" at bounding box center [561, 16] width 90 height 9
type input "p"
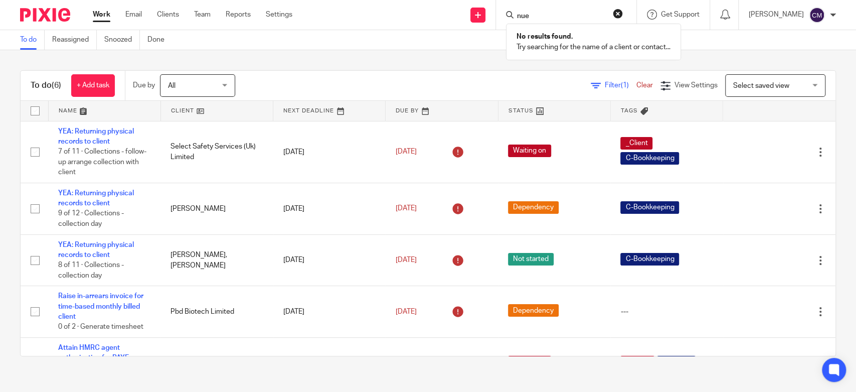
type input "nue"
click at [496, 55] on div "To do (6) + Add task Due by All All Today Tomorrow This week Next week This mon…" at bounding box center [428, 213] width 856 height 326
click at [601, 22] on div at bounding box center [566, 15] width 140 height 30
click at [533, 13] on input "Search" at bounding box center [561, 16] width 90 height 9
click at [536, 17] on input "Search" at bounding box center [561, 16] width 90 height 9
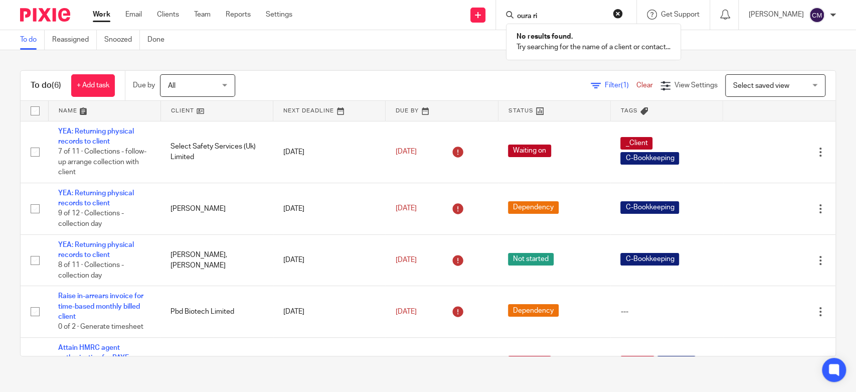
type input "oura ri"
click at [616, 15] on button "reset" at bounding box center [618, 14] width 10 height 10
click at [100, 17] on link "Work" at bounding box center [102, 15] width 18 height 10
click at [109, 15] on link "Work" at bounding box center [102, 15] width 18 height 10
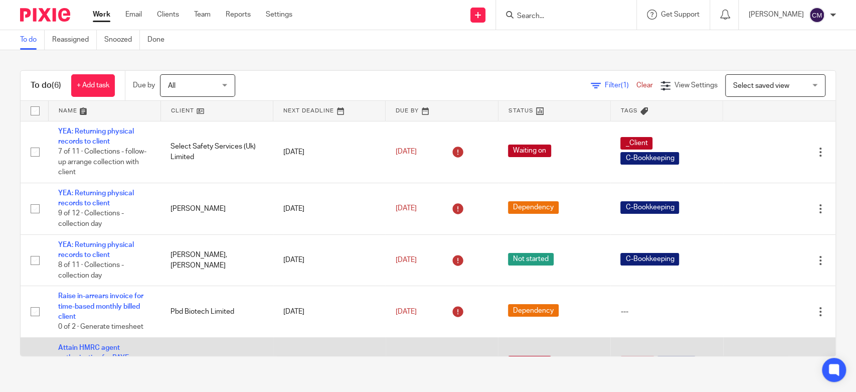
scroll to position [96, 0]
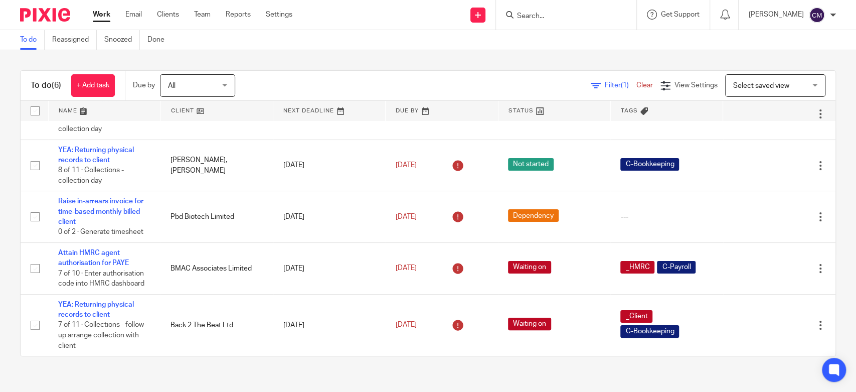
click at [537, 27] on div at bounding box center [566, 15] width 140 height 30
click at [537, 20] on input "Search" at bounding box center [561, 16] width 90 height 9
type input "pliofnnf [PERSON_NAME]"
click at [625, 12] on div "pliofnnf [PERSON_NAME] No results found. Try searching for the name of a client…" at bounding box center [566, 15] width 140 height 30
click at [620, 13] on button "reset" at bounding box center [618, 14] width 10 height 10
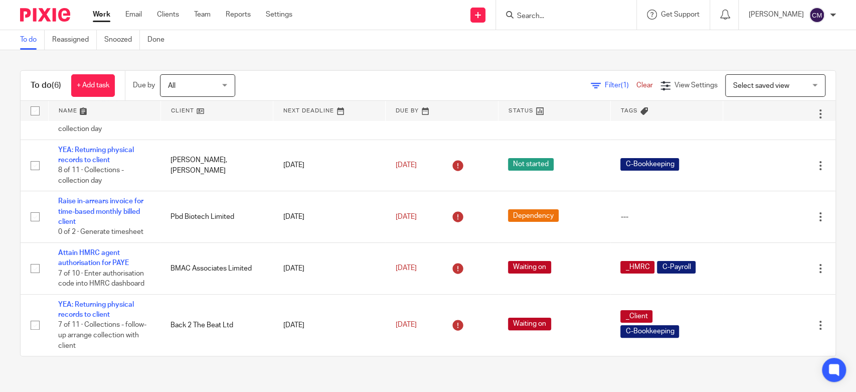
click at [557, 14] on input "Search" at bounding box center [561, 16] width 90 height 9
click at [559, 18] on input "Search" at bounding box center [561, 16] width 90 height 9
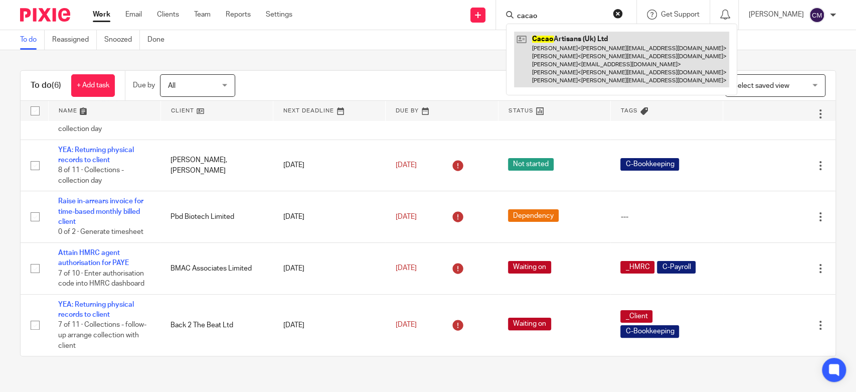
type input "cacao"
click at [572, 38] on link at bounding box center [621, 60] width 215 height 56
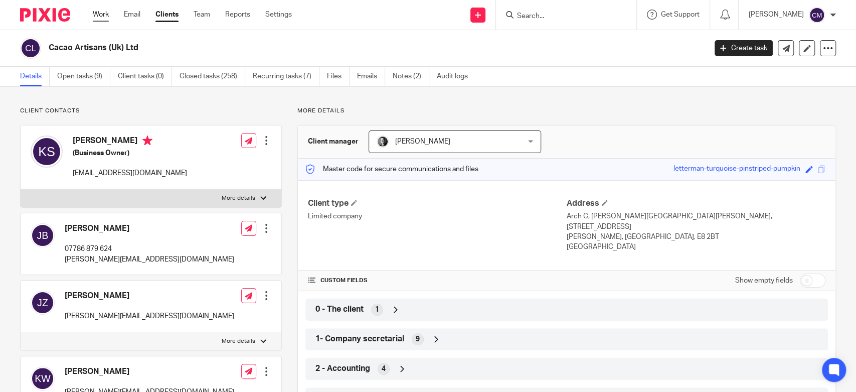
click at [98, 18] on link "Work" at bounding box center [101, 15] width 16 height 10
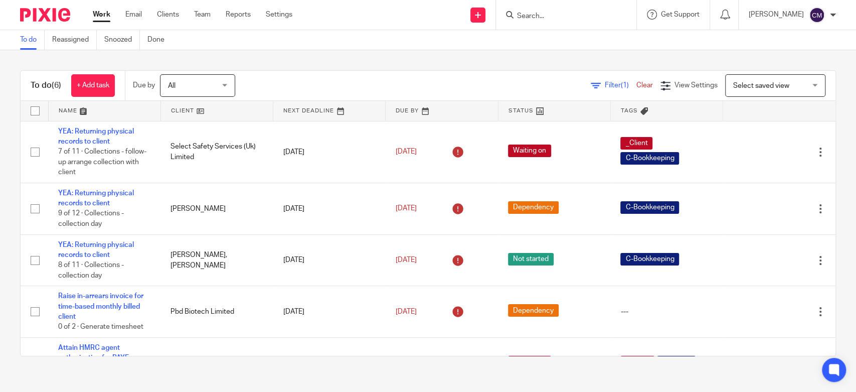
click at [594, 13] on input "Search" at bounding box center [561, 16] width 90 height 9
click at [261, 59] on div "To do (6) + Add task Due by All All Today Tomorrow This week Next week This mon…" at bounding box center [428, 213] width 856 height 326
click at [205, 17] on link "Team" at bounding box center [202, 15] width 17 height 10
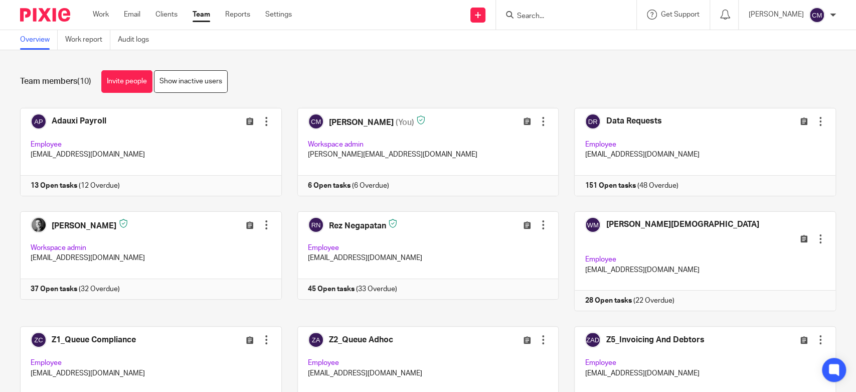
click at [105, 18] on link "Work" at bounding box center [101, 15] width 16 height 10
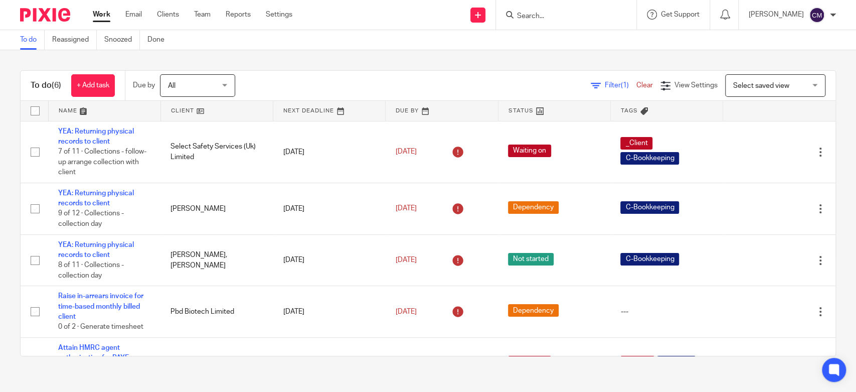
click at [720, 17] on div at bounding box center [724, 15] width 29 height 30
click at [727, 18] on icon at bounding box center [725, 15] width 10 height 10
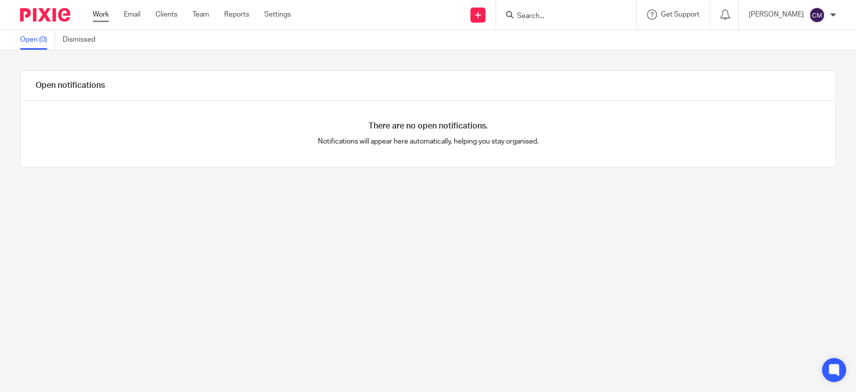
click at [95, 14] on link "Work" at bounding box center [101, 15] width 16 height 10
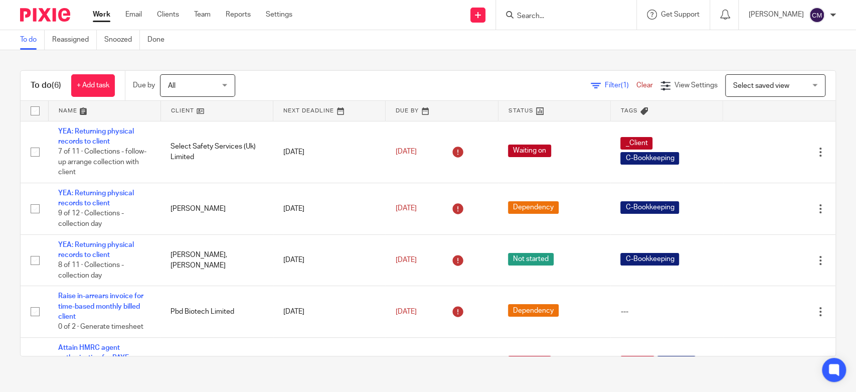
click at [368, 3] on div "Send new email Create task Add client Get Support Contact Support Help Document…" at bounding box center [581, 15] width 549 height 30
click at [570, 16] on input "Search" at bounding box center [561, 16] width 90 height 9
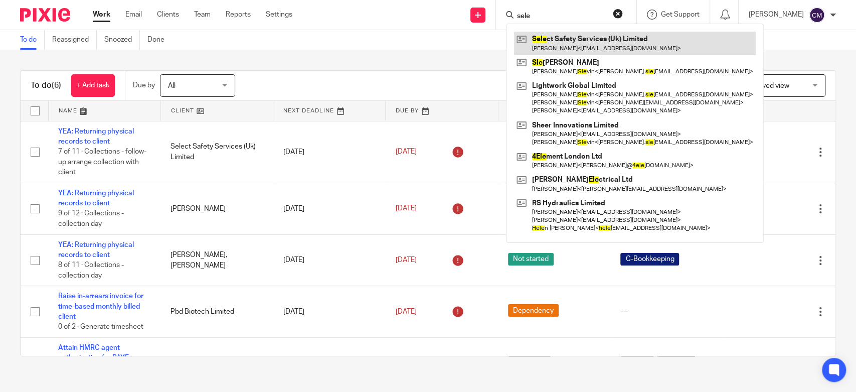
type input "sele"
click at [550, 38] on link at bounding box center [635, 43] width 242 height 23
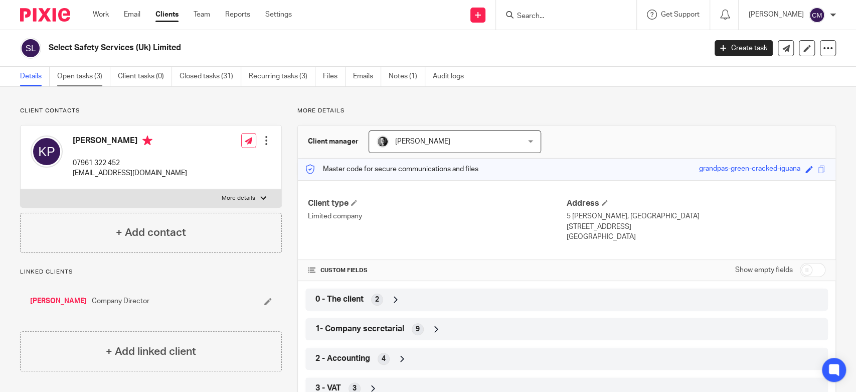
click at [86, 78] on link "Open tasks (3)" at bounding box center [83, 77] width 53 height 20
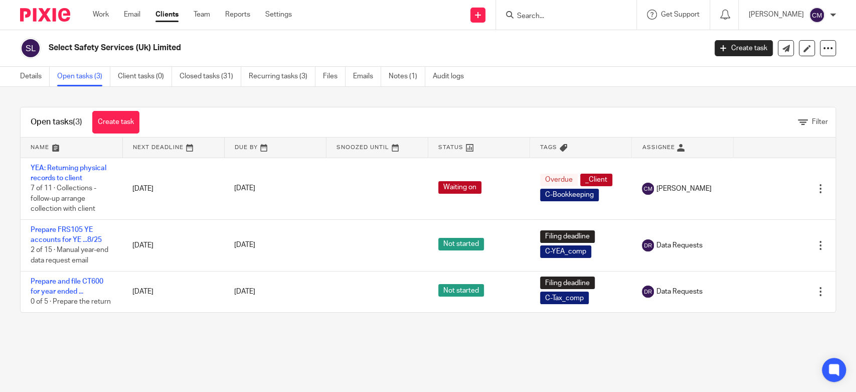
click at [470, 103] on div "Open tasks (3) Create task Filter Name Next Deadline Due By Snoozed Until Statu…" at bounding box center [428, 210] width 856 height 246
click at [95, 13] on link "Work" at bounding box center [101, 15] width 16 height 10
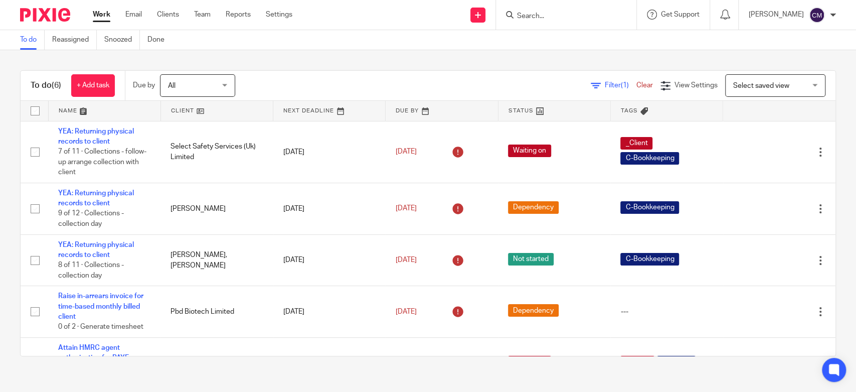
click at [547, 18] on input "Search" at bounding box center [561, 16] width 90 height 9
click at [527, 17] on input "Search" at bounding box center [561, 16] width 90 height 9
click at [100, 20] on div "Work Email Clients Team Reports Settings Work Email Clients Team Reports Settin…" at bounding box center [195, 15] width 225 height 30
click at [101, 19] on link "Work" at bounding box center [102, 15] width 18 height 10
click at [97, 19] on link "Work" at bounding box center [102, 15] width 18 height 10
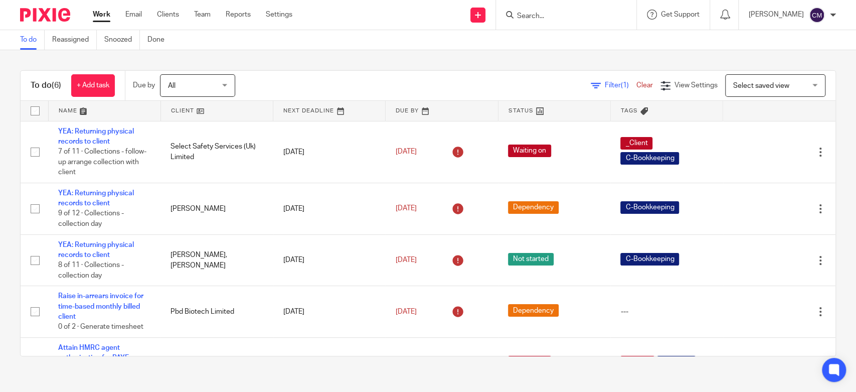
scroll to position [96, 0]
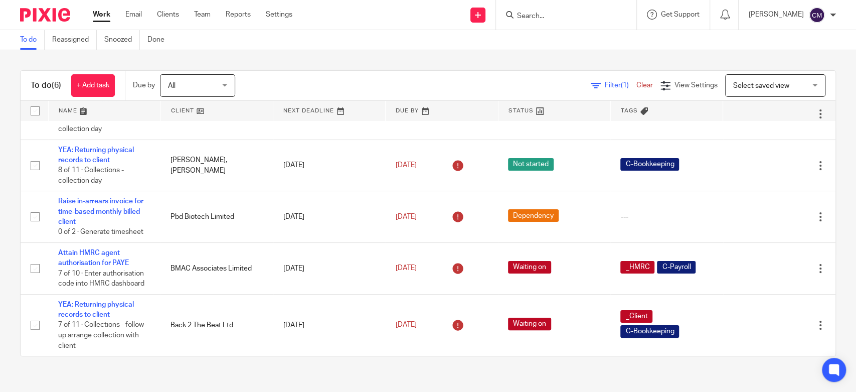
click at [161, 67] on div "To do (6) + Add task Due by All All [DATE] [DATE] This week Next week This mont…" at bounding box center [428, 213] width 856 height 326
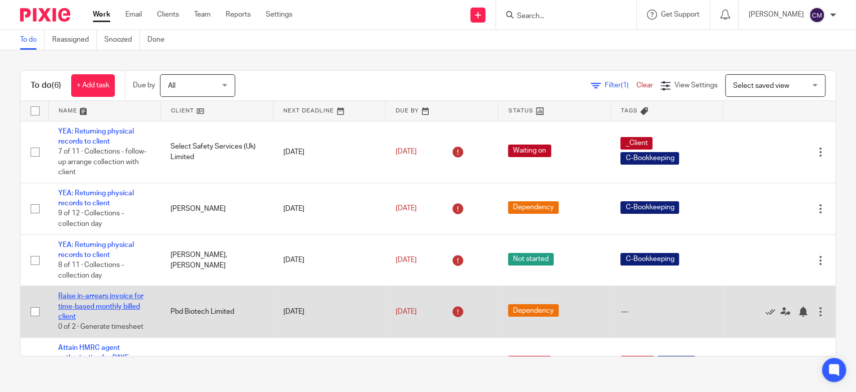
scroll to position [0, 0]
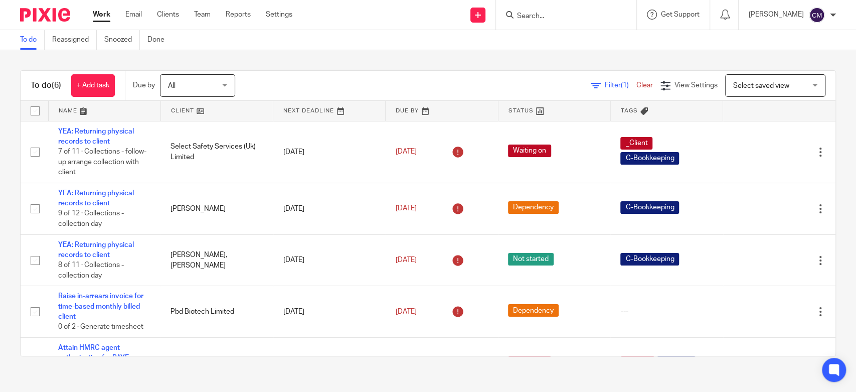
click at [191, 85] on span "All" at bounding box center [194, 85] width 53 height 21
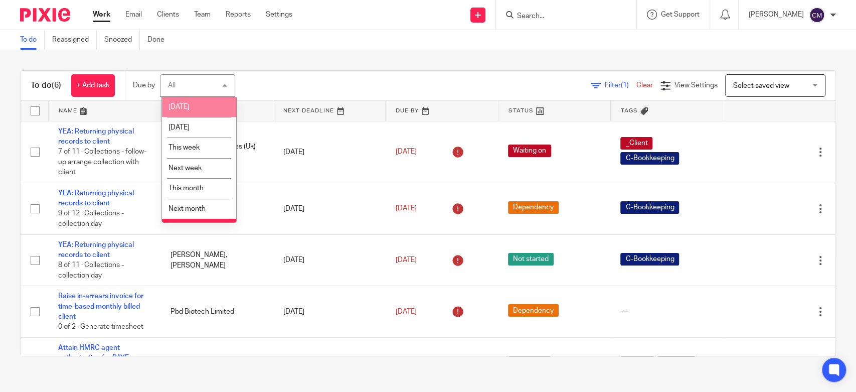
click at [313, 59] on div "To do (6) + Add task Due by All All [DATE] [DATE] This week Next week This mont…" at bounding box center [428, 213] width 856 height 326
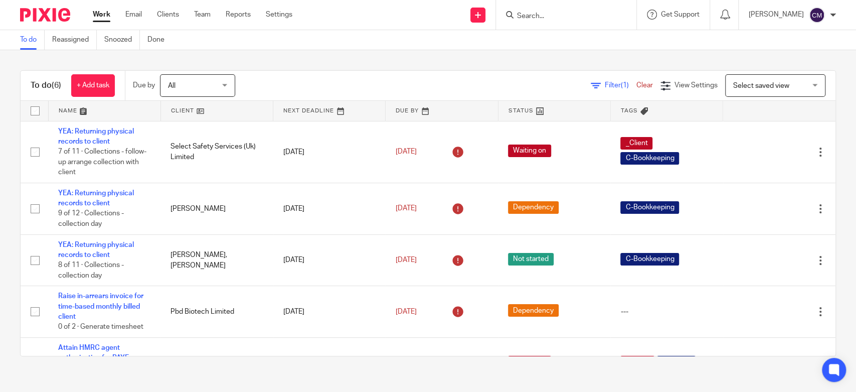
click at [537, 16] on input "Search" at bounding box center [561, 16] width 90 height 9
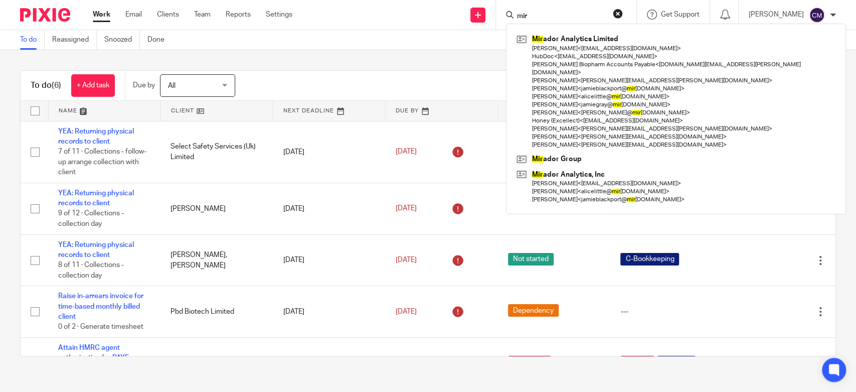
type input "mir"
click at [617, 14] on button "reset" at bounding box center [618, 14] width 10 height 10
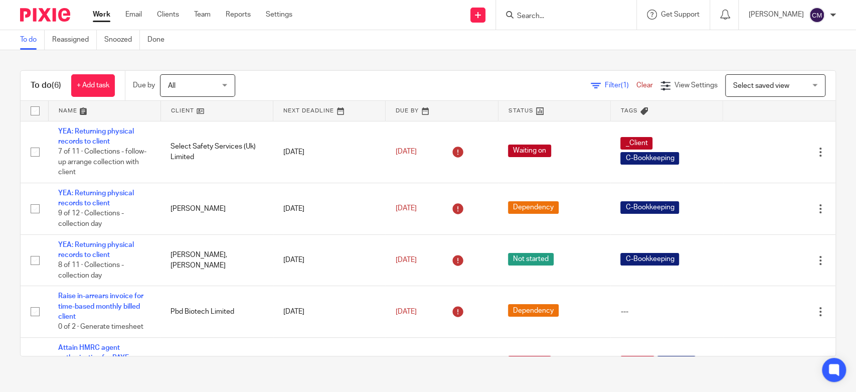
click at [558, 53] on div "To do (6) + Add task Due by All All [DATE] [DATE] This week Next week This mont…" at bounding box center [428, 213] width 856 height 326
click at [322, 39] on div "To do Reassigned Snoozed Done" at bounding box center [428, 40] width 856 height 20
